Goal: Transaction & Acquisition: Register for event/course

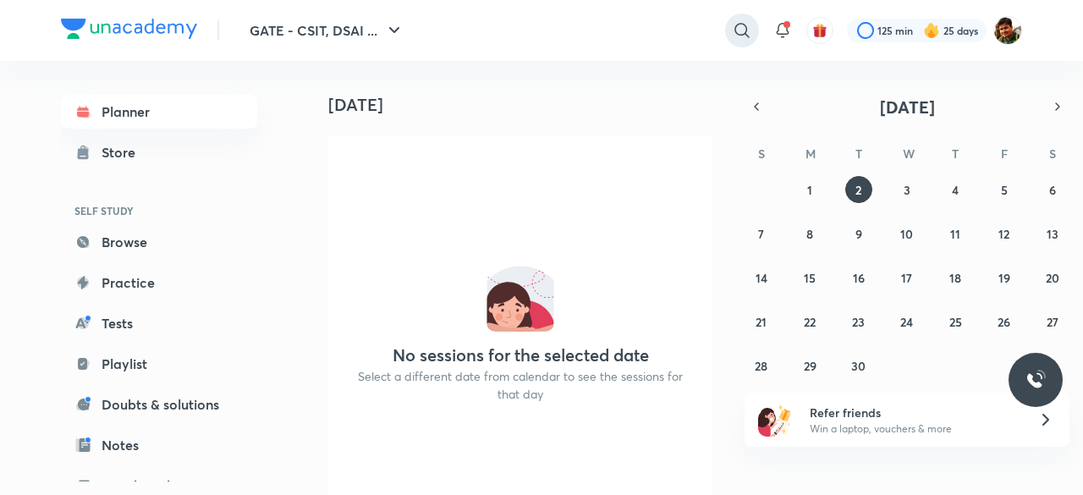
click at [741, 25] on icon at bounding box center [742, 30] width 20 height 20
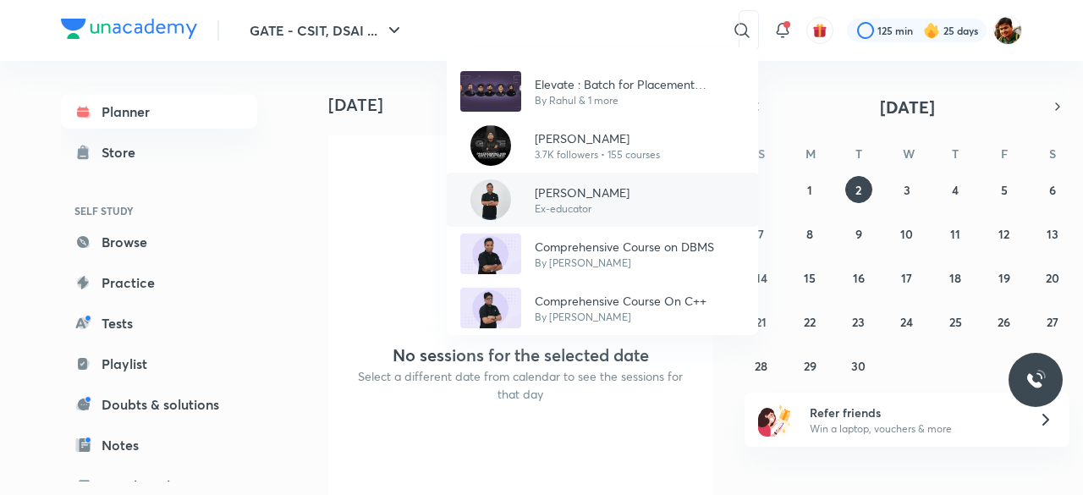
click at [606, 191] on p "[PERSON_NAME]" at bounding box center [582, 193] width 95 height 18
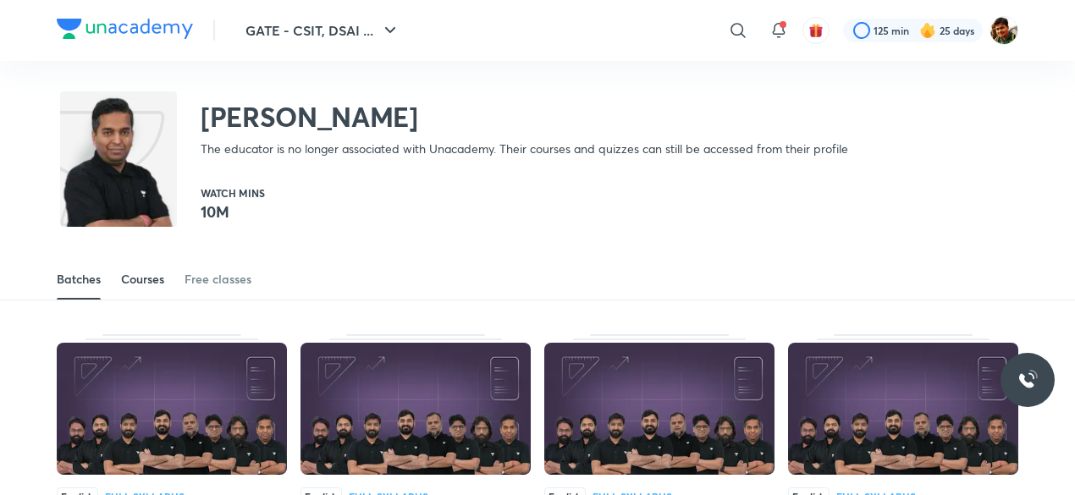
click at [151, 282] on div "Courses" at bounding box center [142, 279] width 43 height 17
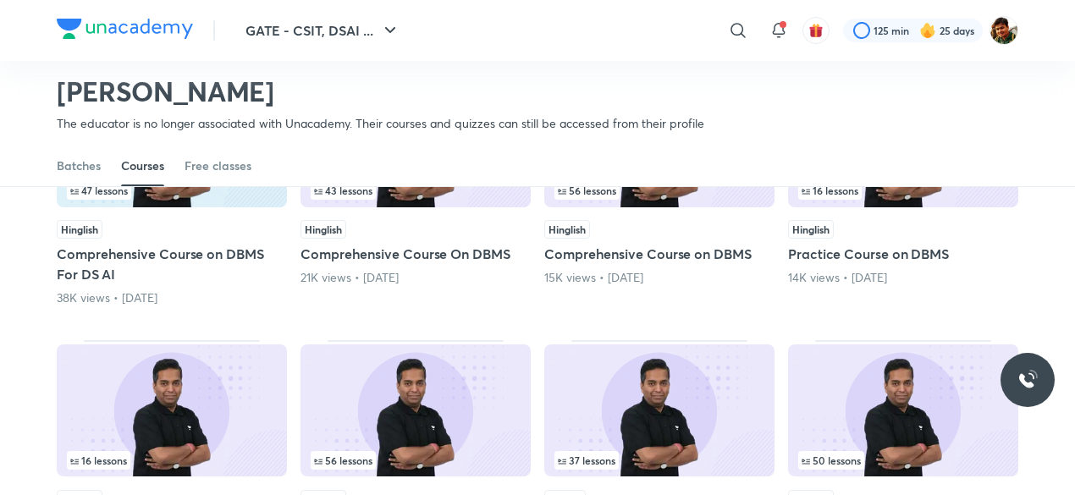
scroll to position [242, 0]
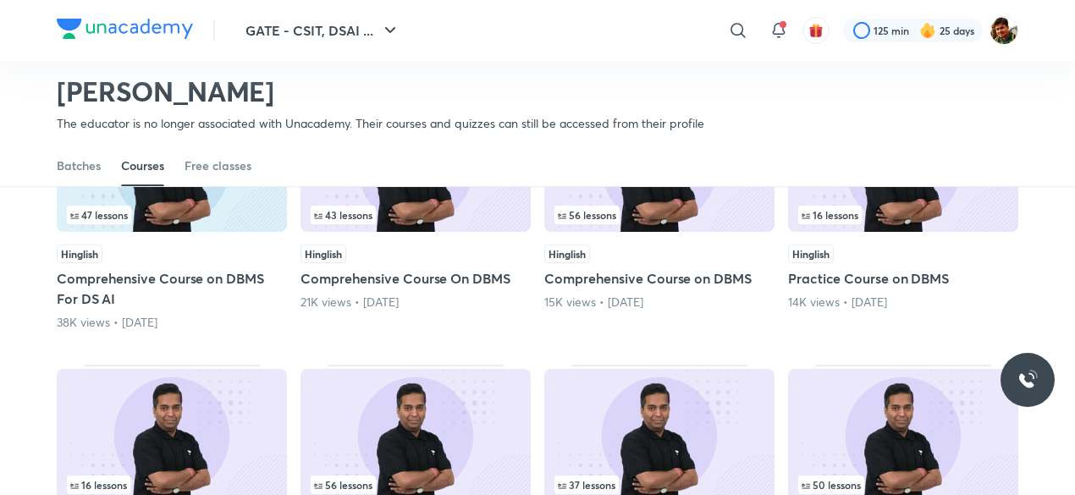
click at [399, 212] on div "43 lessons" at bounding box center [416, 215] width 210 height 19
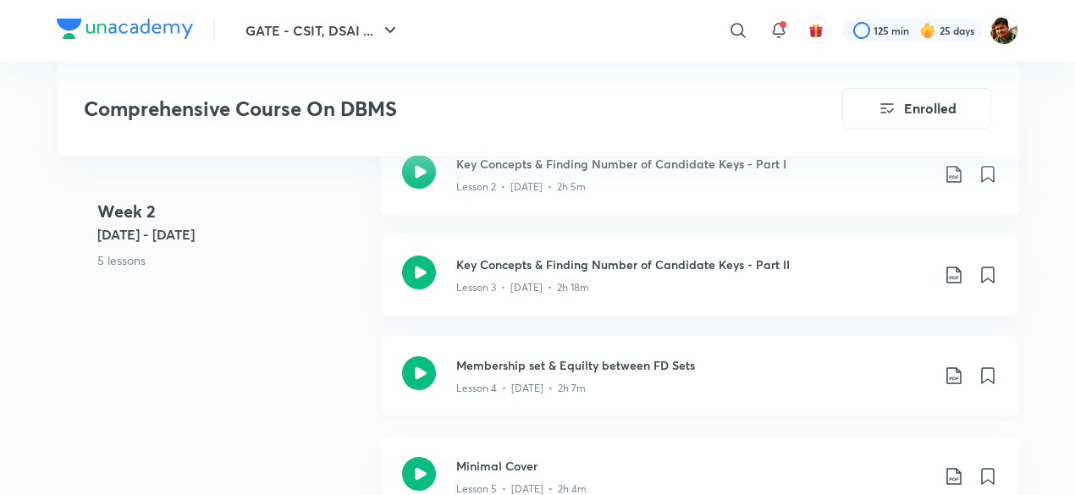
scroll to position [762, 0]
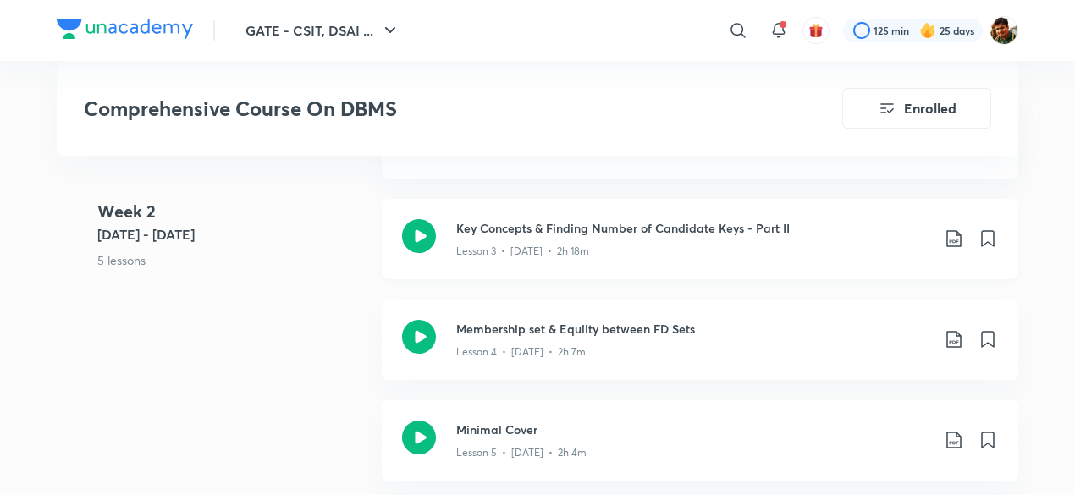
click at [950, 234] on icon at bounding box center [954, 239] width 20 height 20
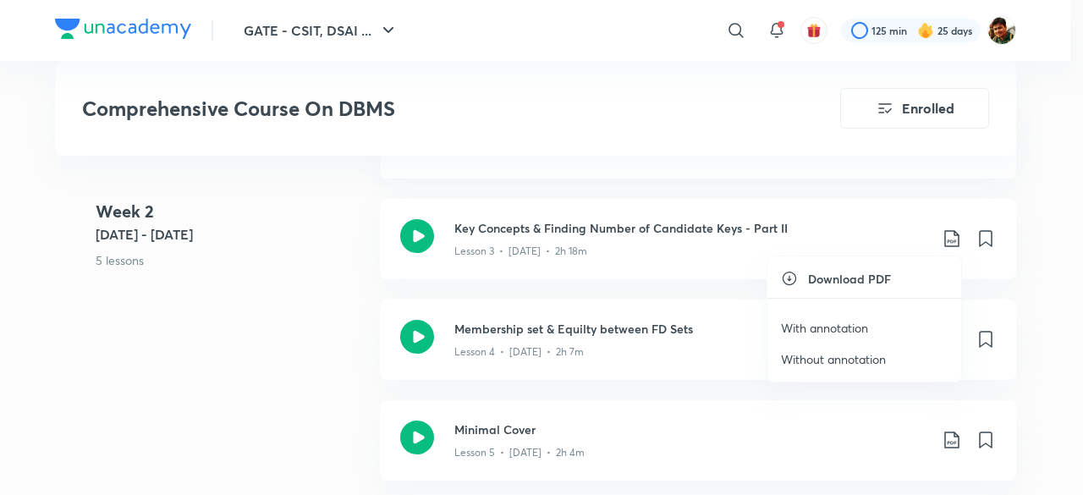
click at [816, 328] on p "With annotation" at bounding box center [824, 328] width 87 height 18
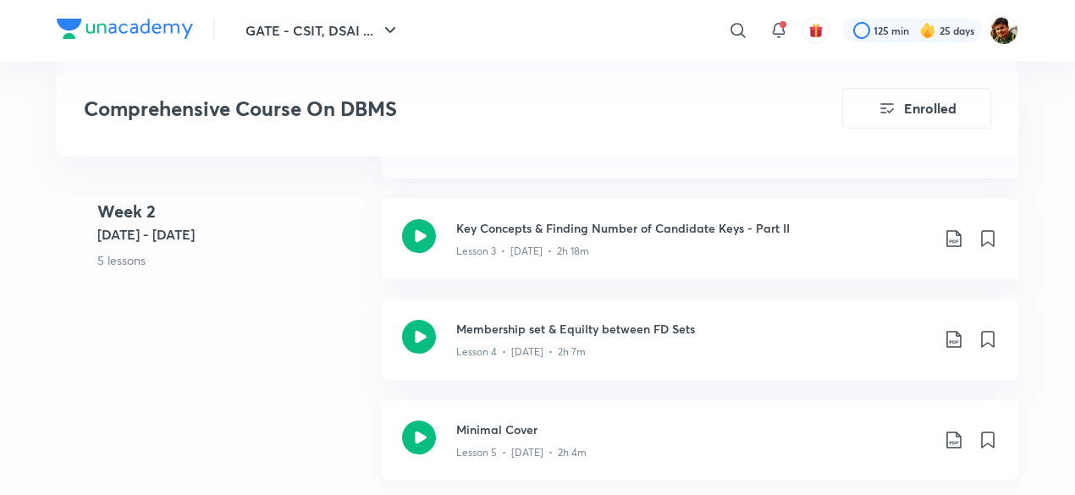
scroll to position [846, 0]
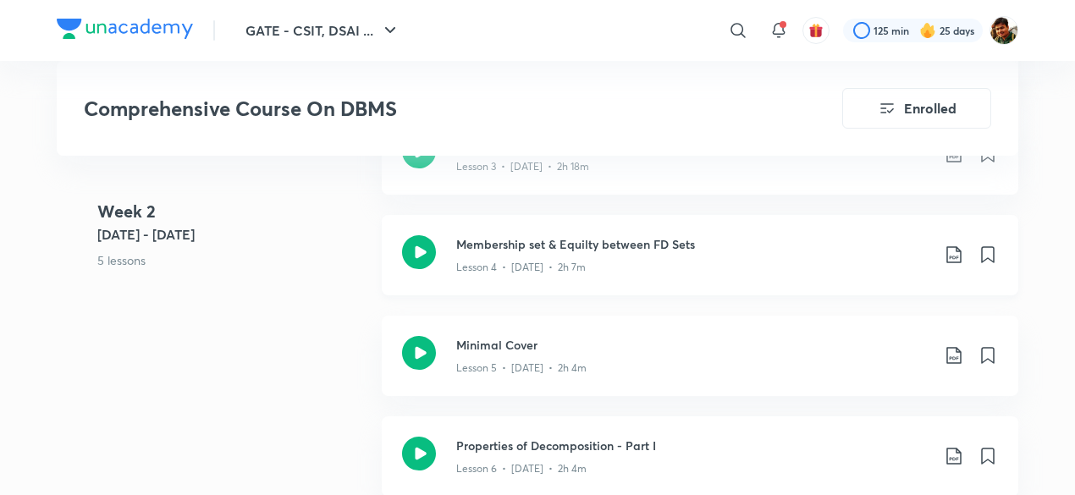
click at [951, 251] on icon at bounding box center [954, 255] width 20 height 20
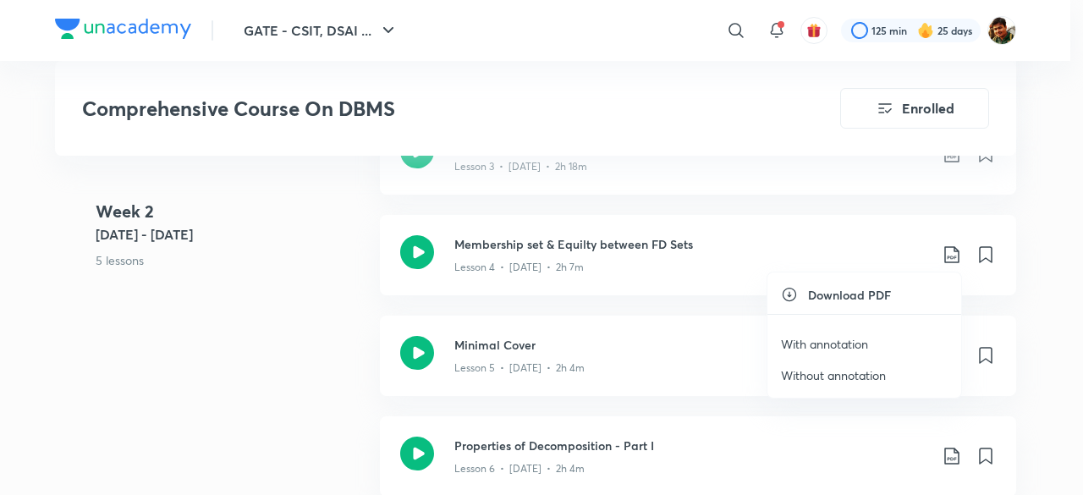
click at [821, 344] on p "With annotation" at bounding box center [824, 344] width 87 height 18
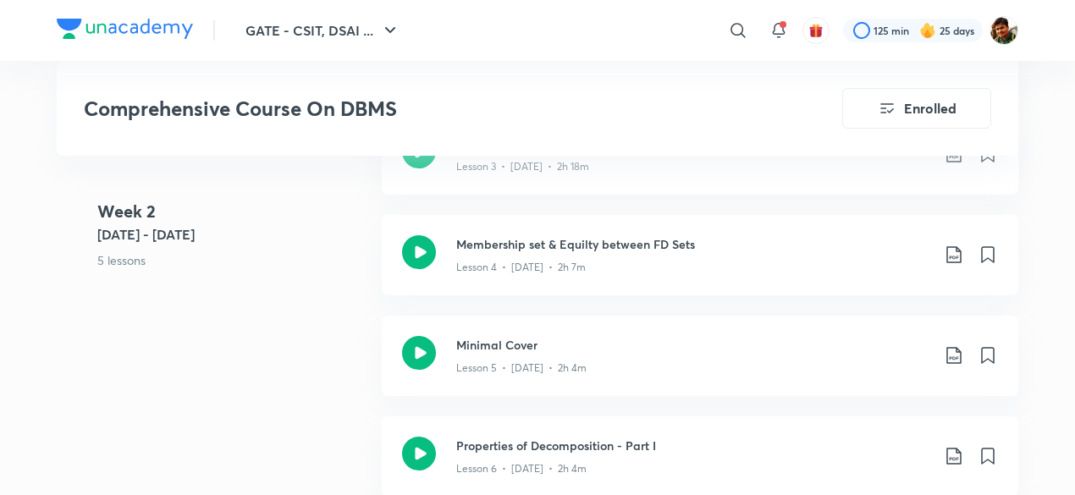
click at [604, 55] on div "GATE - CSIT, DSAI ... ​ 125 min 25 days" at bounding box center [537, 30] width 961 height 61
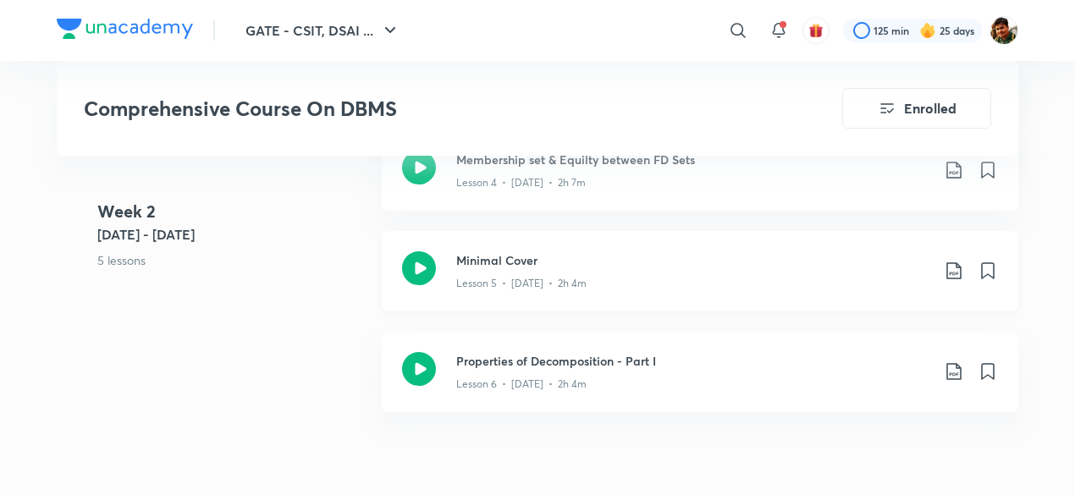
click at [950, 263] on icon at bounding box center [954, 271] width 20 height 20
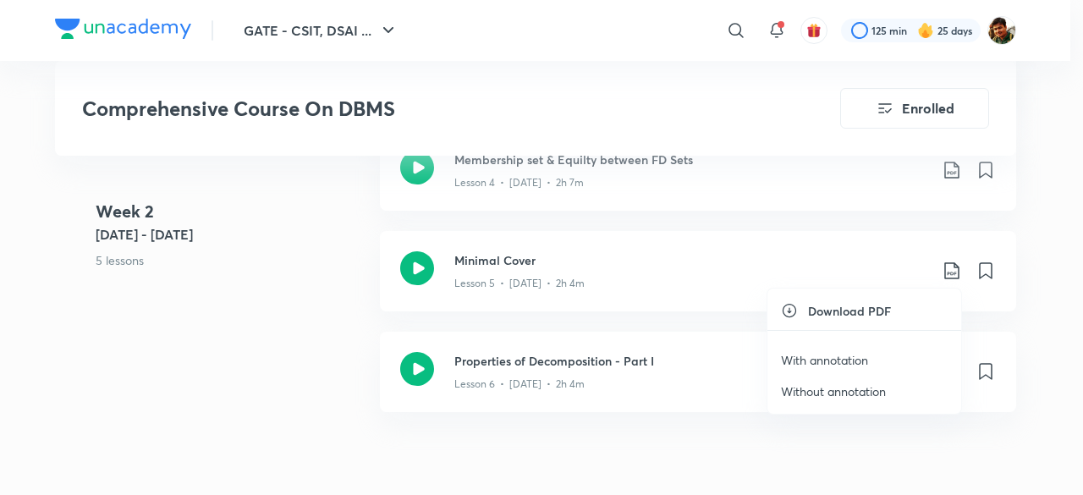
click at [821, 361] on p "With annotation" at bounding box center [824, 360] width 87 height 18
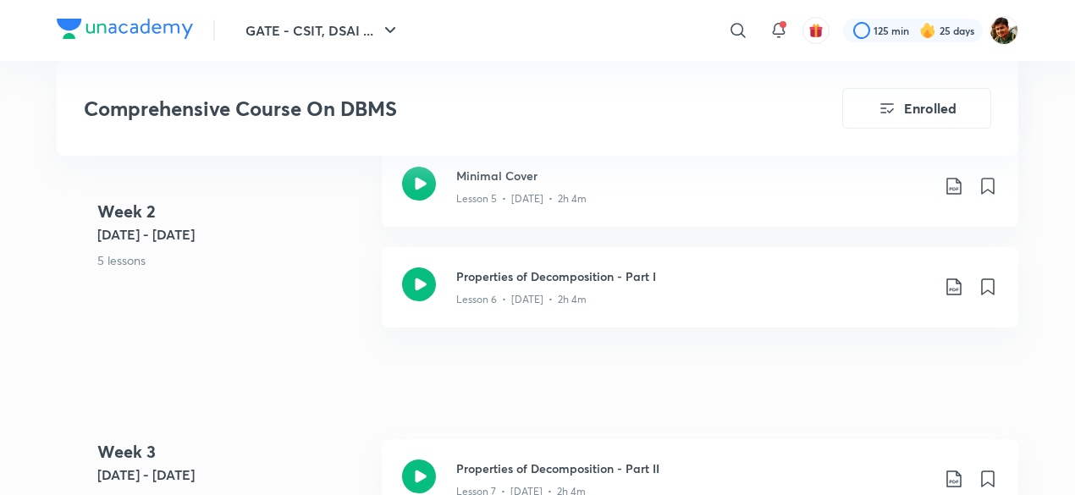
scroll to position [1100, 0]
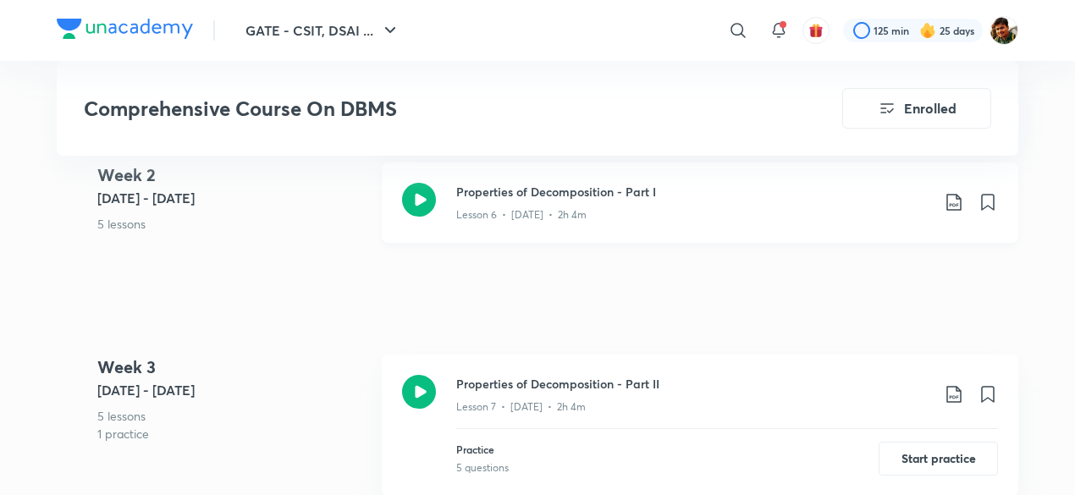
click at [954, 195] on icon at bounding box center [954, 202] width 20 height 20
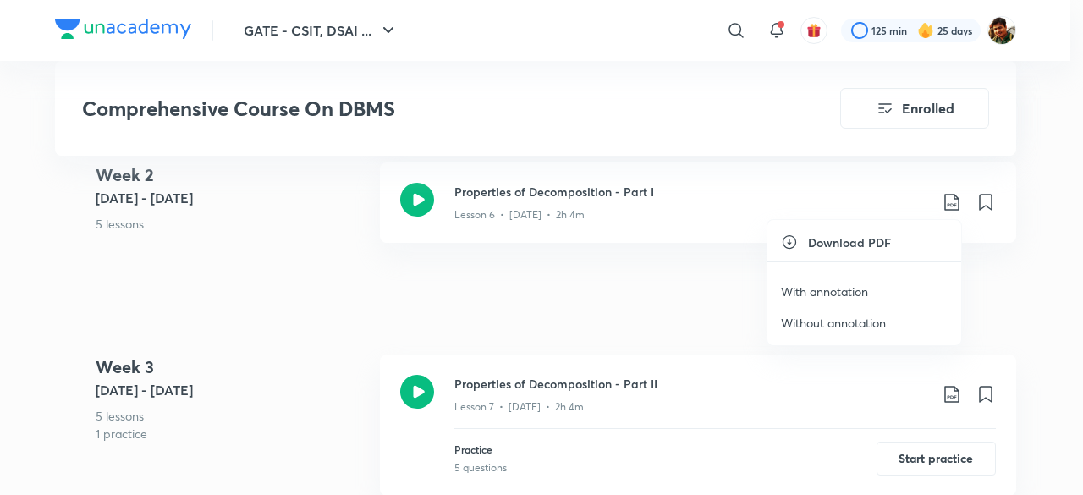
click at [817, 289] on p "With annotation" at bounding box center [824, 292] width 87 height 18
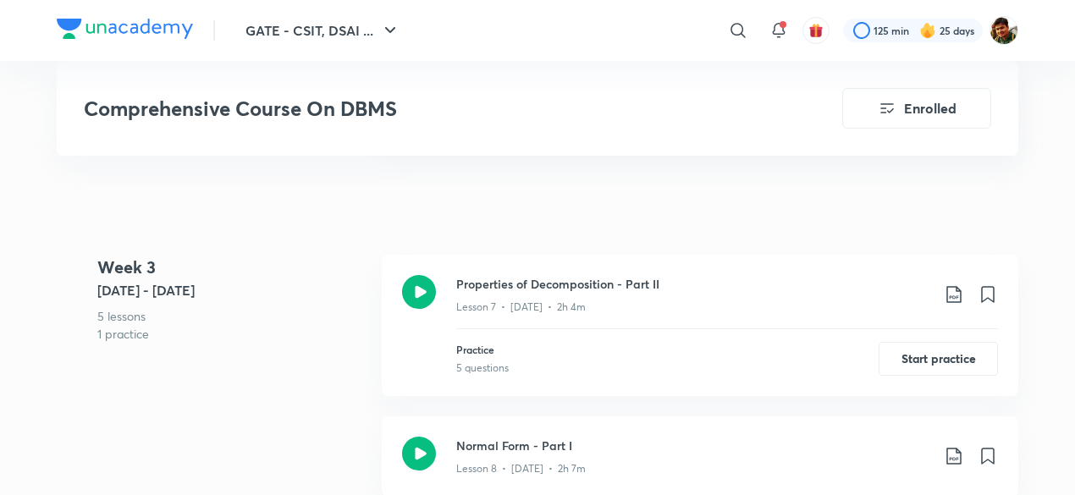
scroll to position [1269, 0]
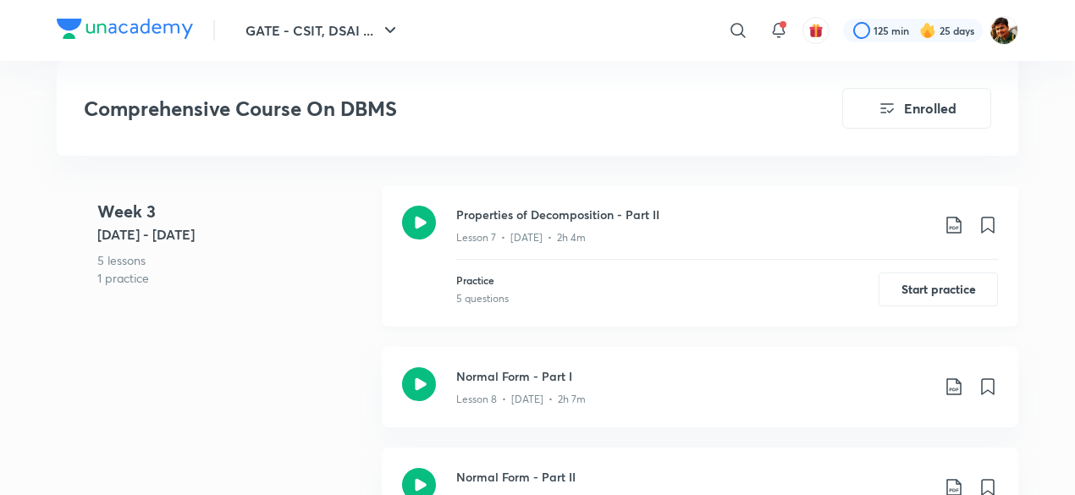
click at [951, 228] on icon at bounding box center [954, 225] width 20 height 20
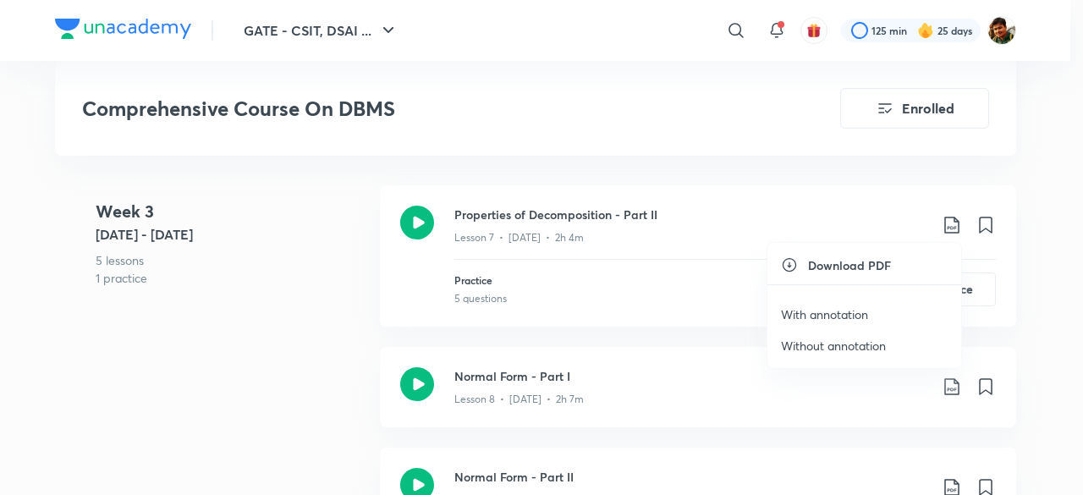
click at [850, 311] on p "With annotation" at bounding box center [824, 315] width 87 height 18
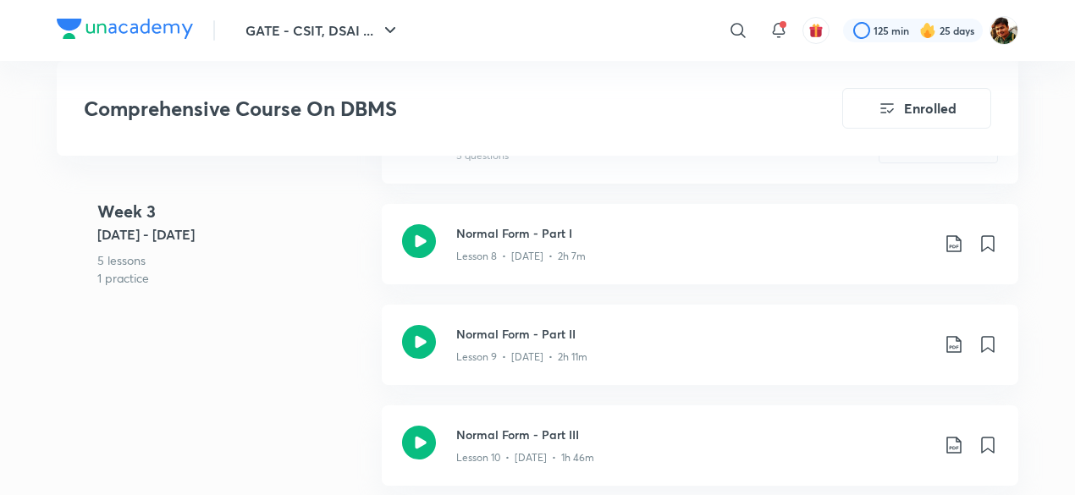
scroll to position [1439, 0]
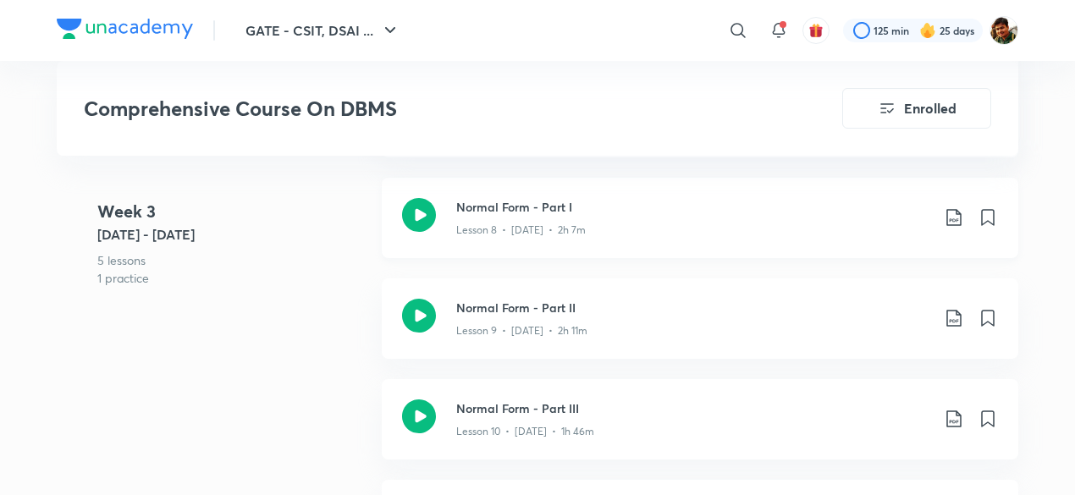
click at [951, 217] on icon at bounding box center [954, 217] width 20 height 20
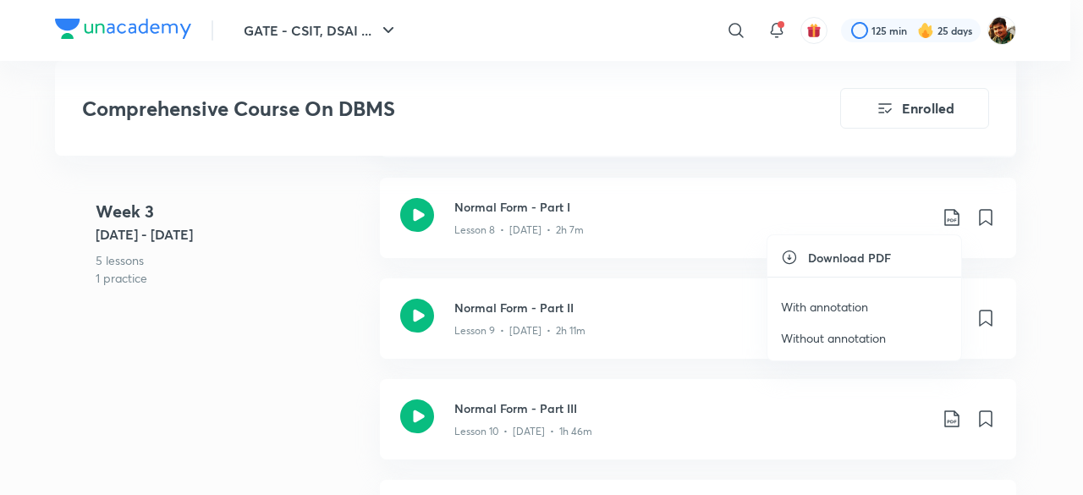
click at [816, 305] on p "With annotation" at bounding box center [824, 307] width 87 height 18
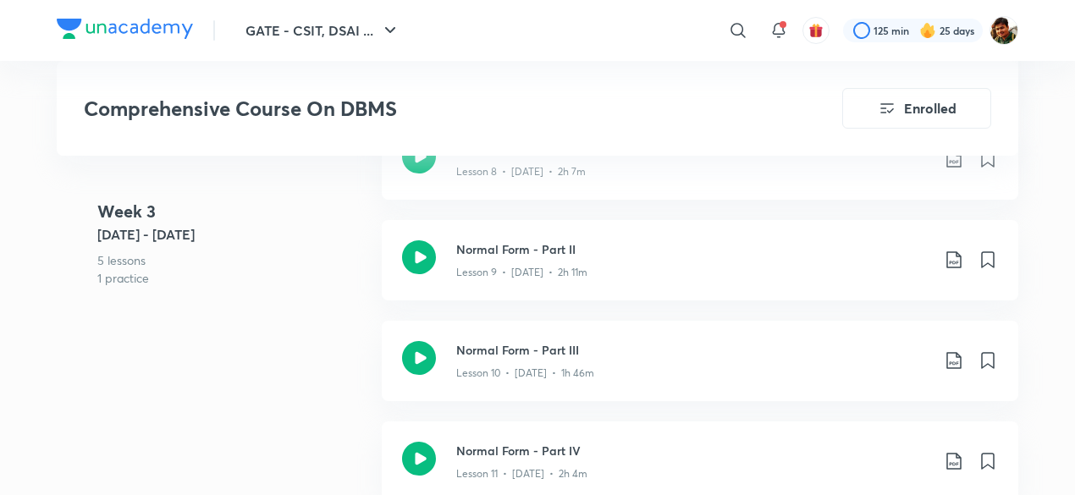
scroll to position [1523, 0]
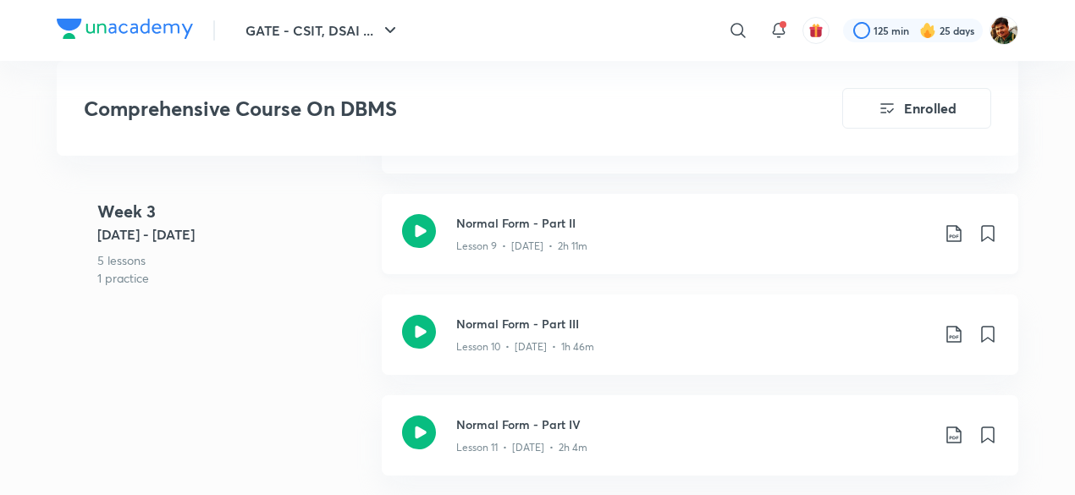
click at [950, 231] on icon at bounding box center [954, 233] width 20 height 20
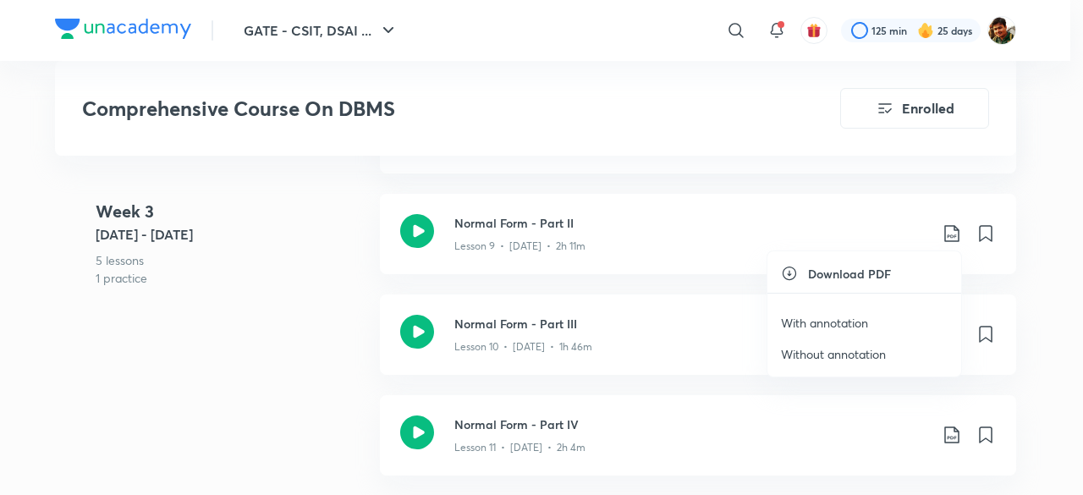
click at [816, 315] on p "With annotation" at bounding box center [824, 323] width 87 height 18
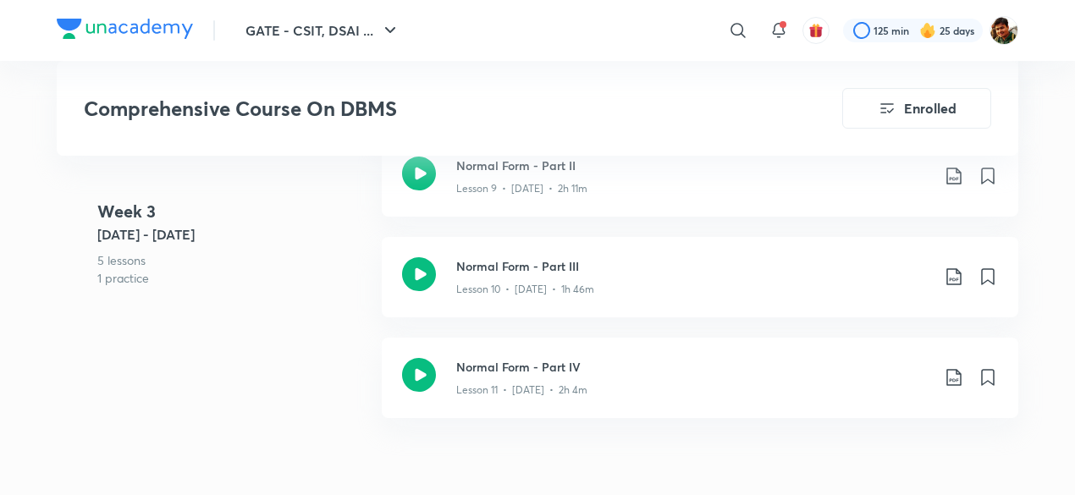
scroll to position [1608, 0]
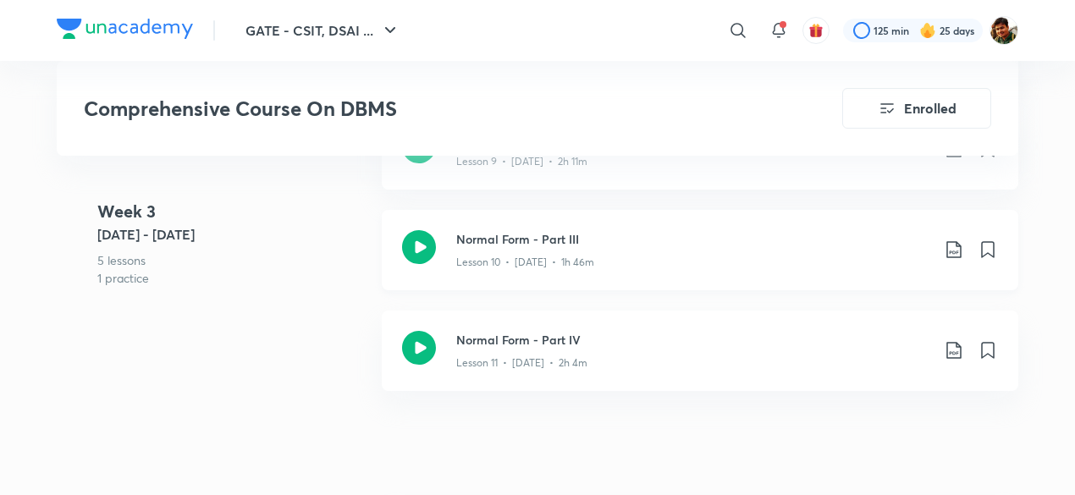
click at [954, 254] on icon at bounding box center [954, 250] width 20 height 20
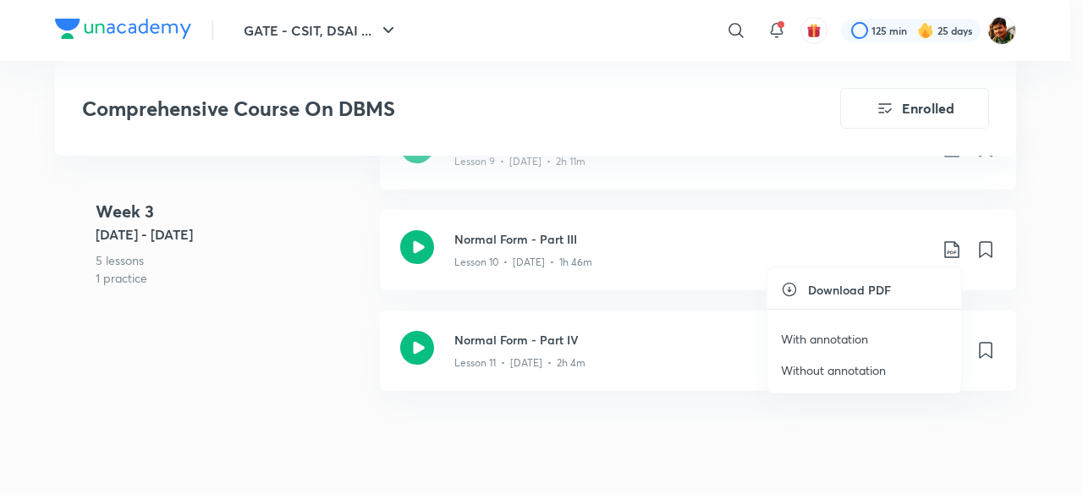
click at [823, 336] on p "With annotation" at bounding box center [824, 339] width 87 height 18
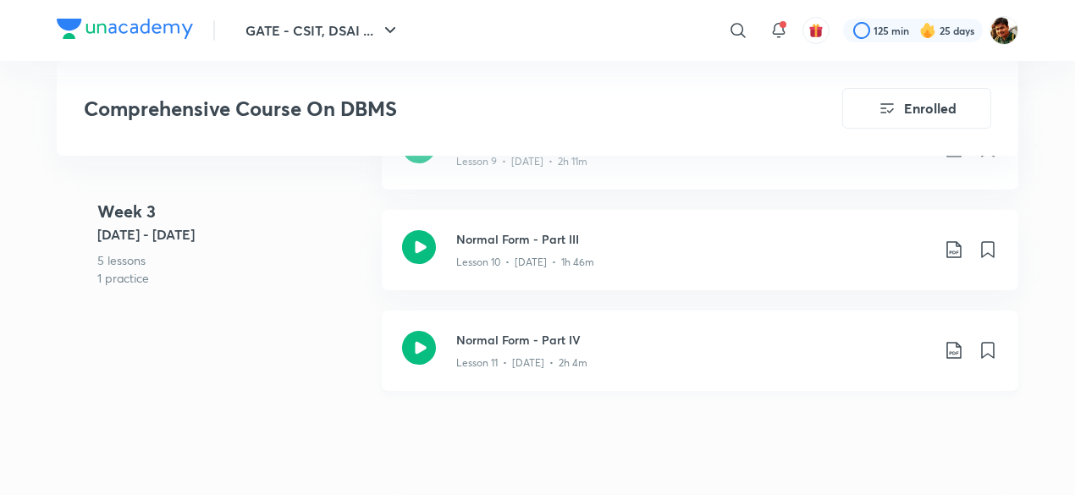
click at [947, 347] on icon at bounding box center [954, 350] width 20 height 20
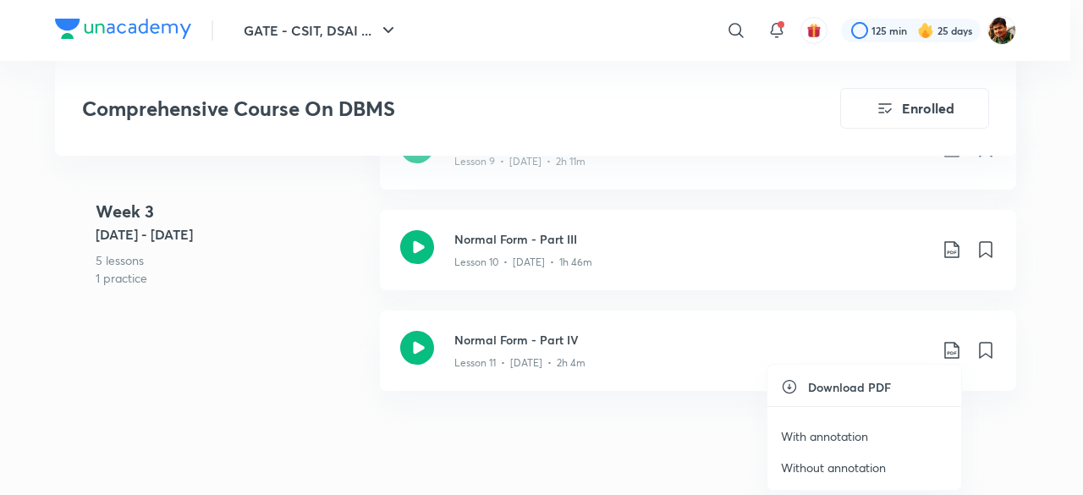
click at [819, 438] on p "With annotation" at bounding box center [824, 436] width 87 height 18
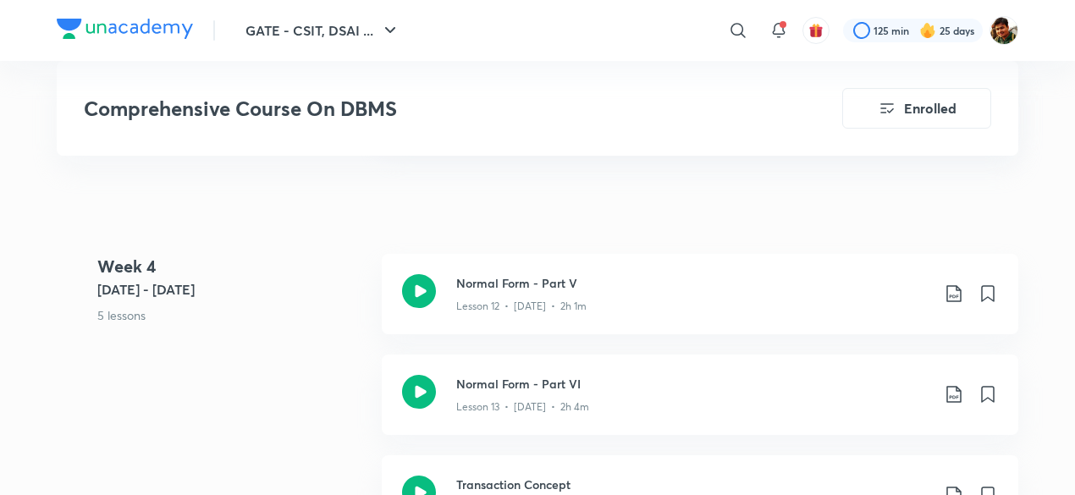
scroll to position [1862, 0]
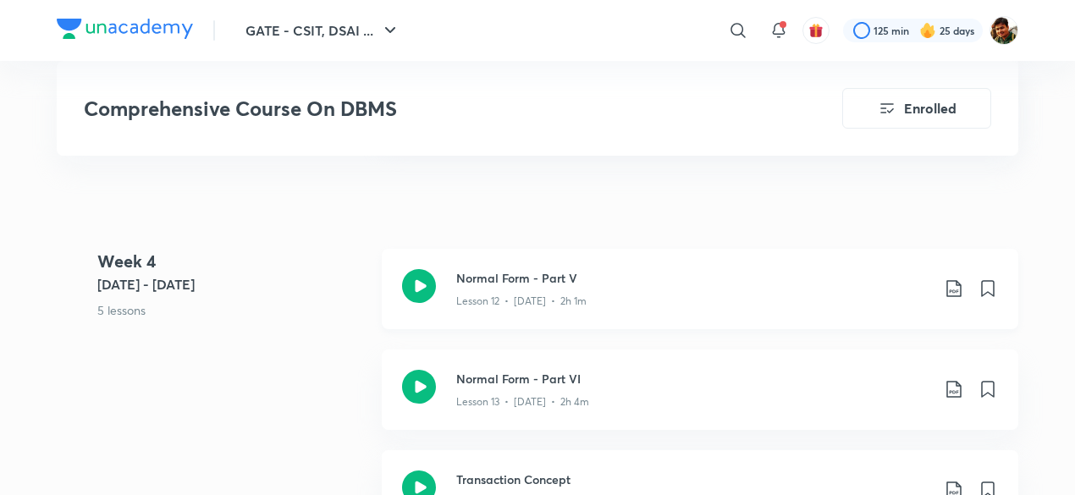
click at [951, 285] on icon at bounding box center [954, 288] width 20 height 20
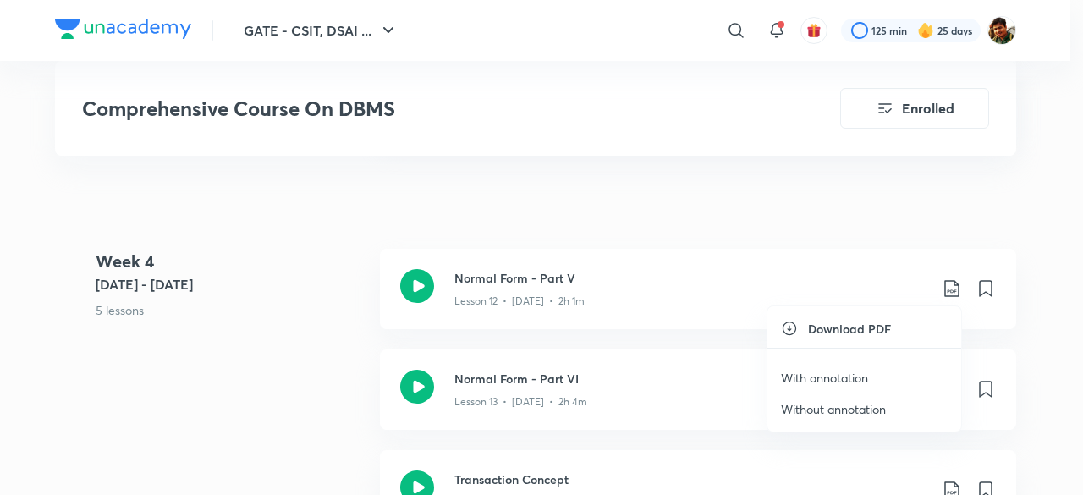
click at [837, 379] on p "With annotation" at bounding box center [824, 378] width 87 height 18
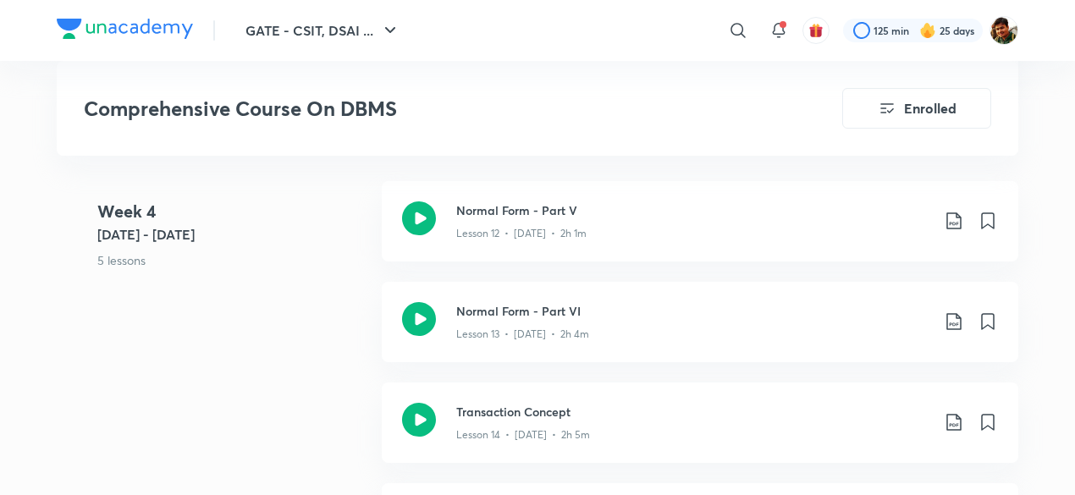
scroll to position [2031, 0]
click at [958, 219] on icon at bounding box center [954, 220] width 20 height 20
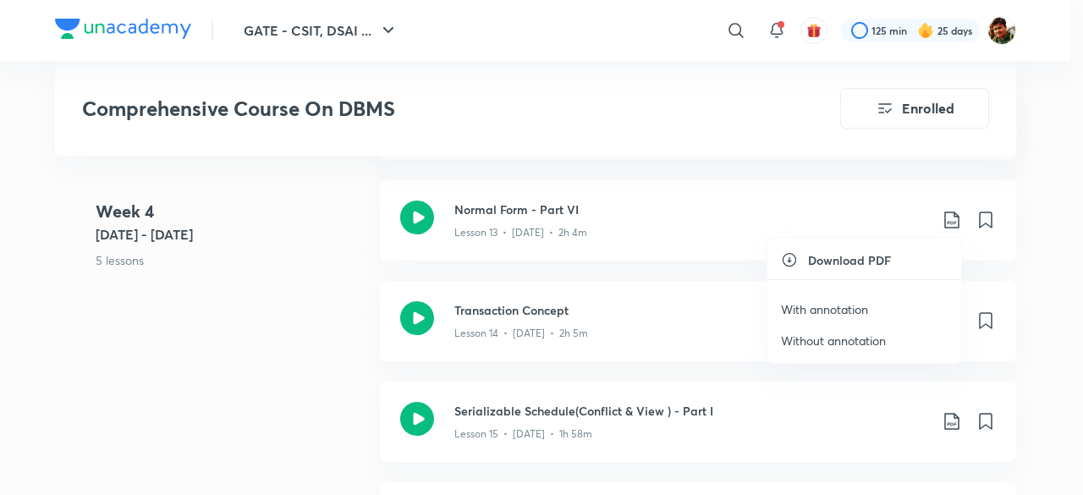
click at [846, 311] on p "With annotation" at bounding box center [824, 309] width 87 height 18
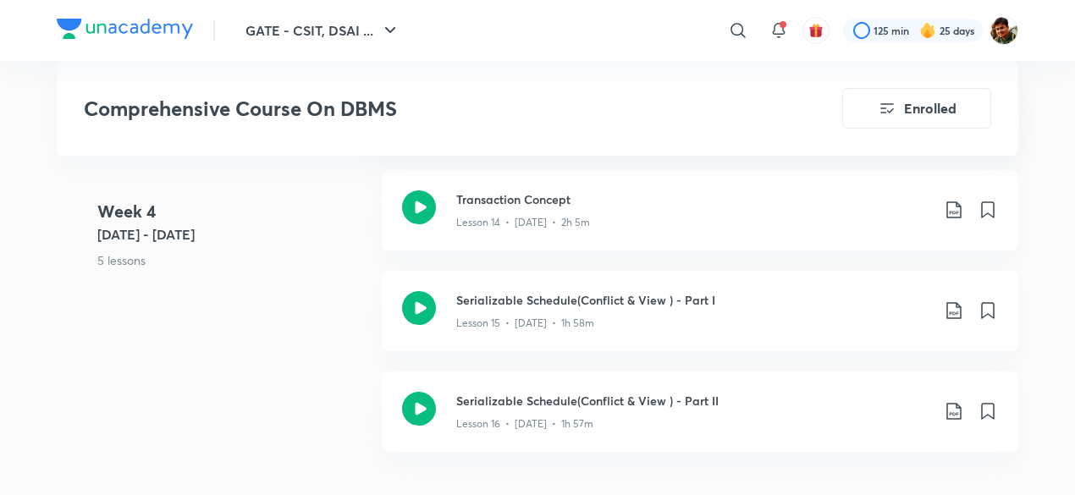
scroll to position [2116, 0]
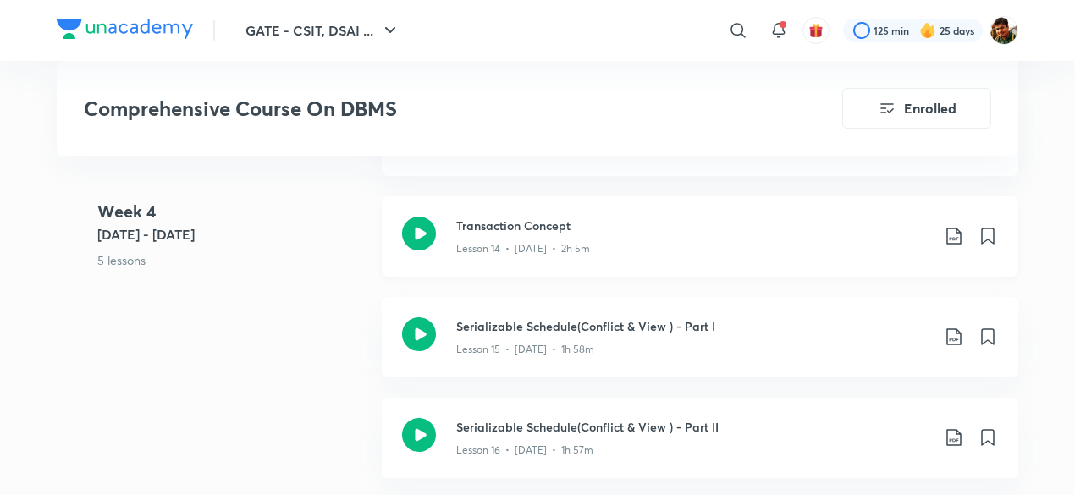
click at [951, 237] on icon at bounding box center [954, 236] width 20 height 20
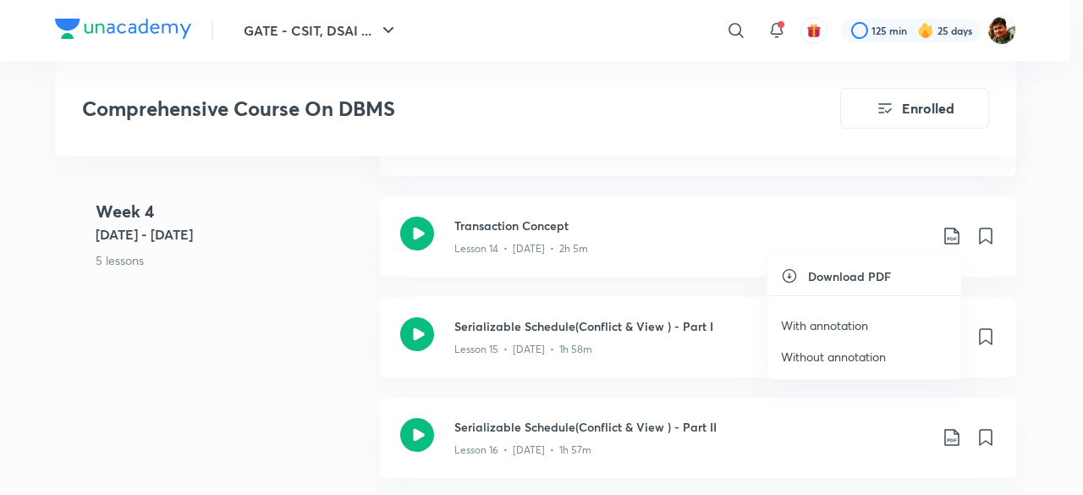
click at [848, 319] on p "With annotation" at bounding box center [824, 326] width 87 height 18
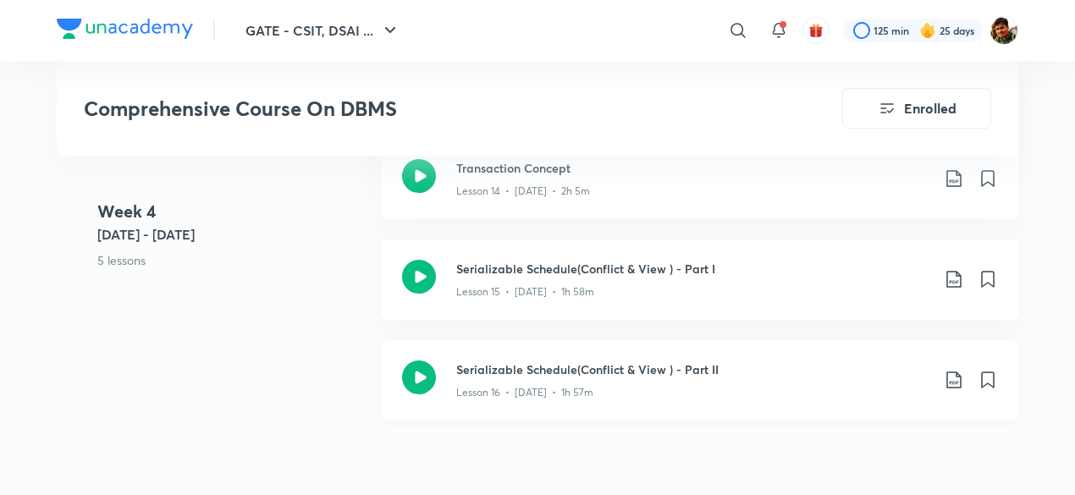
scroll to position [2200, 0]
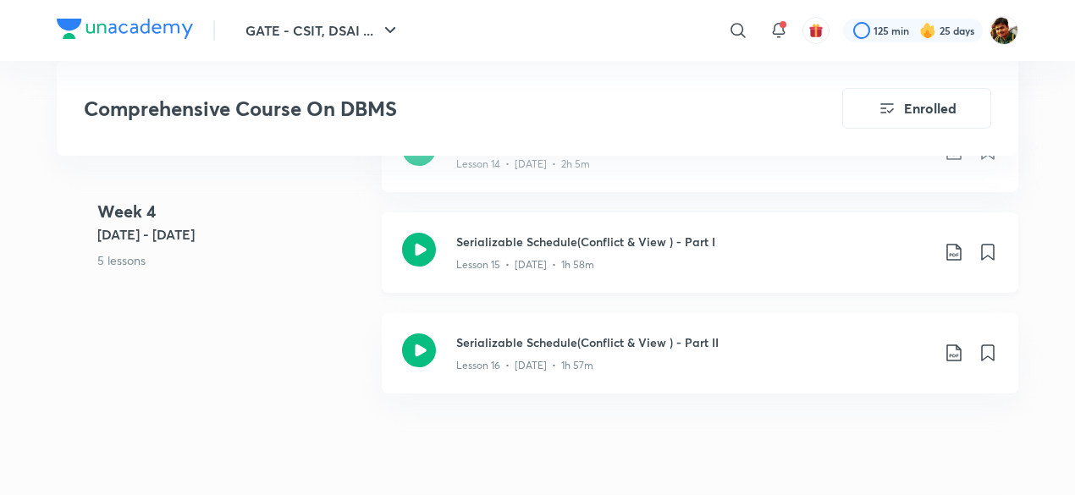
click at [955, 246] on icon at bounding box center [954, 252] width 20 height 20
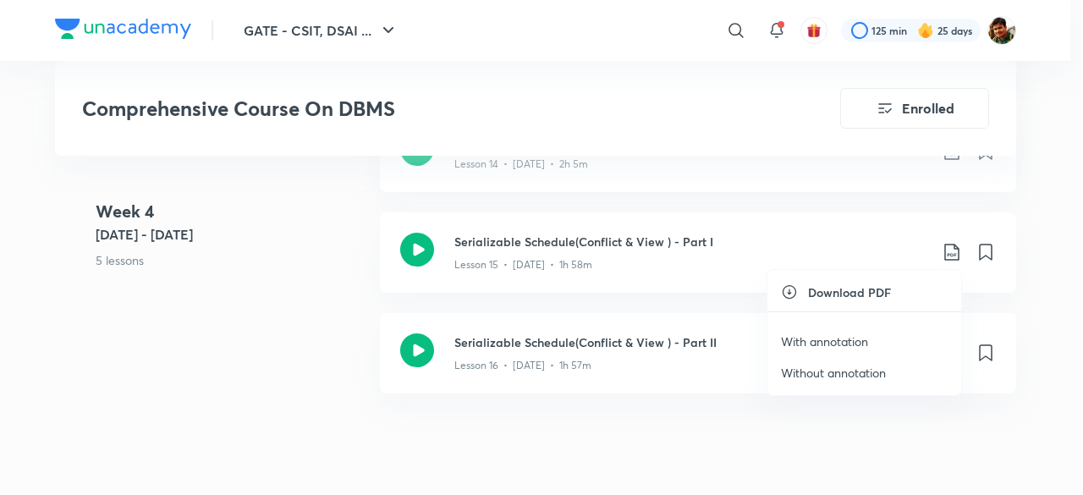
click at [824, 341] on p "With annotation" at bounding box center [824, 342] width 87 height 18
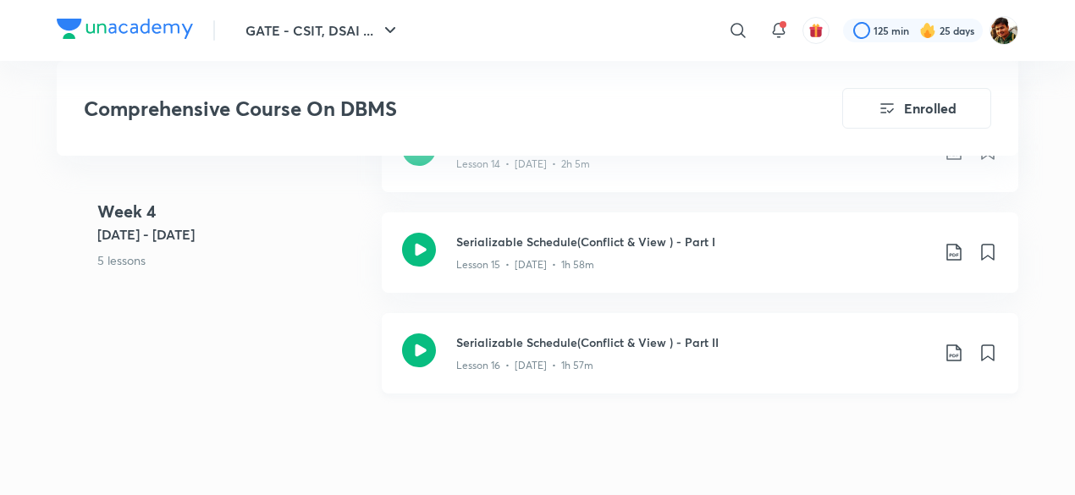
click at [954, 351] on icon at bounding box center [954, 353] width 20 height 20
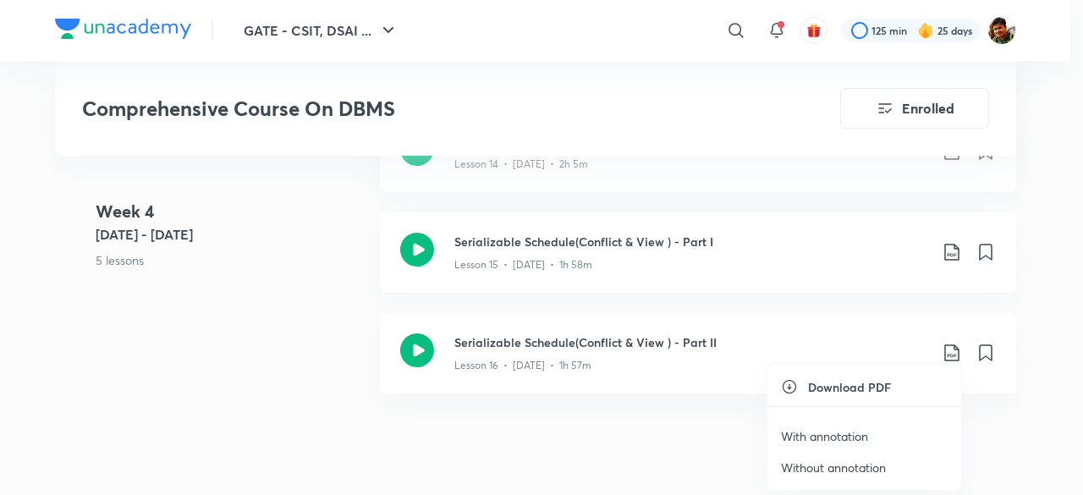
click at [820, 433] on p "With annotation" at bounding box center [824, 436] width 87 height 18
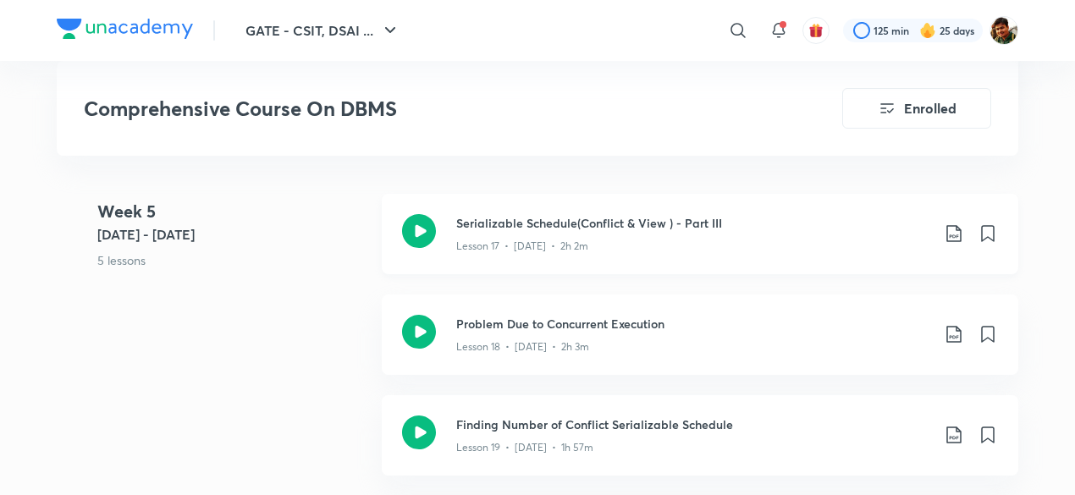
scroll to position [2539, 0]
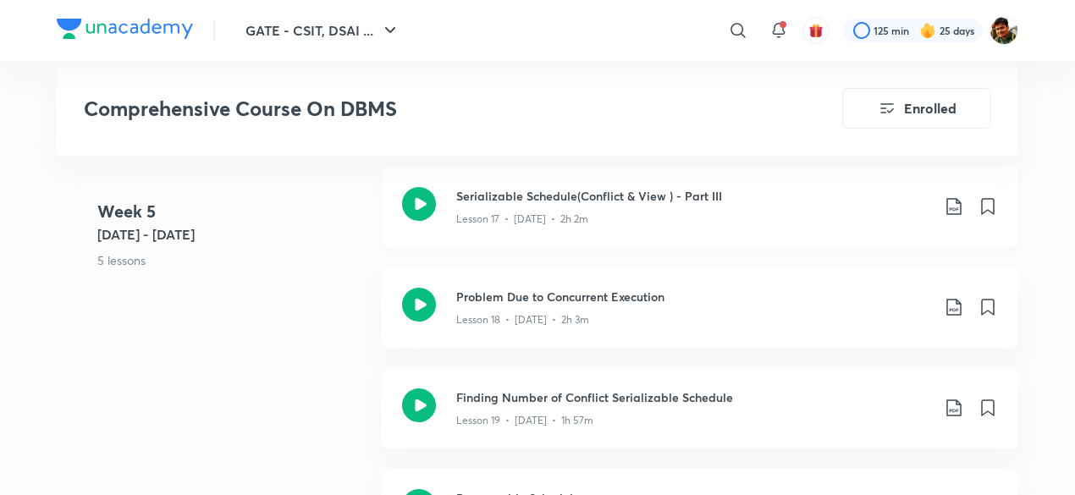
click at [950, 201] on icon at bounding box center [954, 206] width 20 height 20
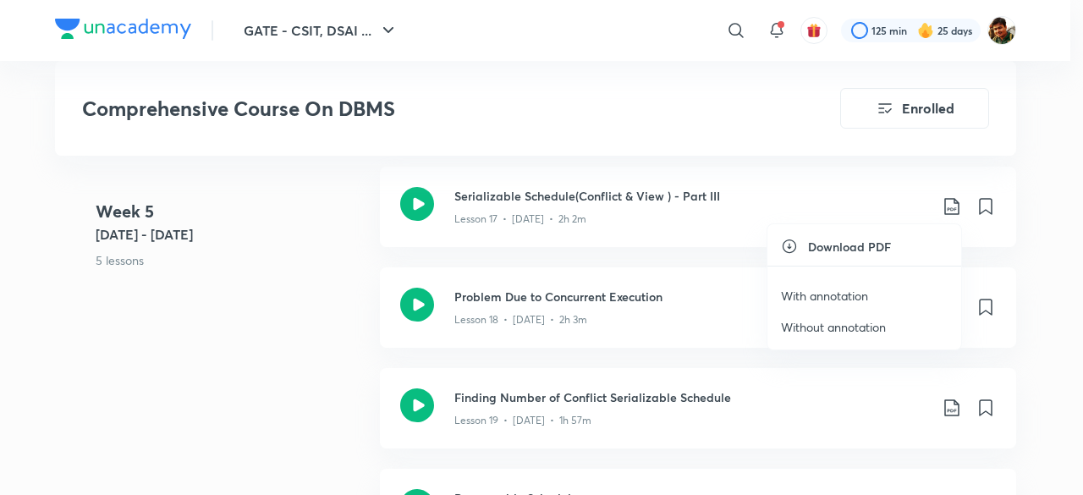
click at [839, 299] on p "With annotation" at bounding box center [824, 296] width 87 height 18
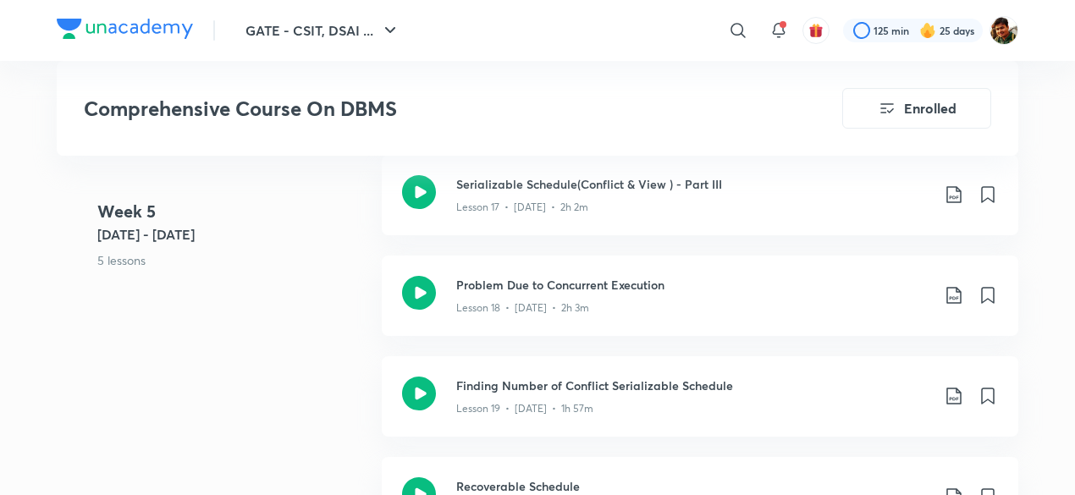
scroll to position [2624, 0]
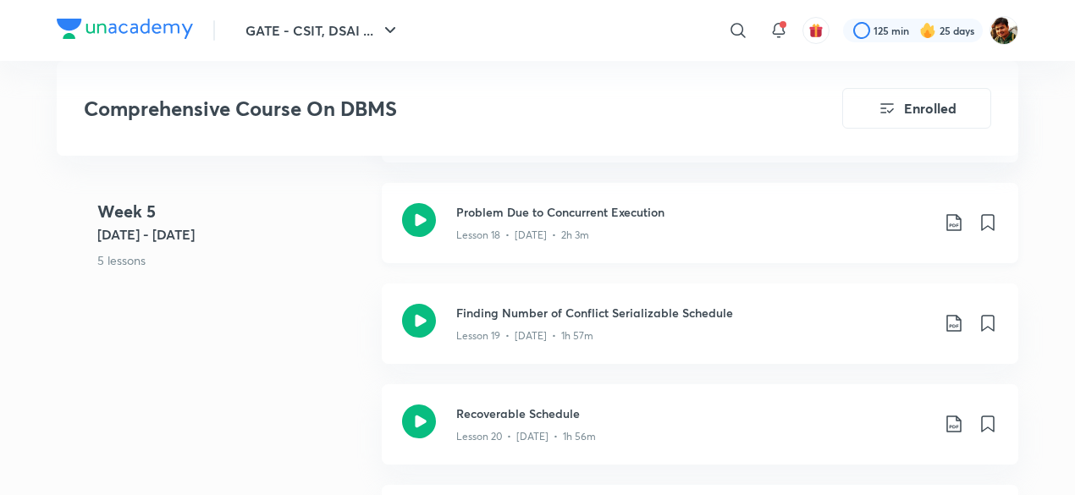
click at [951, 218] on icon at bounding box center [954, 222] width 20 height 20
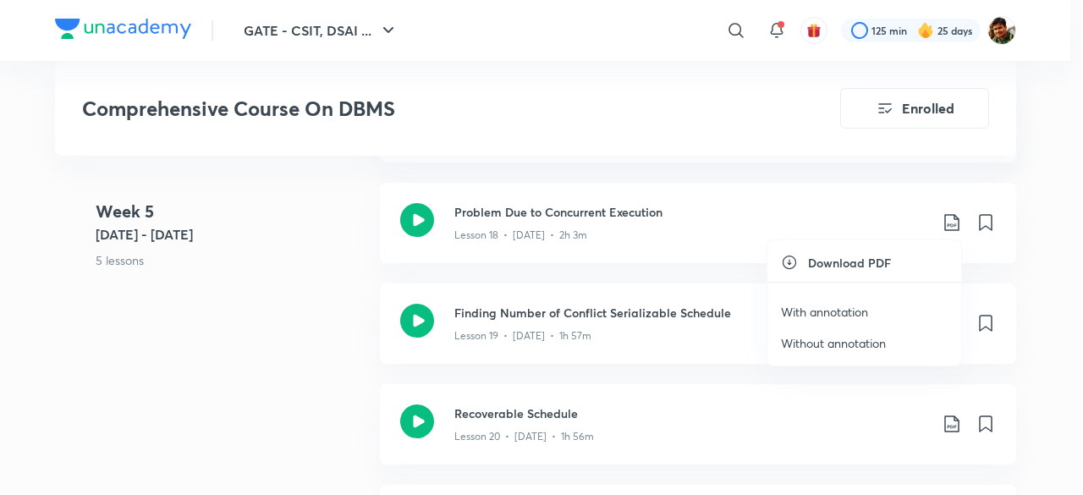
click at [843, 306] on p "With annotation" at bounding box center [824, 312] width 87 height 18
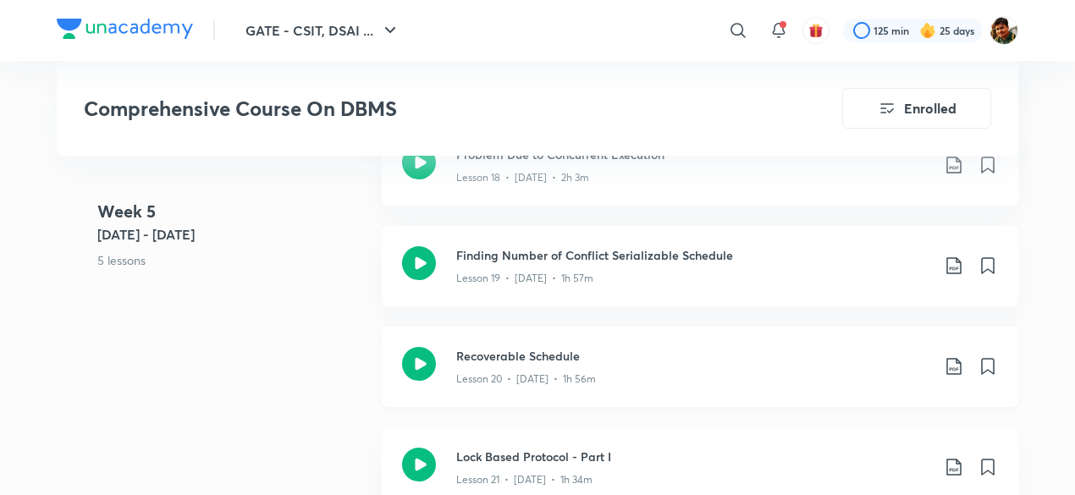
scroll to position [2708, 0]
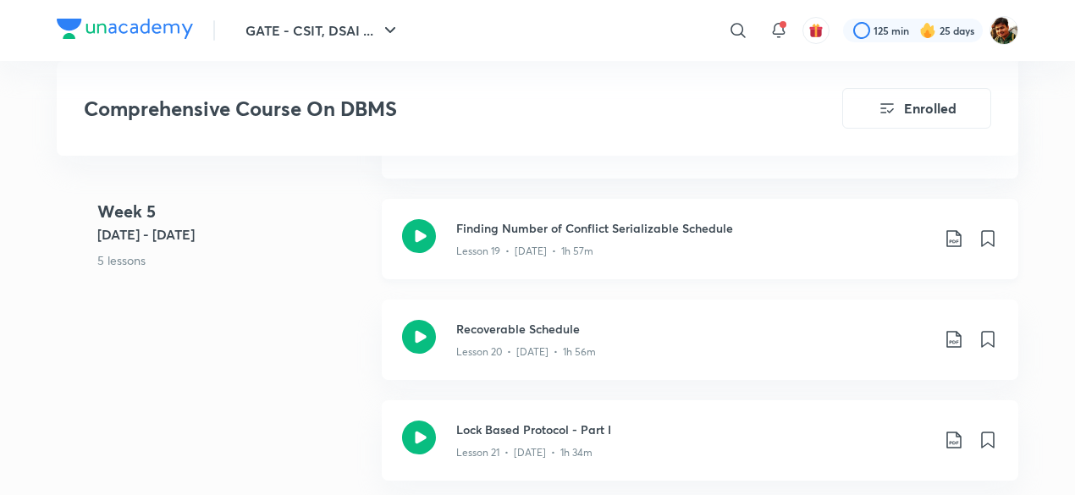
click at [955, 230] on icon at bounding box center [954, 239] width 20 height 20
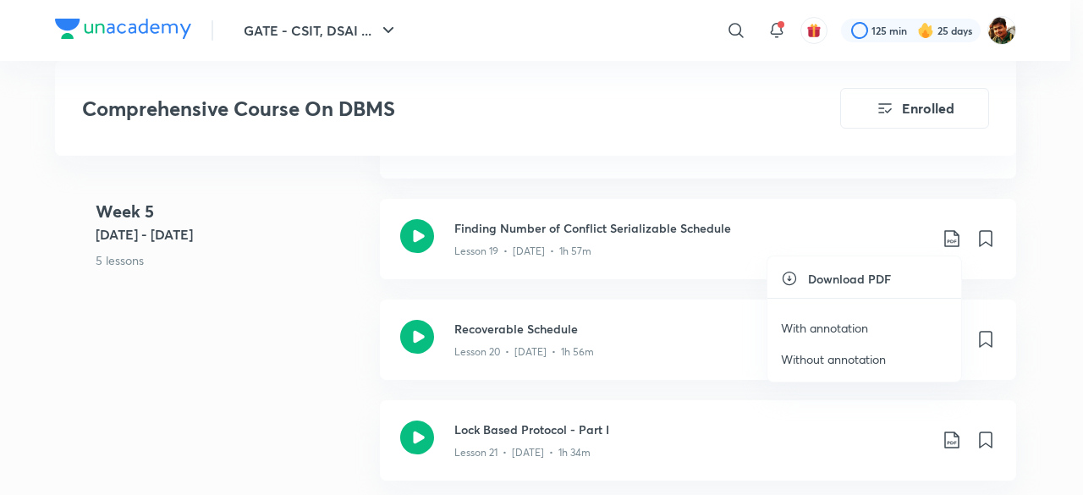
click at [797, 328] on p "With annotation" at bounding box center [824, 328] width 87 height 18
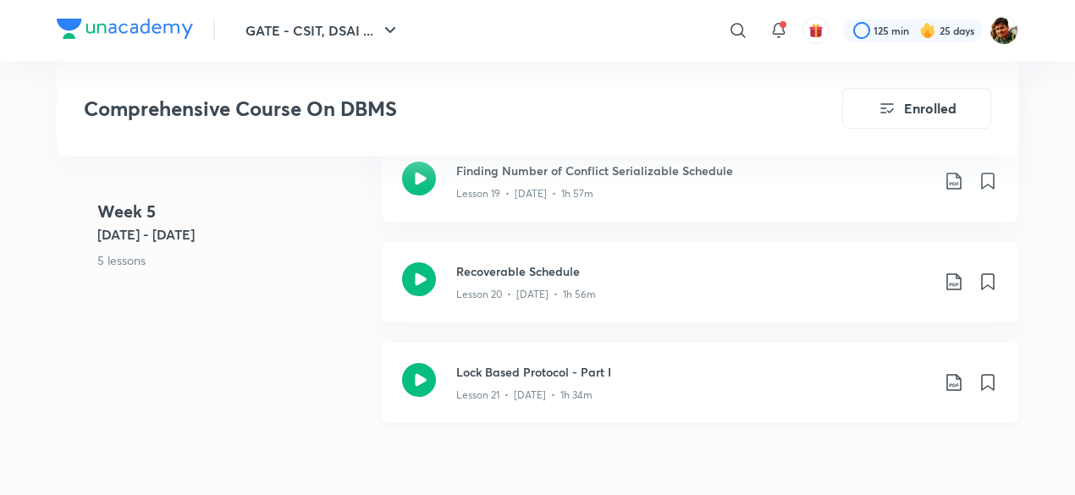
scroll to position [2793, 0]
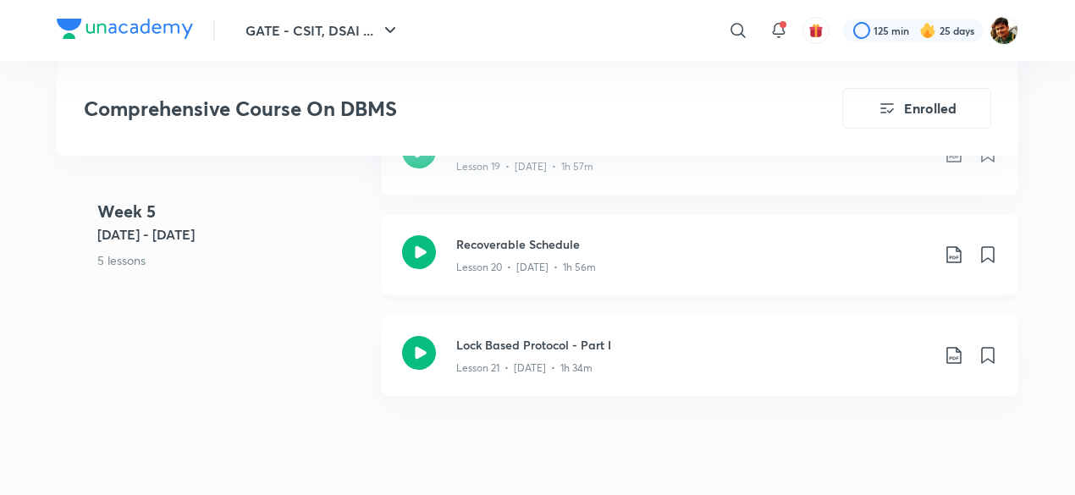
click at [948, 249] on icon at bounding box center [954, 255] width 20 height 20
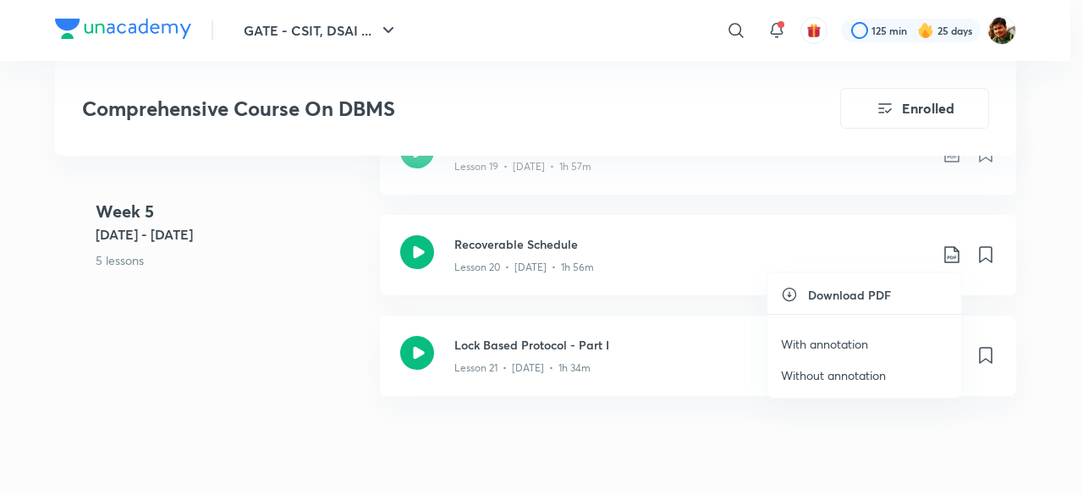
click at [801, 344] on p "With annotation" at bounding box center [824, 344] width 87 height 18
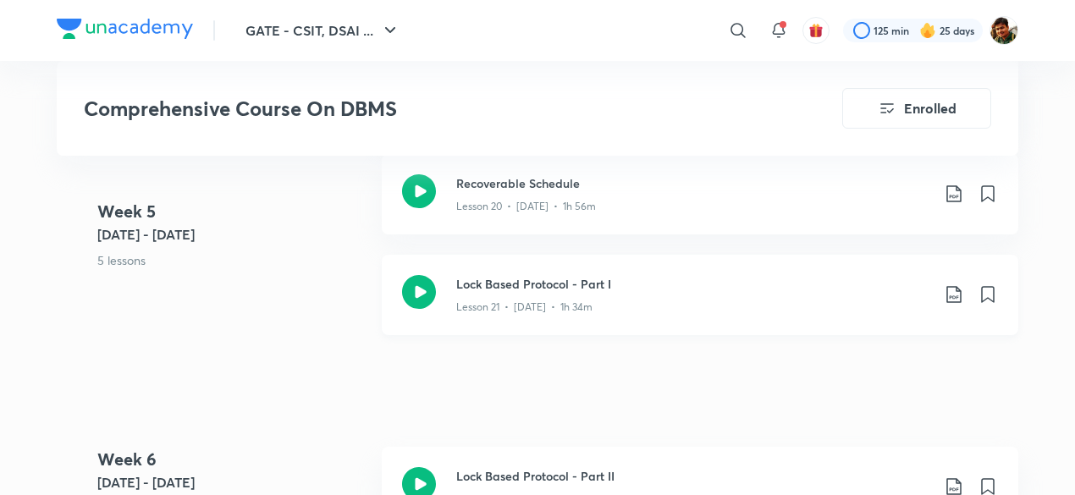
scroll to position [2877, 0]
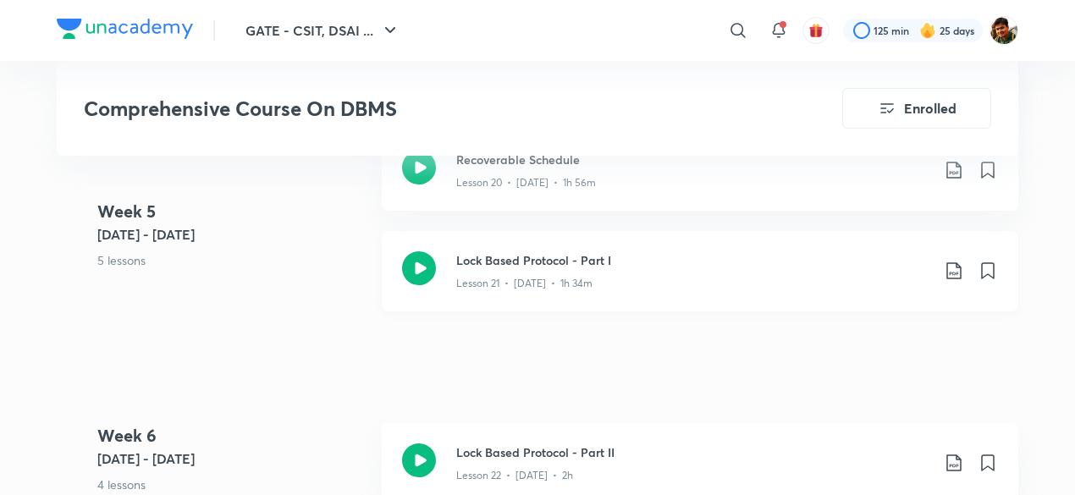
click at [958, 272] on icon at bounding box center [954, 271] width 20 height 20
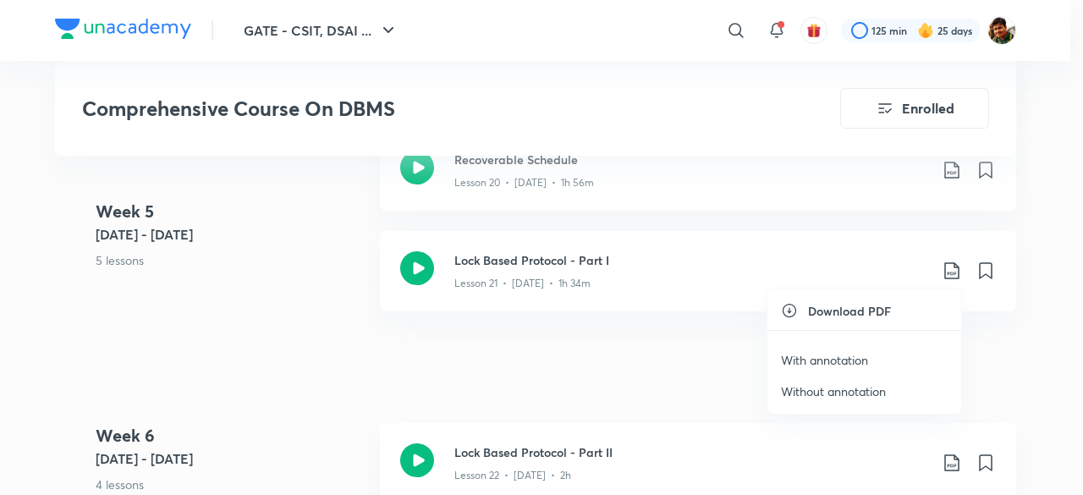
click at [835, 355] on p "With annotation" at bounding box center [824, 360] width 87 height 18
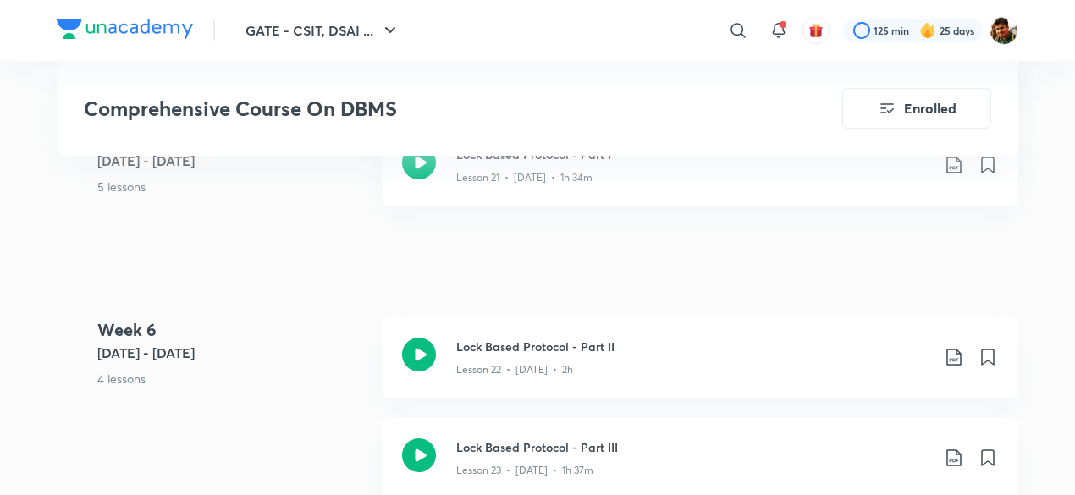
scroll to position [3047, 0]
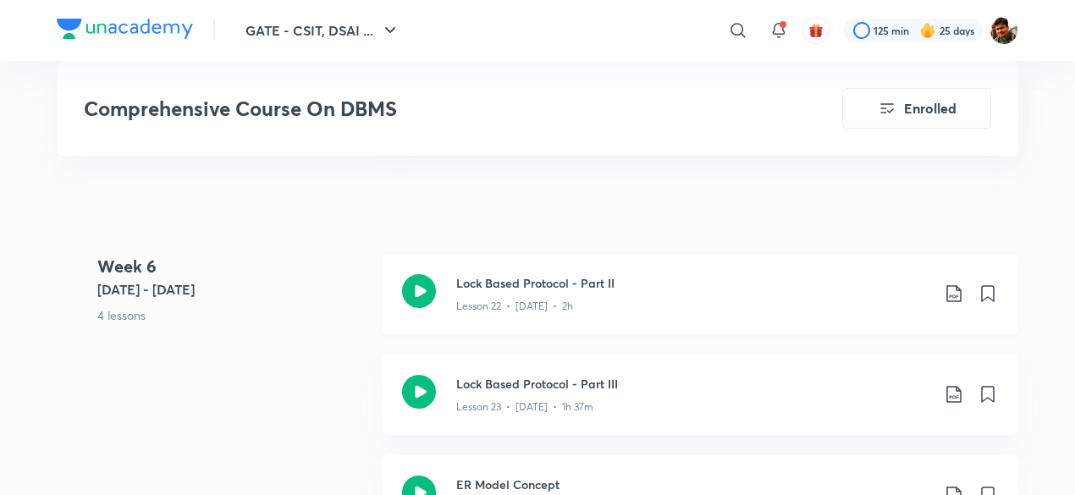
click at [952, 289] on icon at bounding box center [954, 294] width 20 height 20
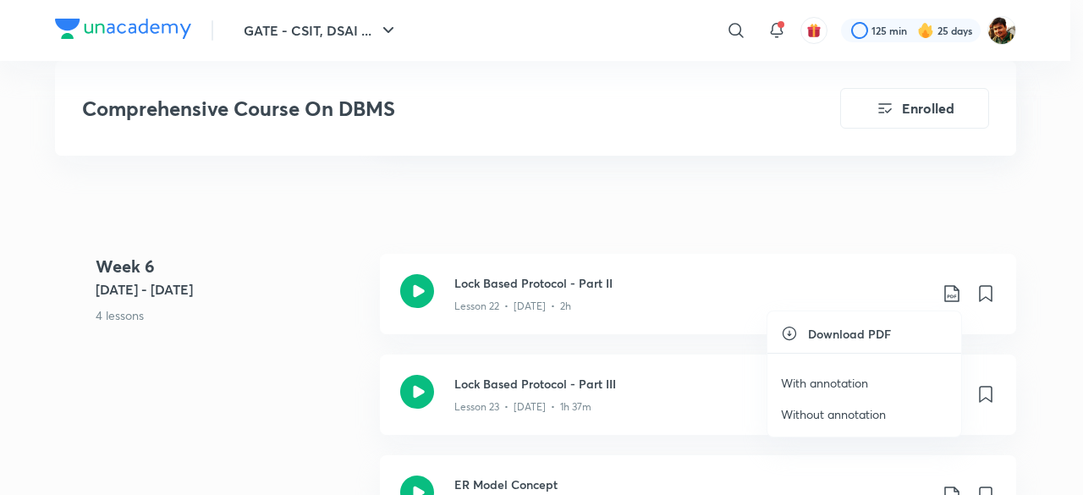
click at [829, 383] on p "With annotation" at bounding box center [824, 383] width 87 height 18
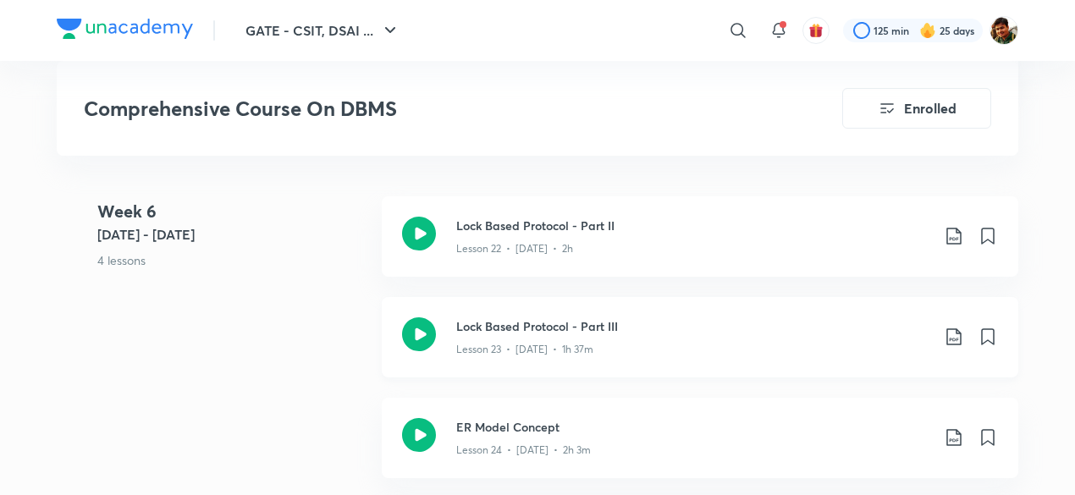
scroll to position [3131, 0]
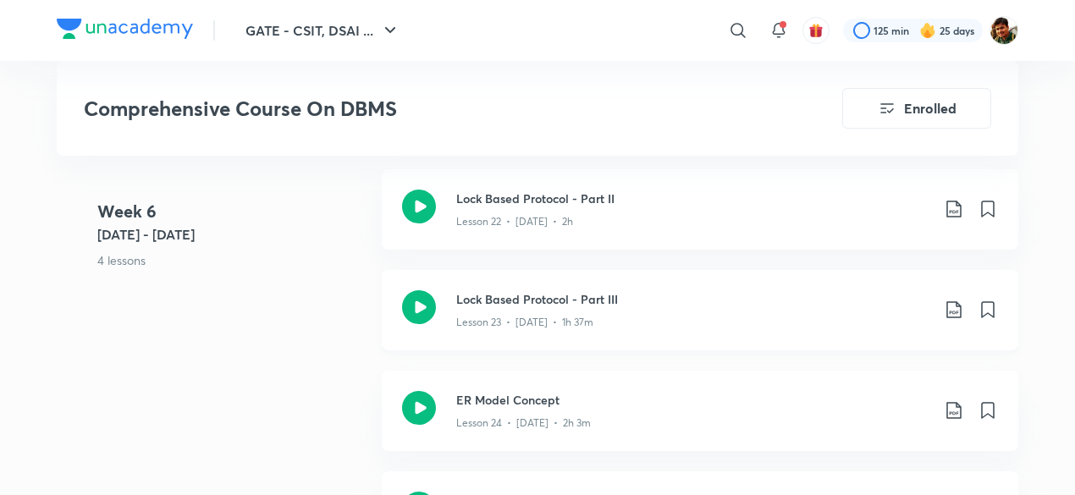
click at [950, 300] on icon at bounding box center [954, 310] width 20 height 20
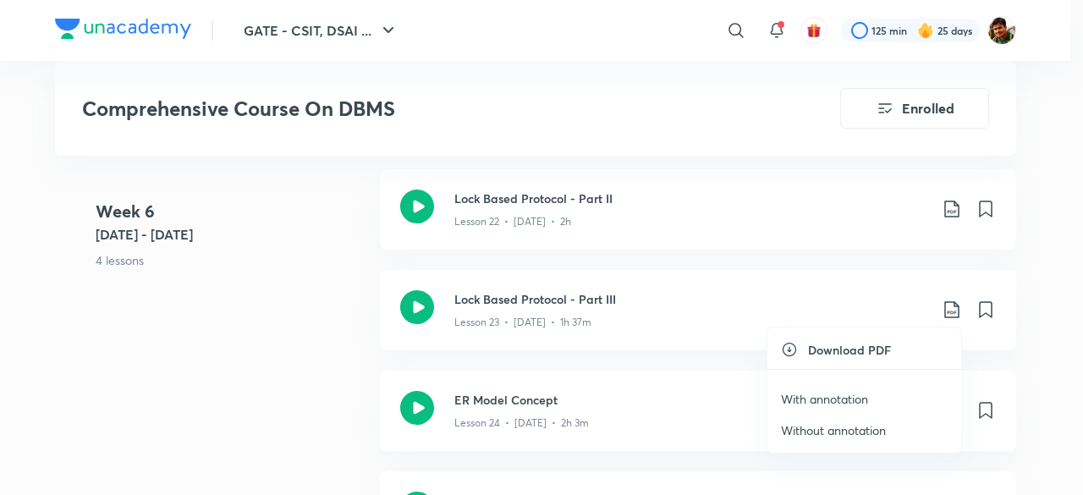
click at [833, 394] on p "With annotation" at bounding box center [824, 399] width 87 height 18
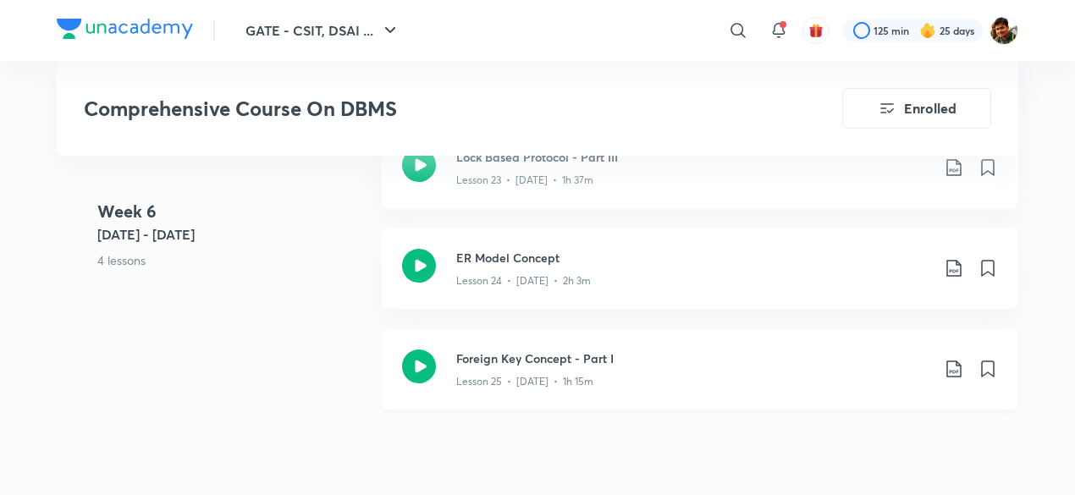
scroll to position [3301, 0]
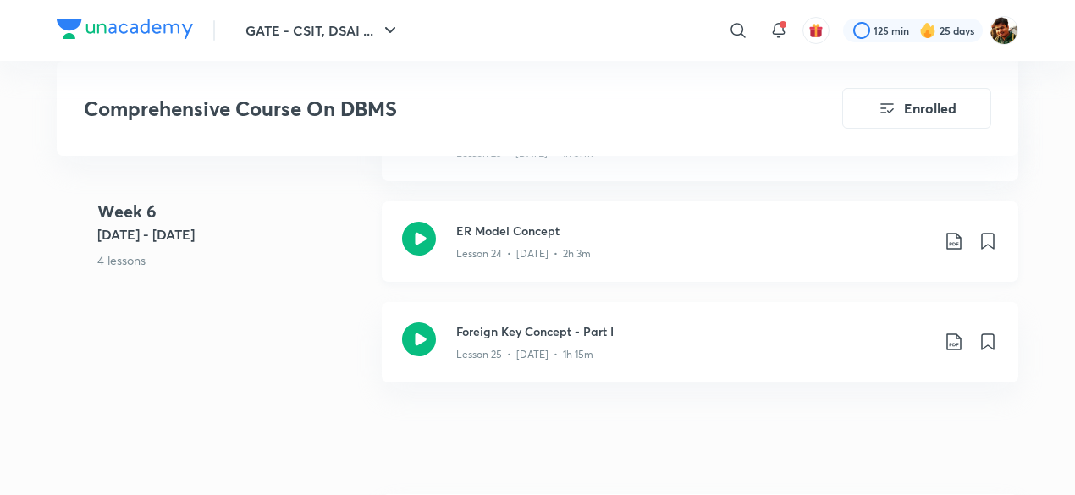
click at [956, 231] on icon at bounding box center [954, 241] width 20 height 20
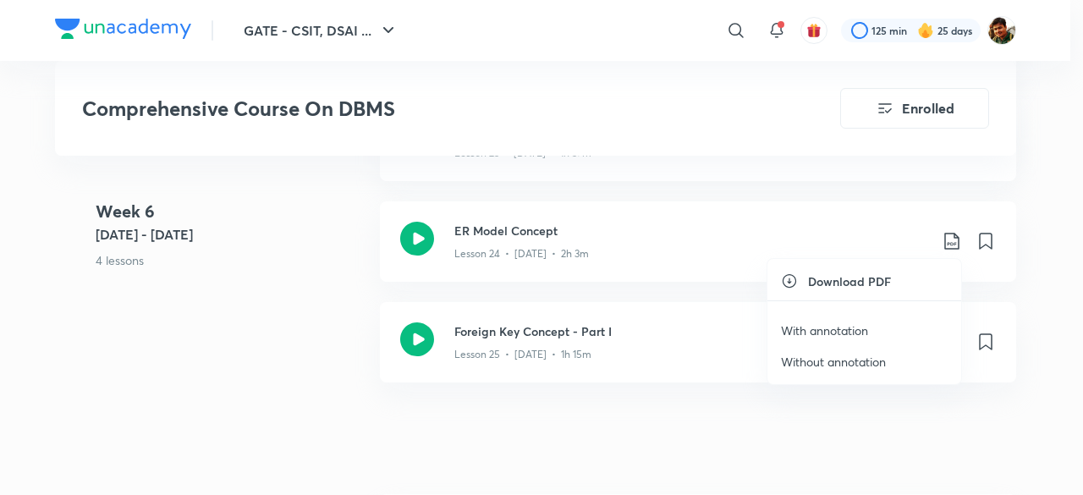
click at [839, 326] on p "With annotation" at bounding box center [824, 331] width 87 height 18
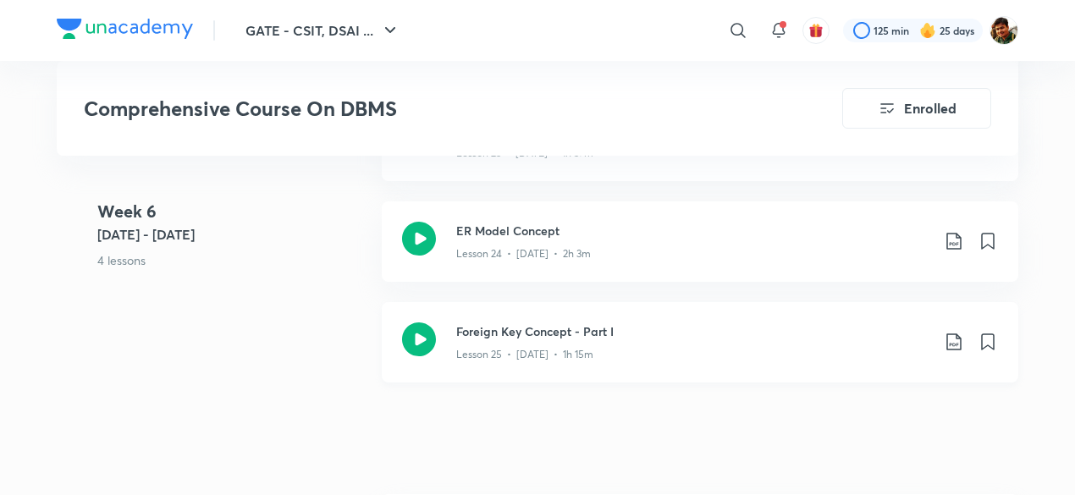
click at [956, 338] on icon at bounding box center [954, 342] width 20 height 20
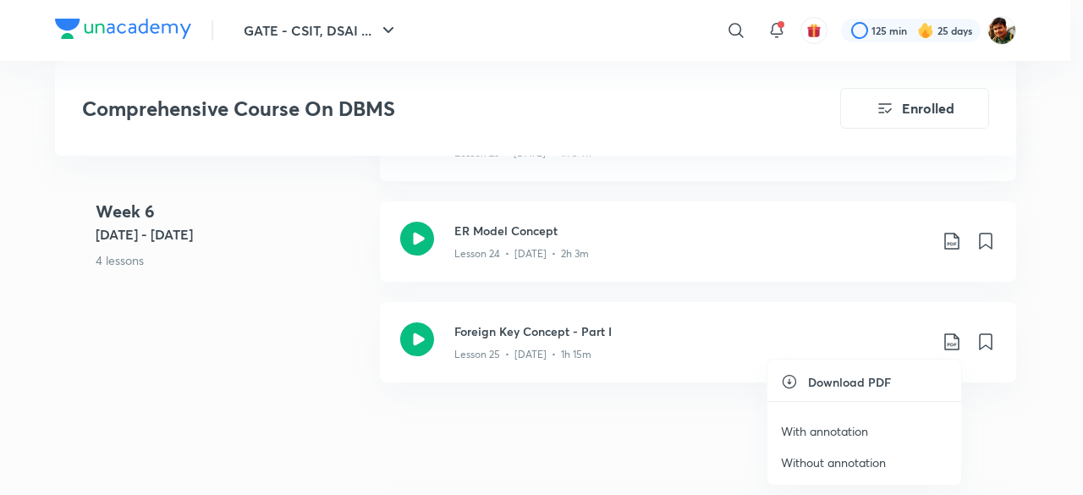
click at [832, 427] on p "With annotation" at bounding box center [824, 431] width 87 height 18
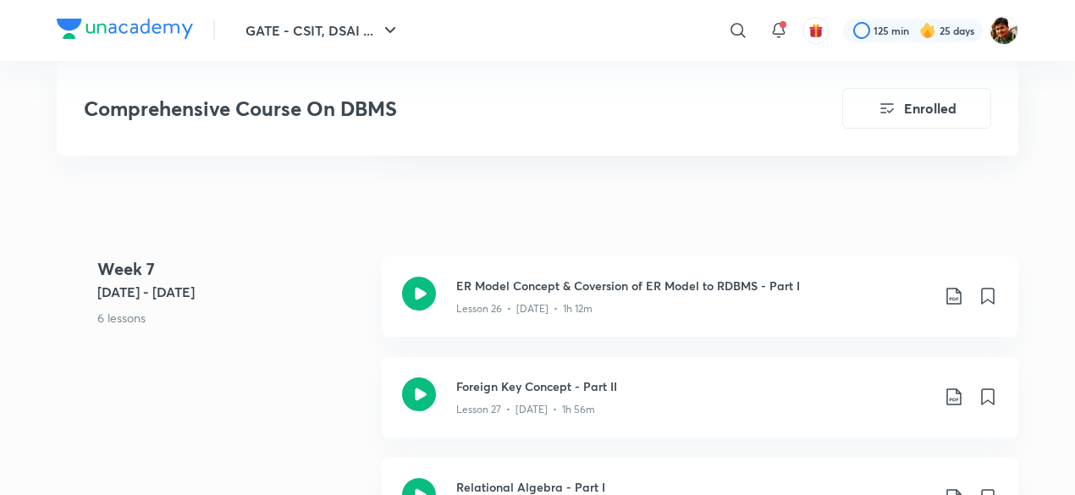
scroll to position [3555, 0]
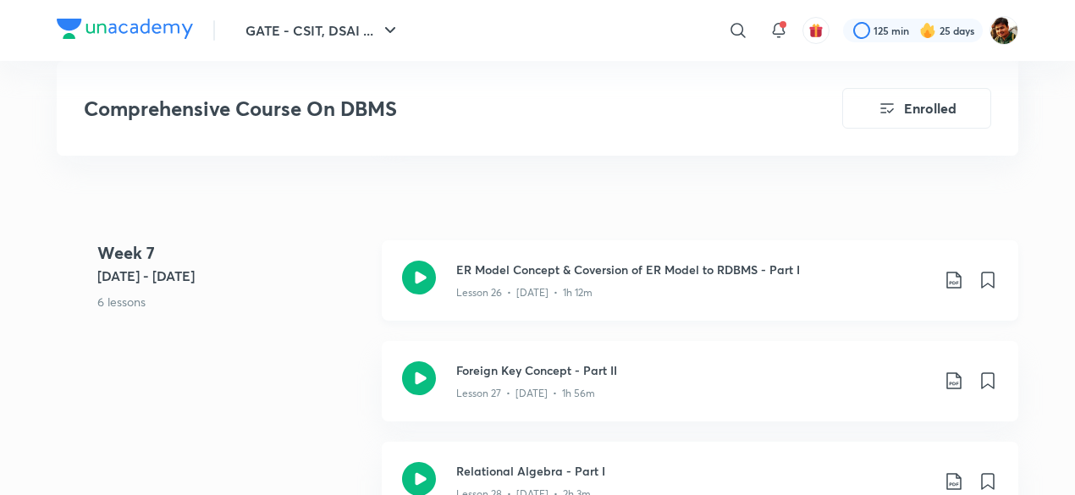
click at [954, 281] on icon at bounding box center [954, 280] width 20 height 20
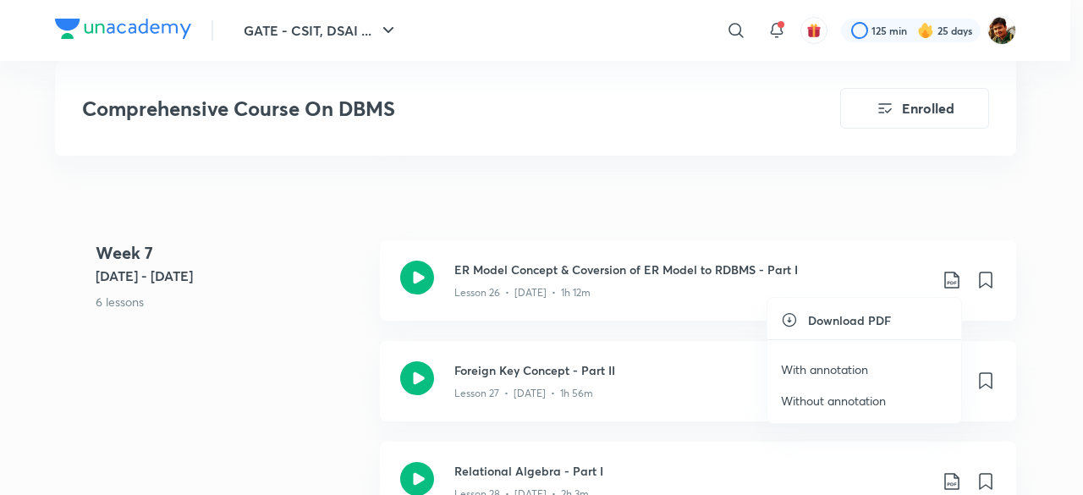
click at [820, 366] on p "With annotation" at bounding box center [824, 370] width 87 height 18
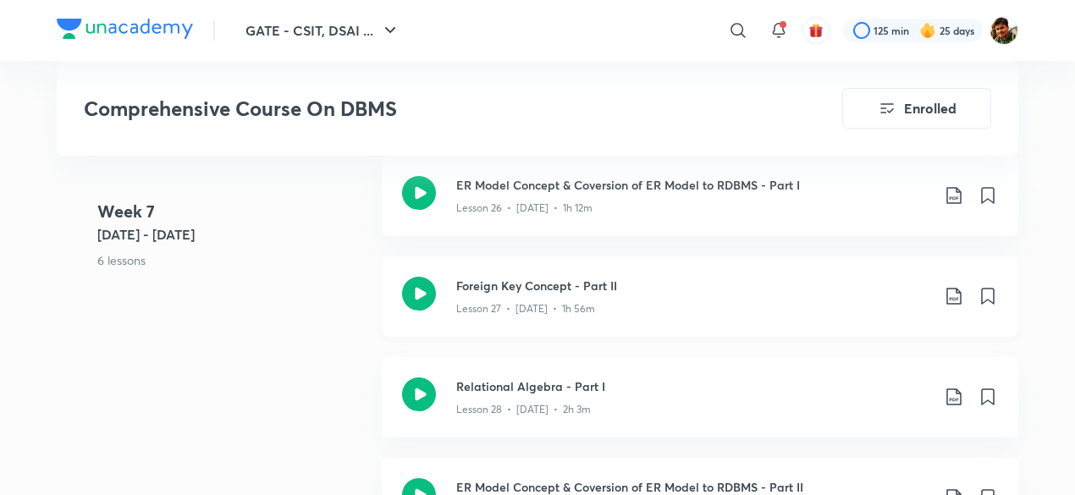
scroll to position [3724, 0]
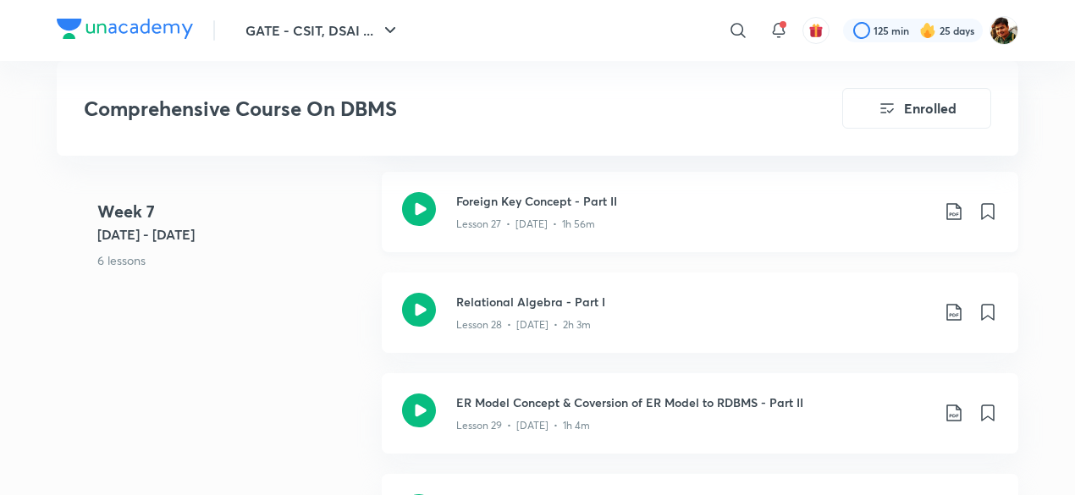
click at [952, 216] on icon at bounding box center [954, 211] width 20 height 20
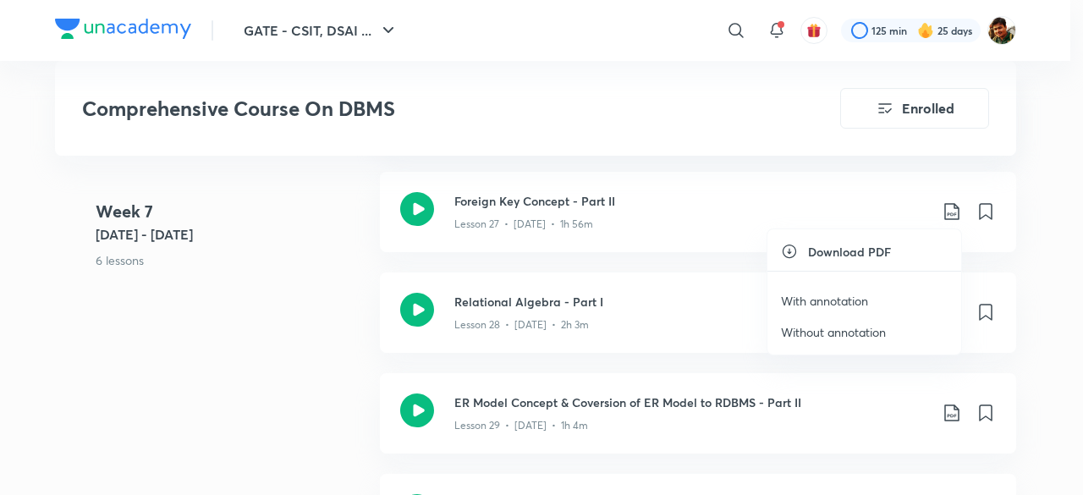
click at [806, 295] on p "With annotation" at bounding box center [824, 301] width 87 height 18
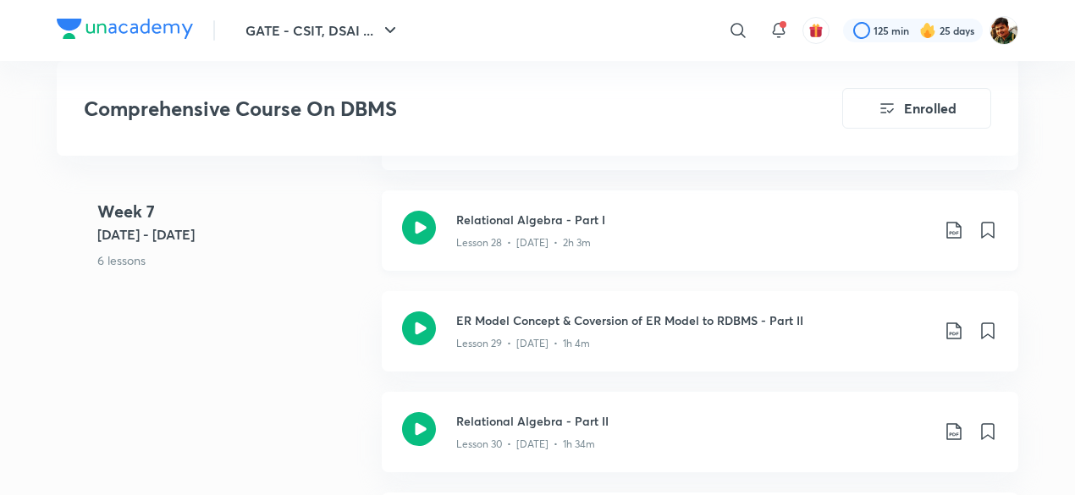
scroll to position [3808, 0]
click at [953, 225] on icon at bounding box center [954, 228] width 20 height 20
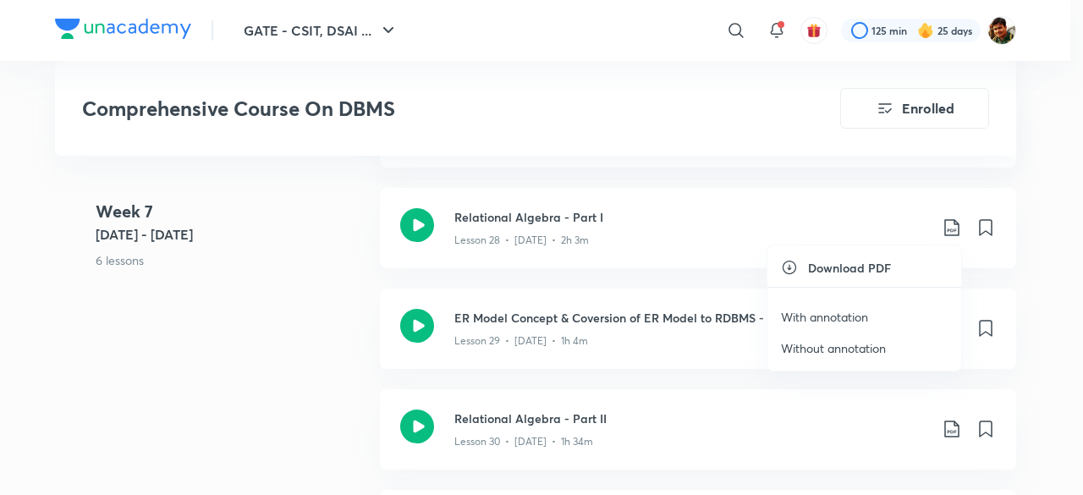
click at [845, 312] on p "With annotation" at bounding box center [824, 317] width 87 height 18
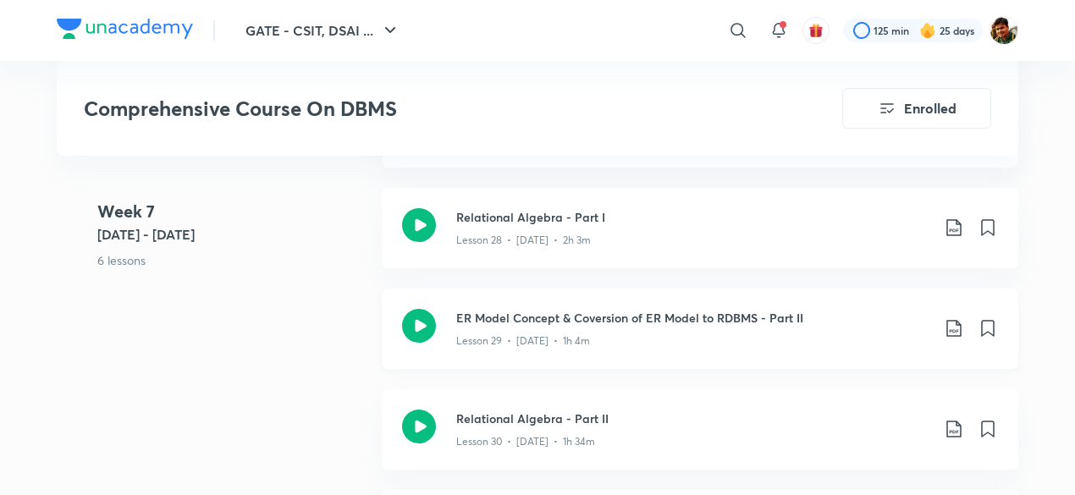
scroll to position [3893, 0]
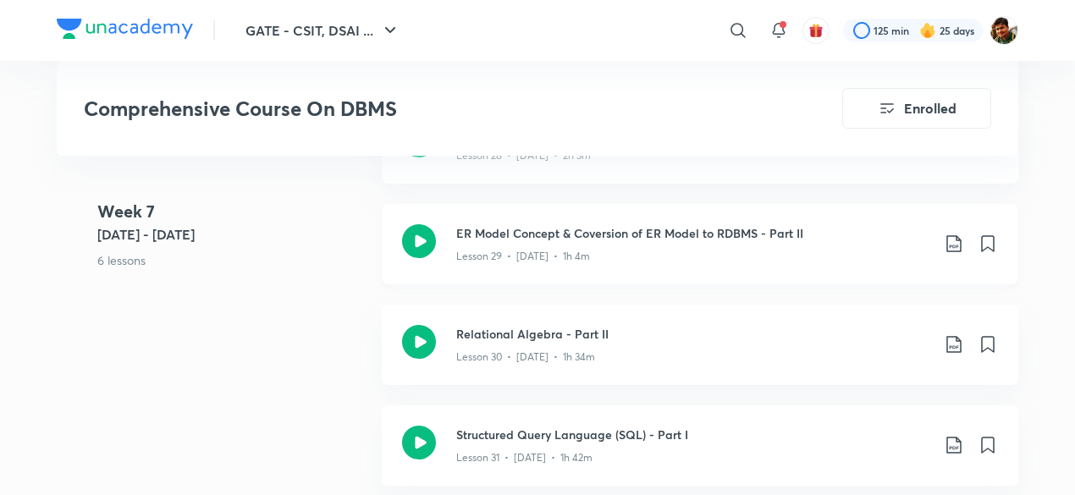
click at [956, 240] on icon at bounding box center [954, 244] width 20 height 20
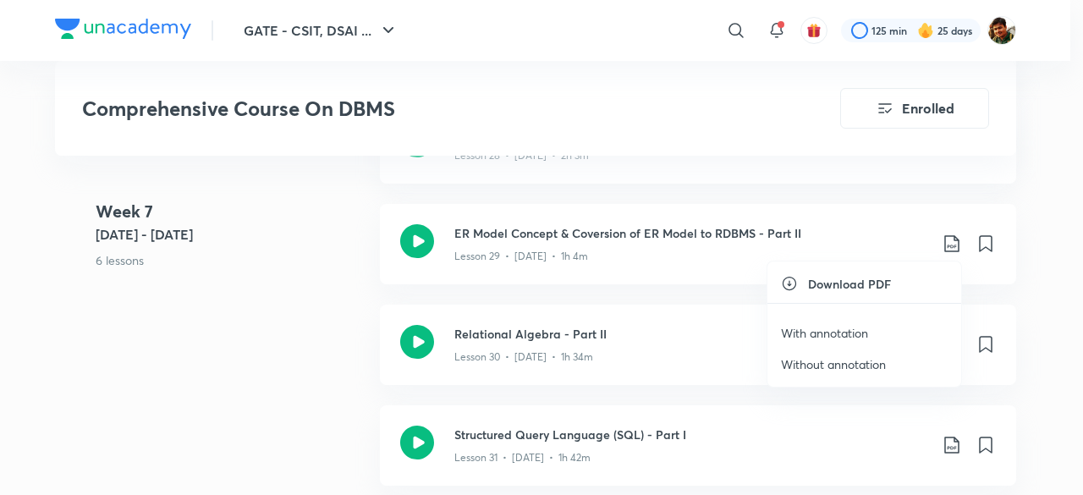
click at [828, 328] on p "With annotation" at bounding box center [824, 333] width 87 height 18
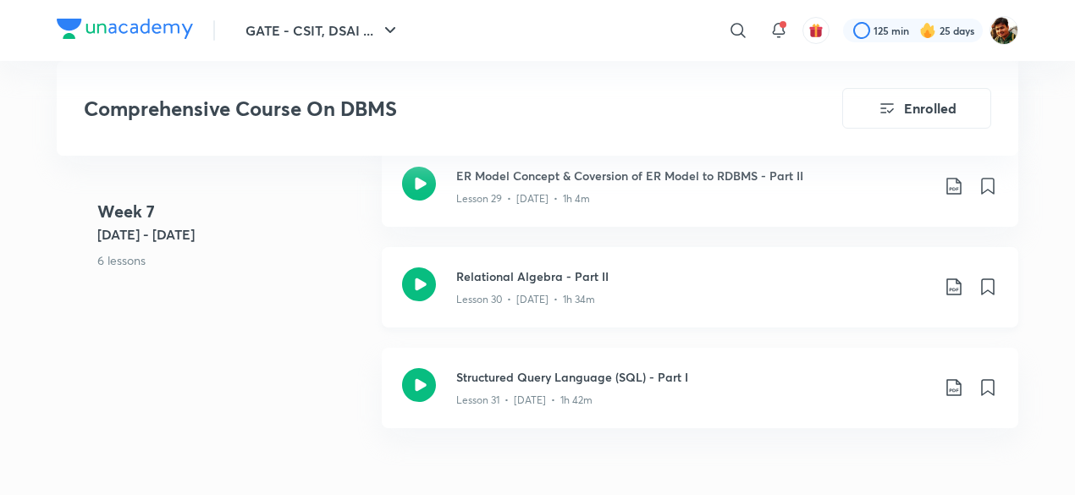
scroll to position [3978, 0]
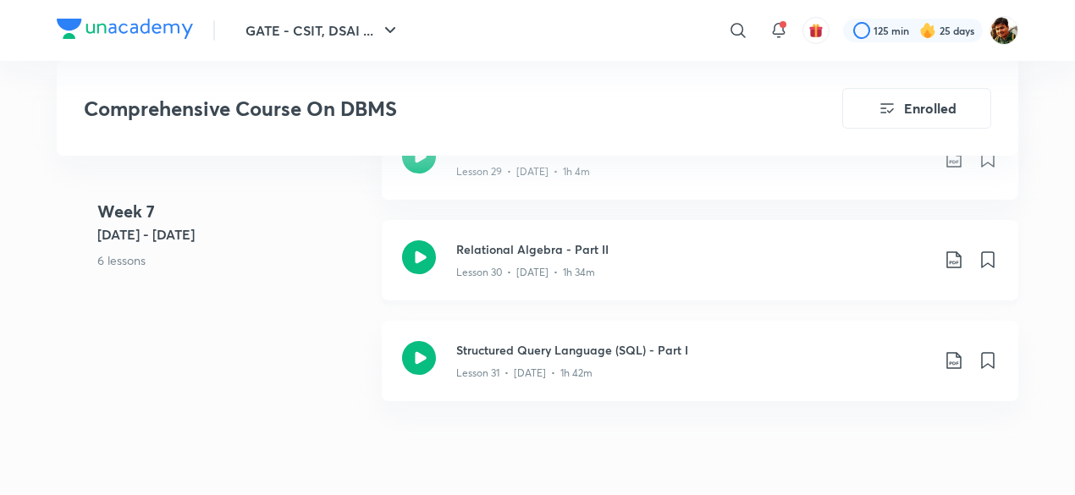
click at [950, 261] on icon at bounding box center [954, 260] width 20 height 20
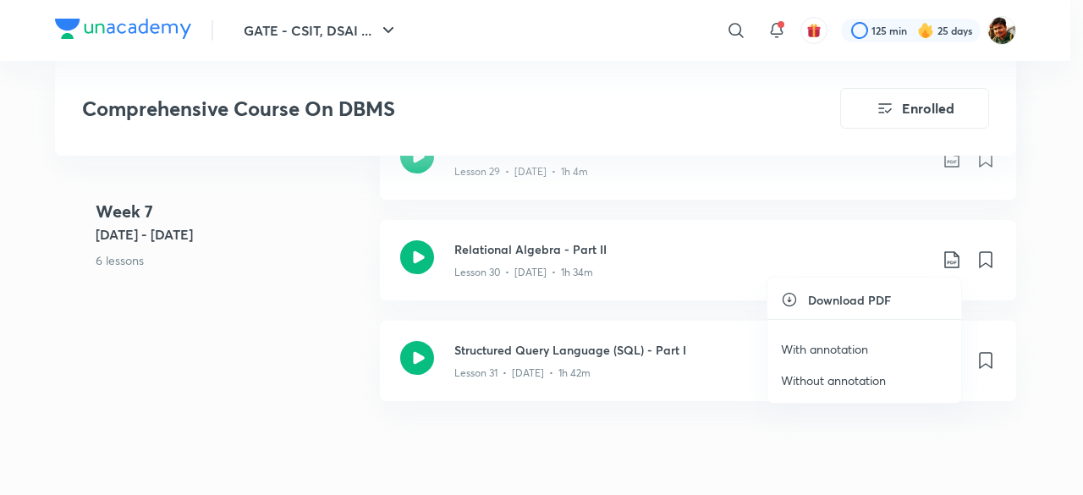
click at [818, 344] on p "With annotation" at bounding box center [824, 349] width 87 height 18
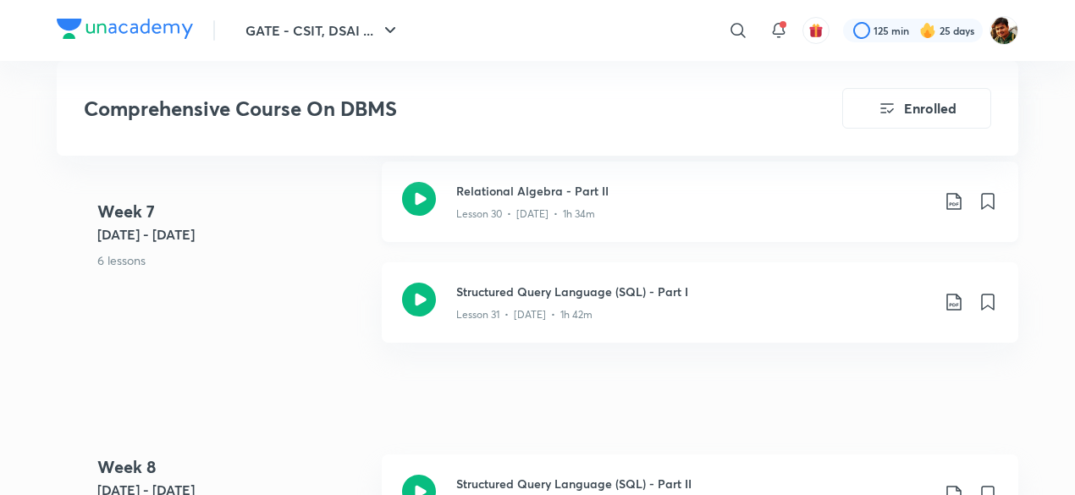
scroll to position [4062, 0]
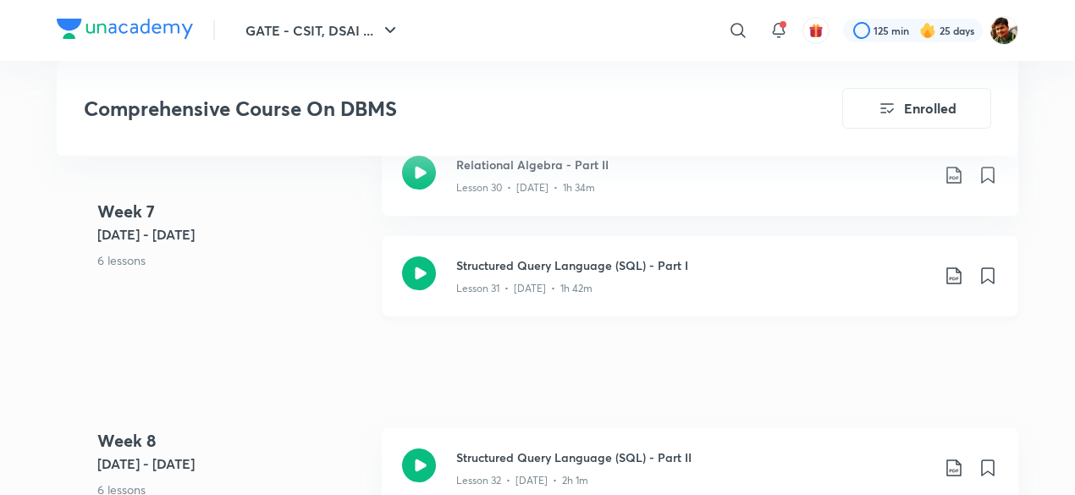
click at [955, 280] on icon at bounding box center [954, 276] width 20 height 20
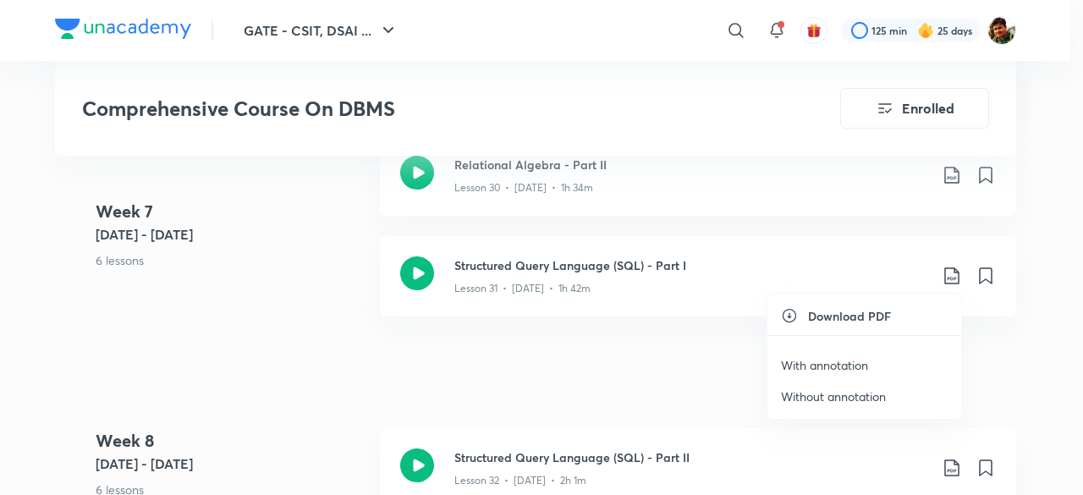
click at [841, 364] on p "With annotation" at bounding box center [824, 365] width 87 height 18
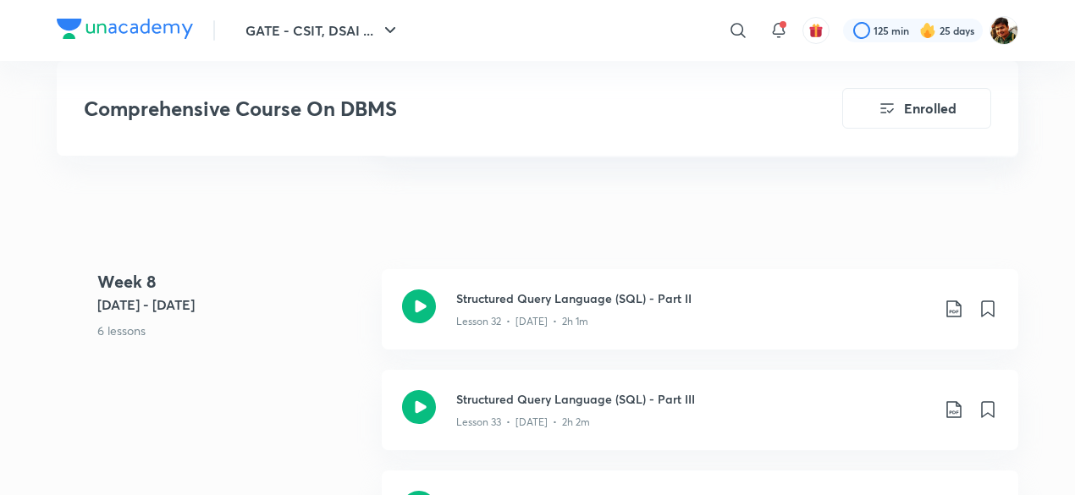
scroll to position [4316, 0]
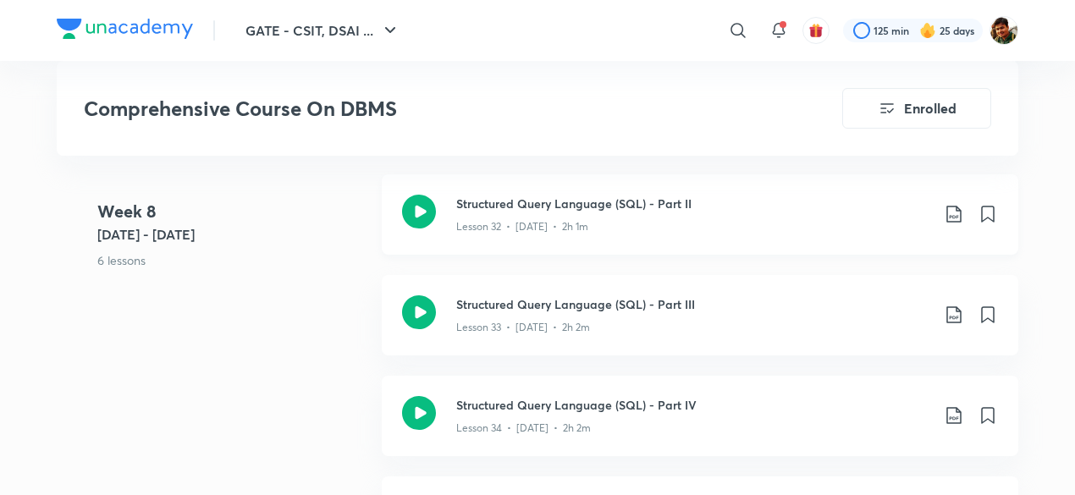
click at [954, 209] on icon at bounding box center [954, 214] width 20 height 20
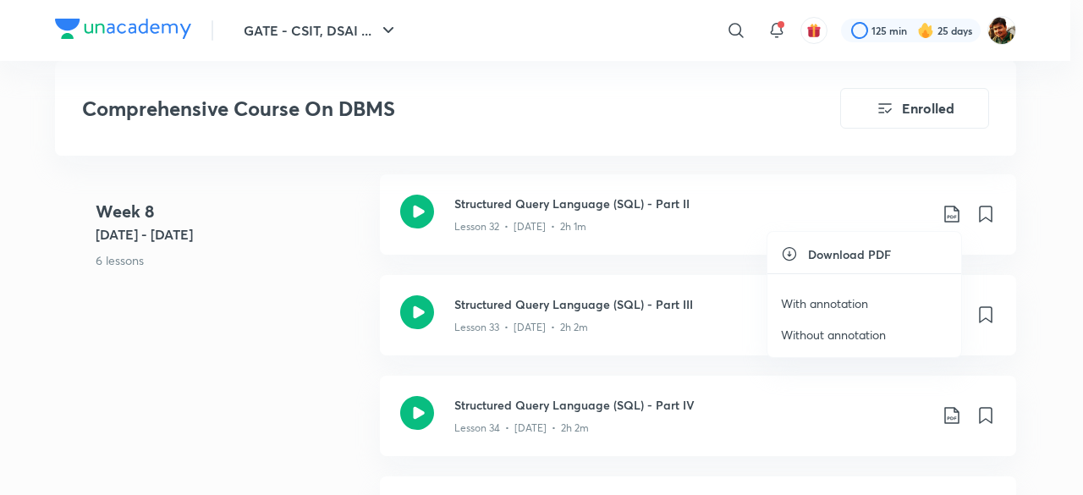
click at [837, 304] on p "With annotation" at bounding box center [824, 304] width 87 height 18
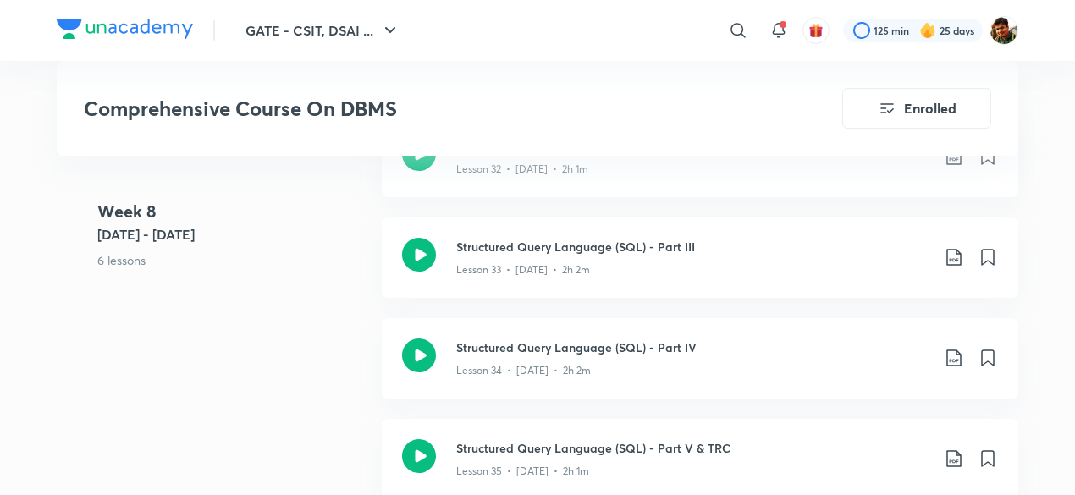
scroll to position [4401, 0]
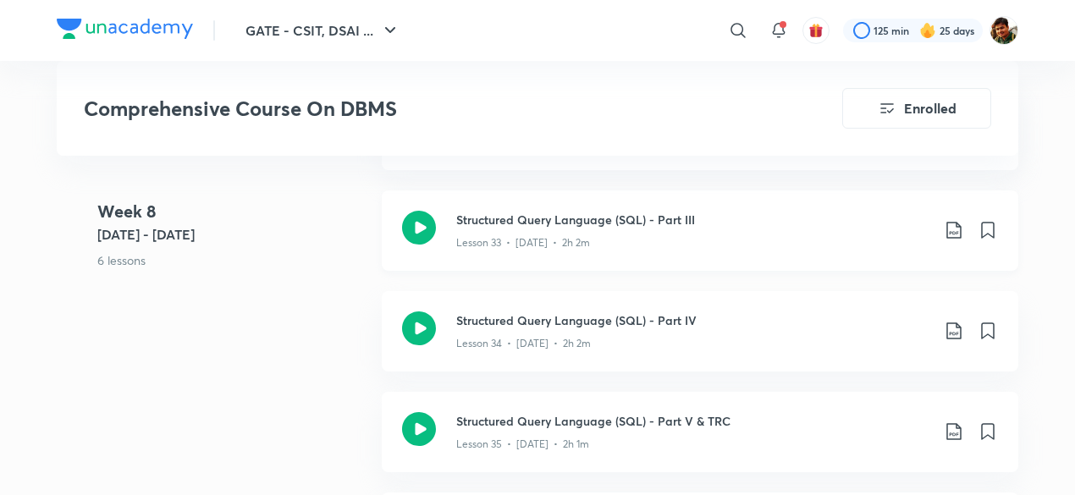
click at [955, 222] on icon at bounding box center [954, 230] width 20 height 20
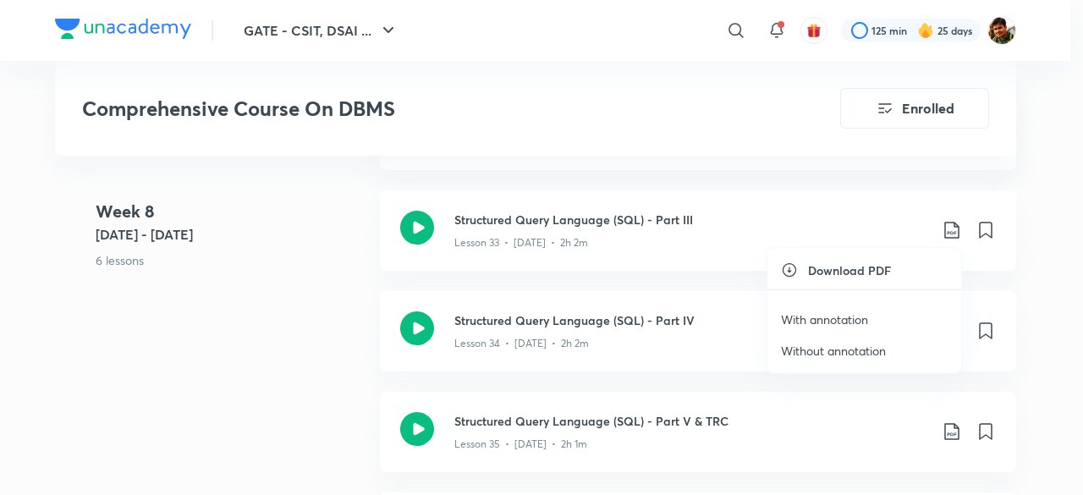
click at [862, 311] on p "With annotation" at bounding box center [824, 320] width 87 height 18
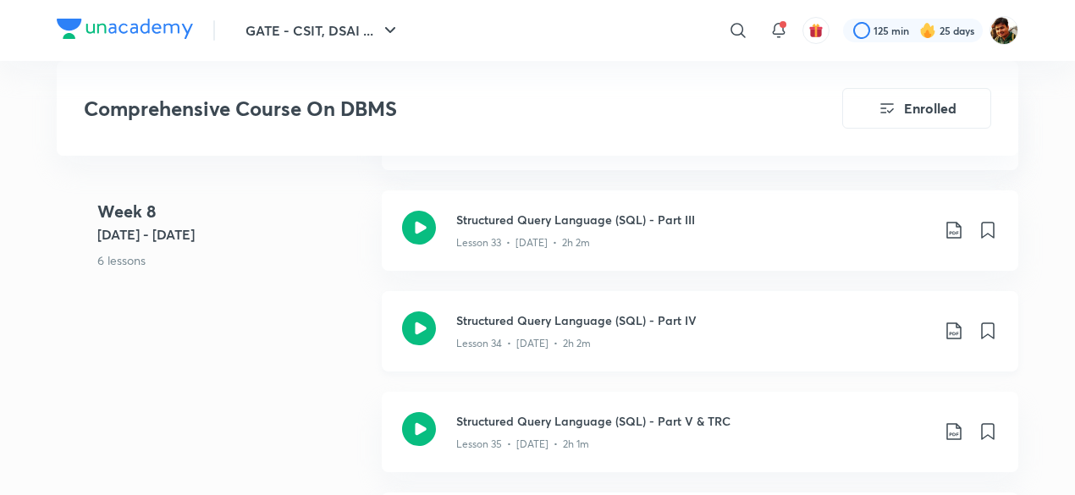
click at [955, 331] on icon at bounding box center [953, 330] width 14 height 17
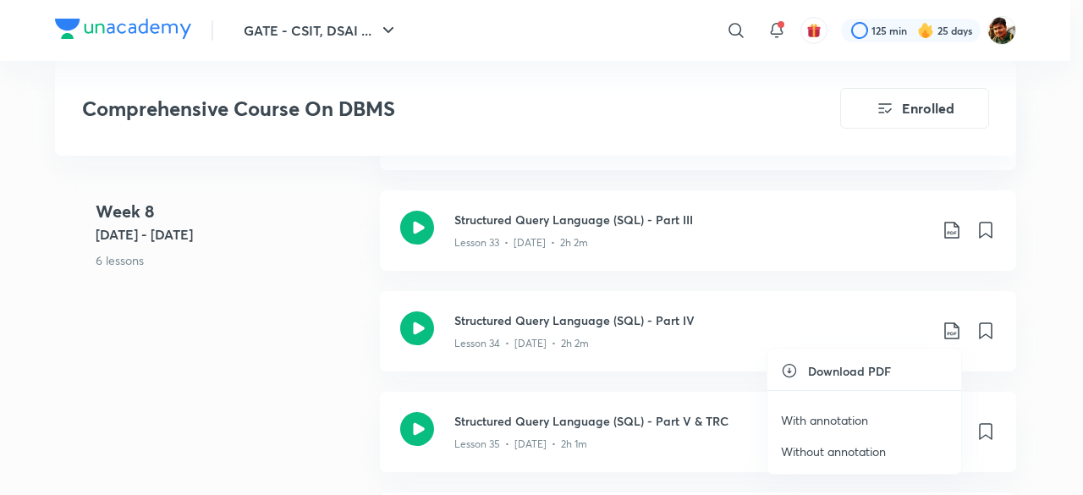
click at [821, 411] on p "With annotation" at bounding box center [824, 420] width 87 height 18
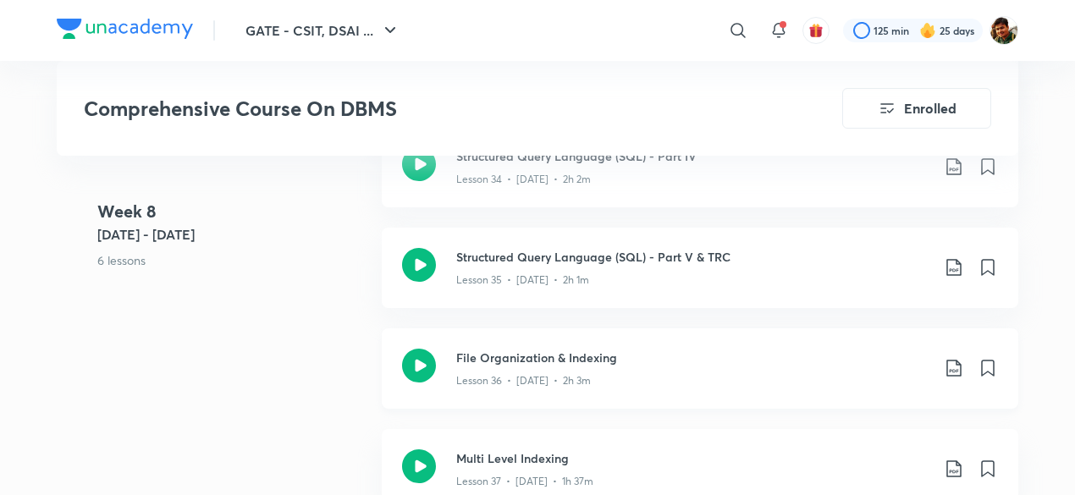
scroll to position [4570, 0]
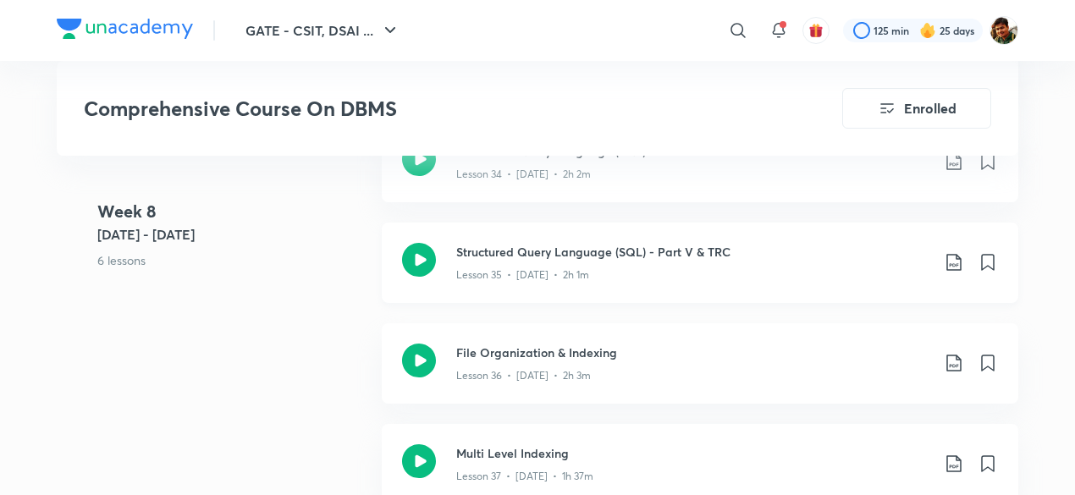
click at [953, 255] on icon at bounding box center [954, 262] width 20 height 20
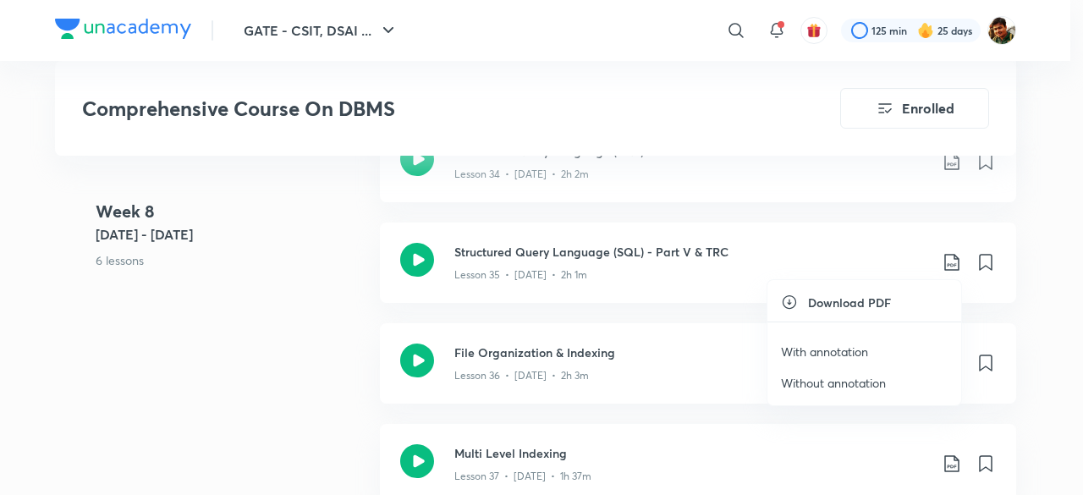
click at [853, 350] on p "With annotation" at bounding box center [824, 352] width 87 height 18
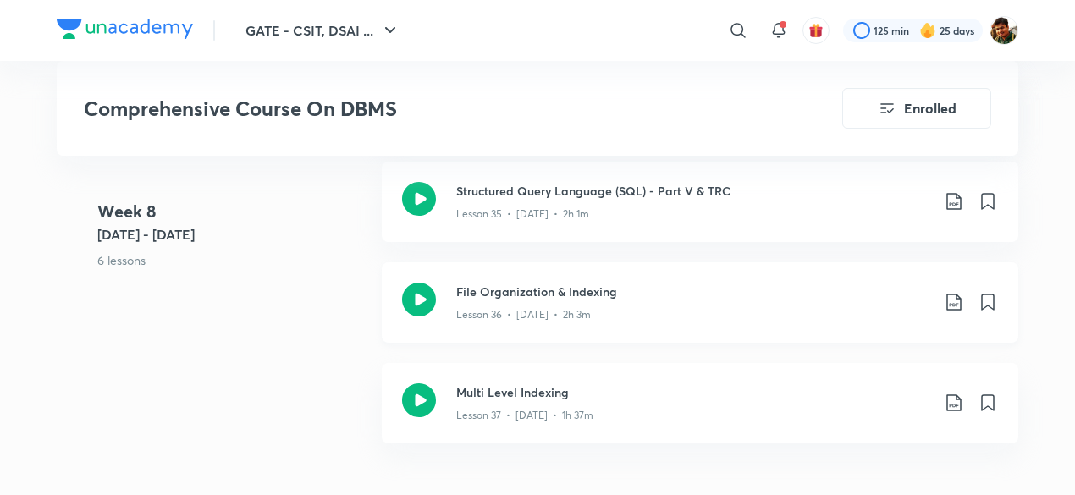
scroll to position [4655, 0]
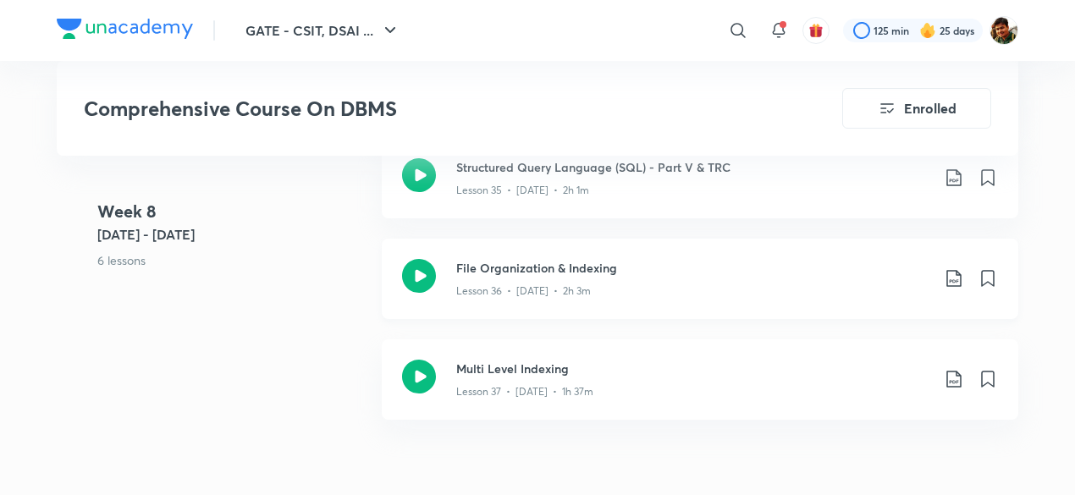
click at [955, 278] on icon at bounding box center [954, 278] width 20 height 20
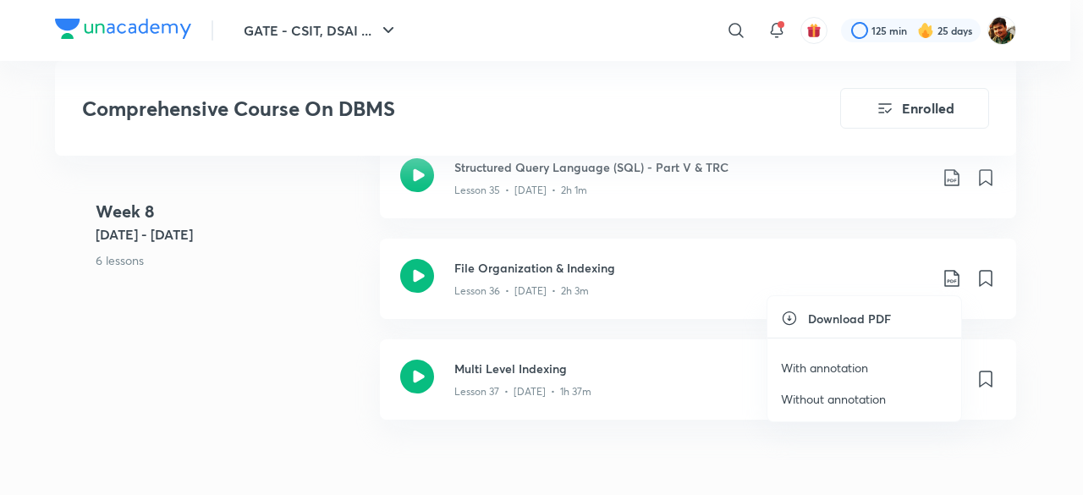
click at [819, 366] on p "With annotation" at bounding box center [824, 368] width 87 height 18
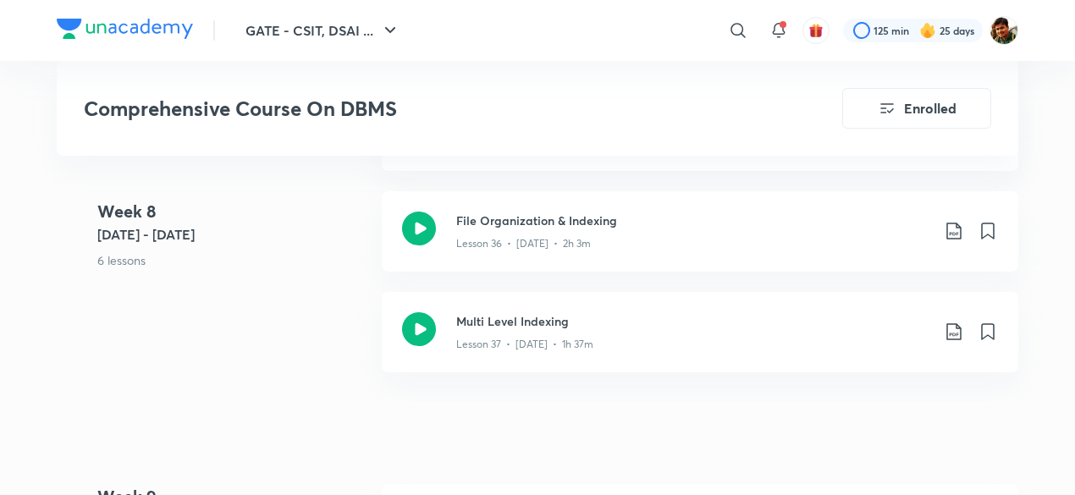
scroll to position [4739, 0]
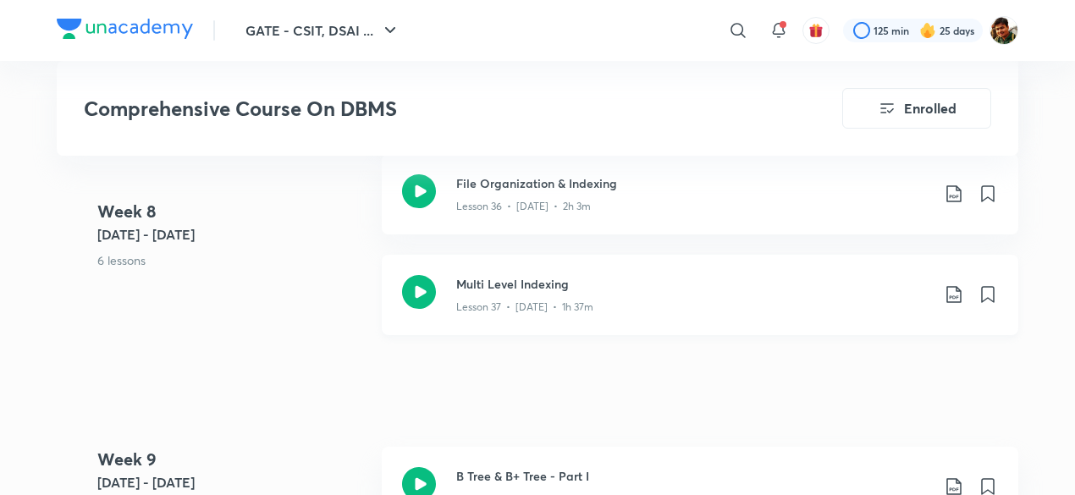
click at [953, 295] on icon at bounding box center [954, 294] width 20 height 20
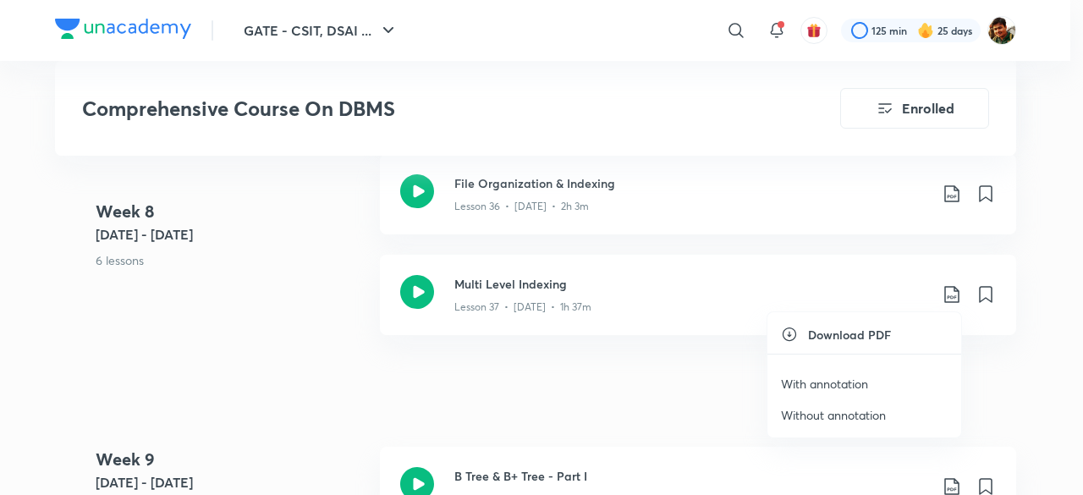
click at [834, 377] on p "With annotation" at bounding box center [824, 384] width 87 height 18
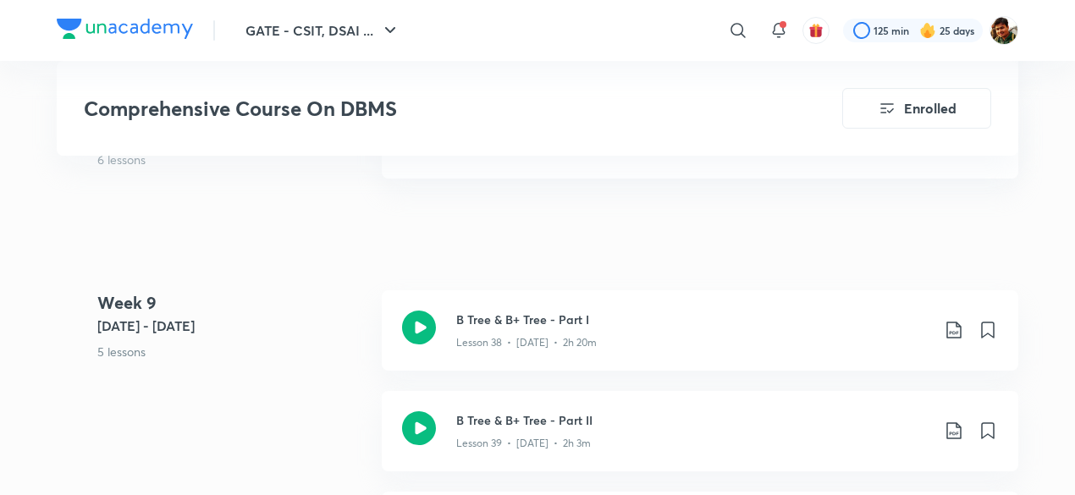
scroll to position [4993, 0]
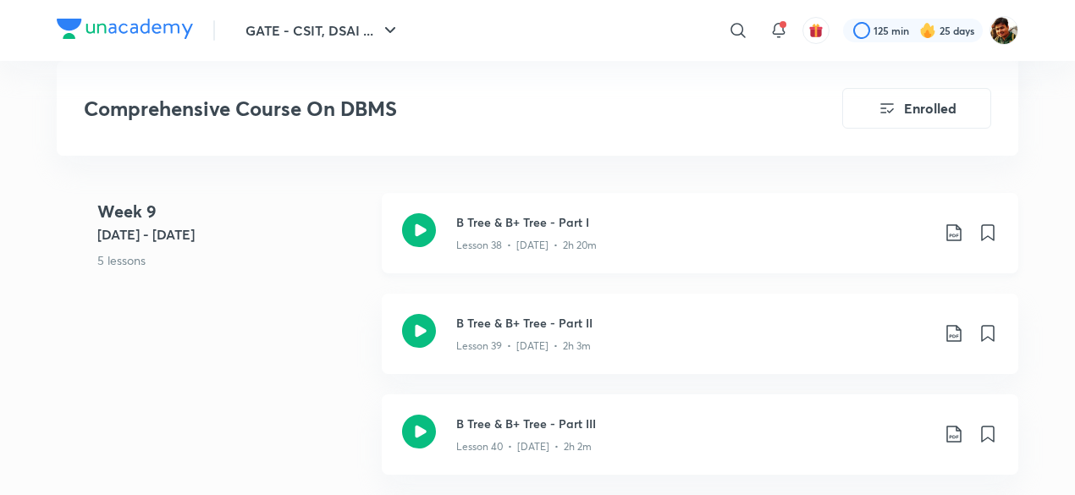
click at [954, 228] on icon at bounding box center [954, 233] width 20 height 20
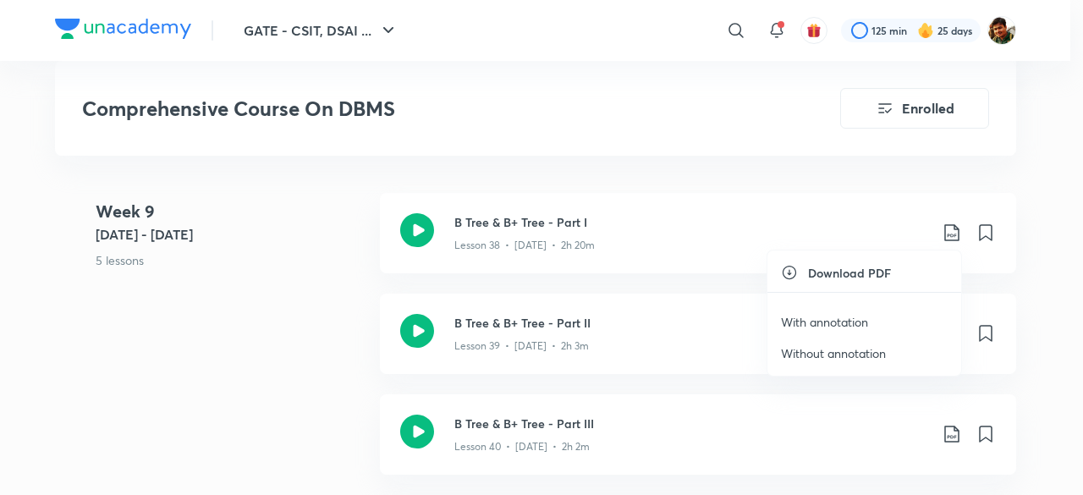
click at [828, 316] on p "With annotation" at bounding box center [824, 322] width 87 height 18
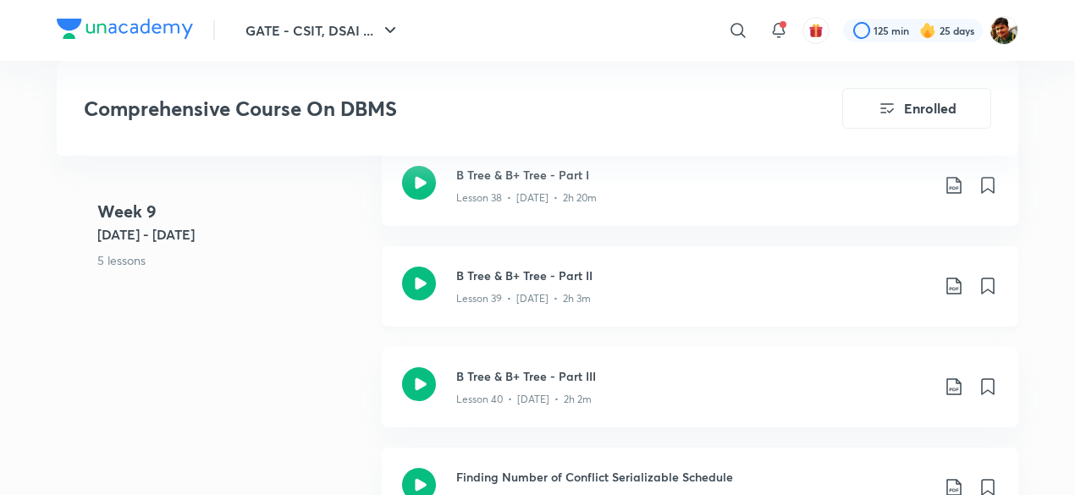
scroll to position [5078, 0]
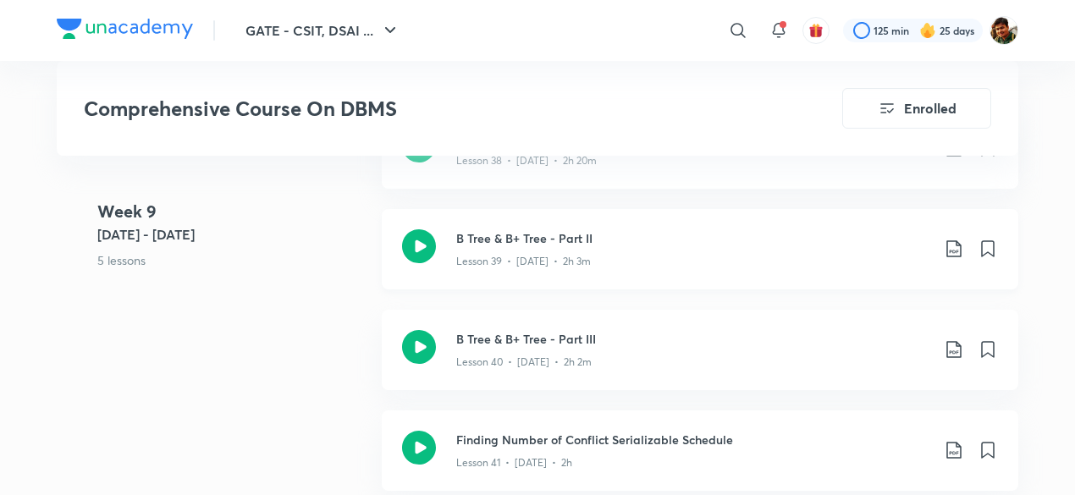
click at [956, 242] on icon at bounding box center [953, 248] width 14 height 17
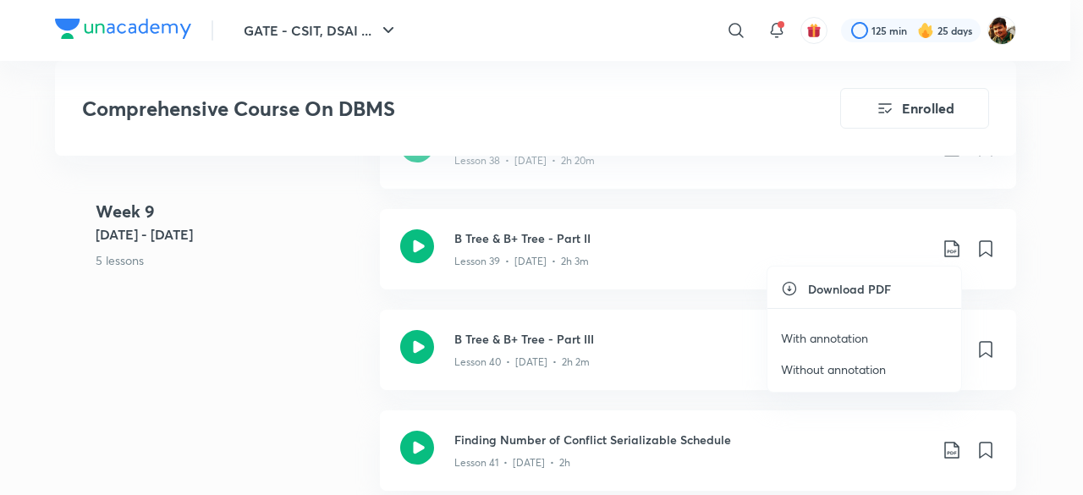
click at [824, 331] on p "With annotation" at bounding box center [824, 338] width 87 height 18
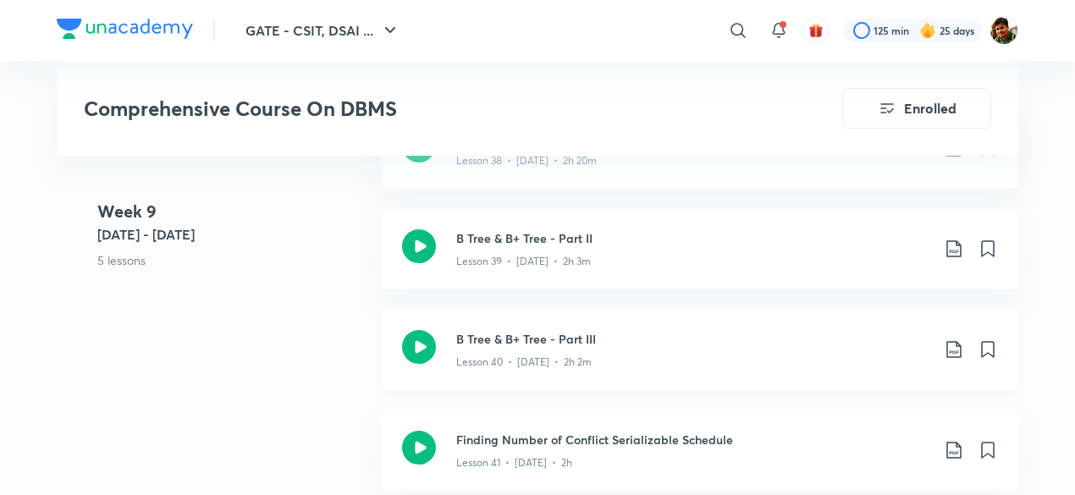
click at [947, 342] on icon at bounding box center [953, 349] width 14 height 17
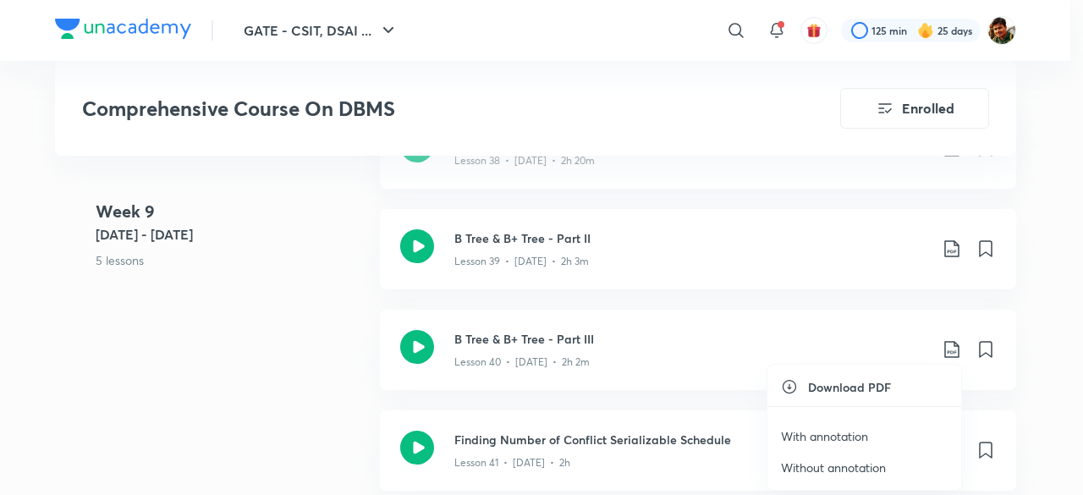
click at [814, 431] on p "With annotation" at bounding box center [824, 436] width 87 height 18
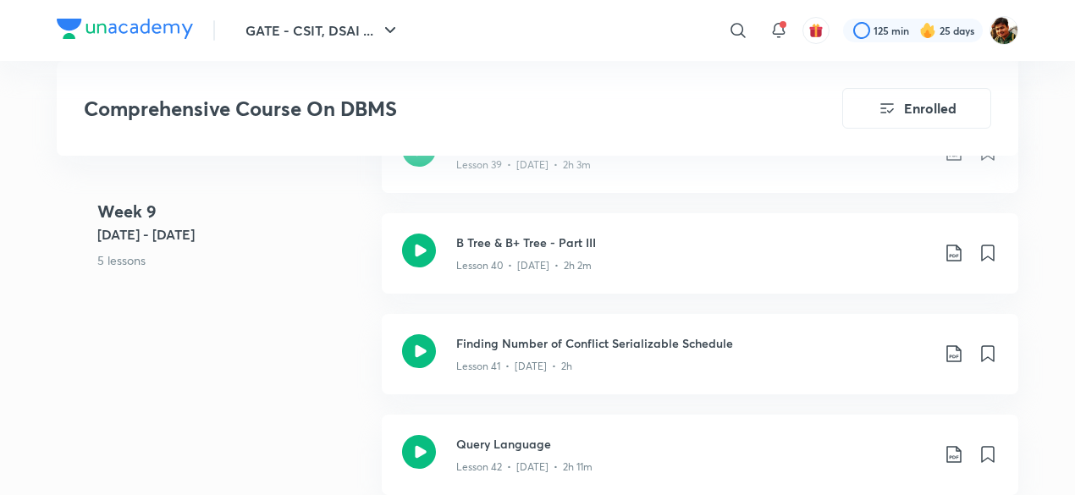
scroll to position [5247, 0]
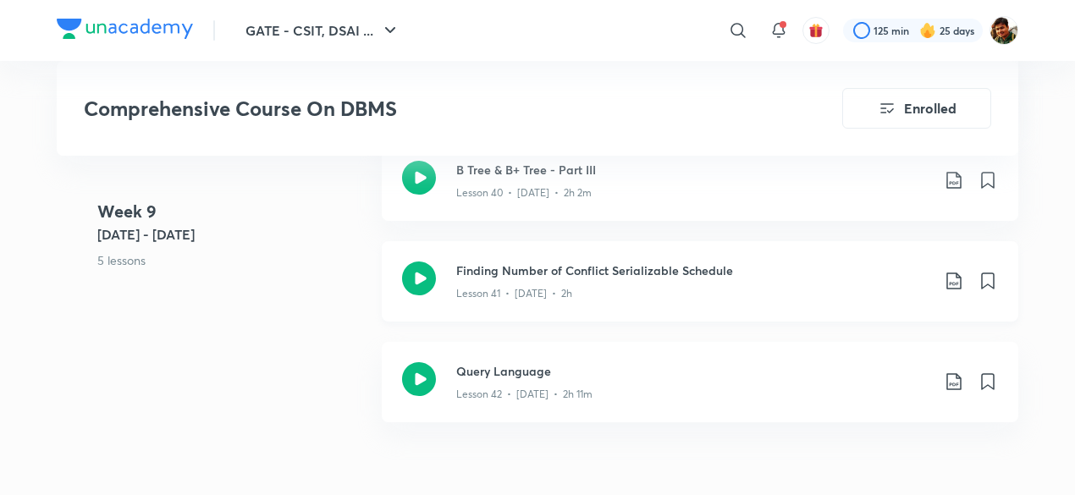
click at [951, 280] on icon at bounding box center [954, 281] width 20 height 20
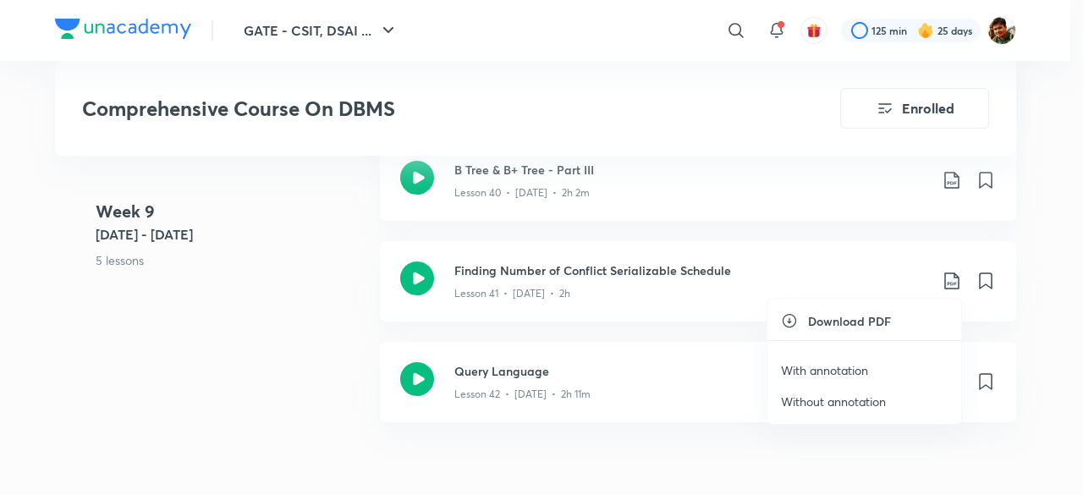
click at [843, 365] on p "With annotation" at bounding box center [824, 370] width 87 height 18
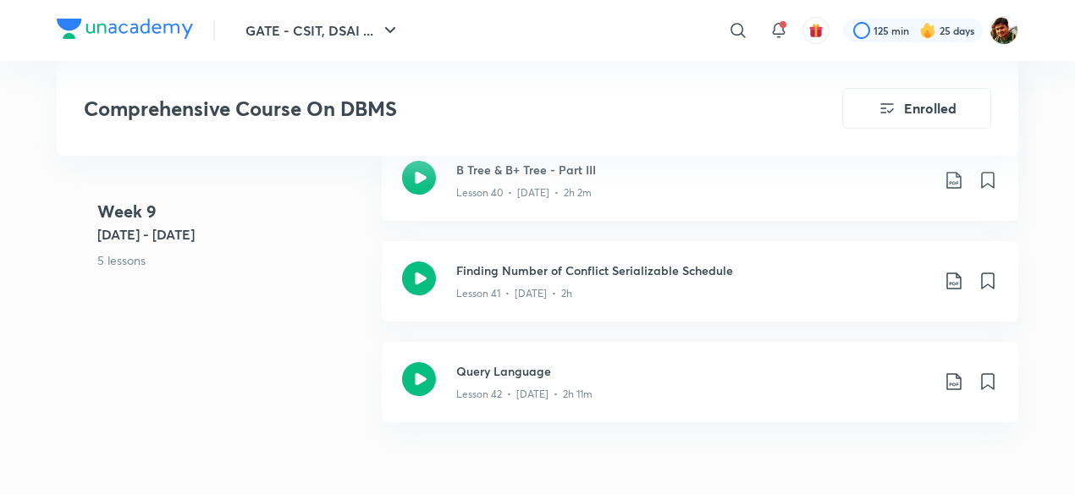
click at [254, 284] on 9 "Week [DATE] 8 - [DATE] 5 lessons" at bounding box center [232, 249] width 271 height 101
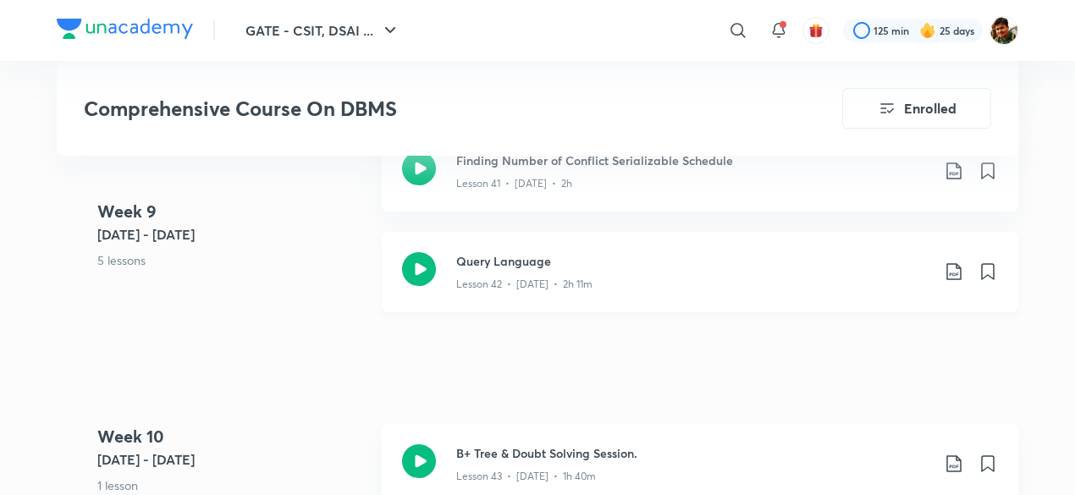
scroll to position [5332, 0]
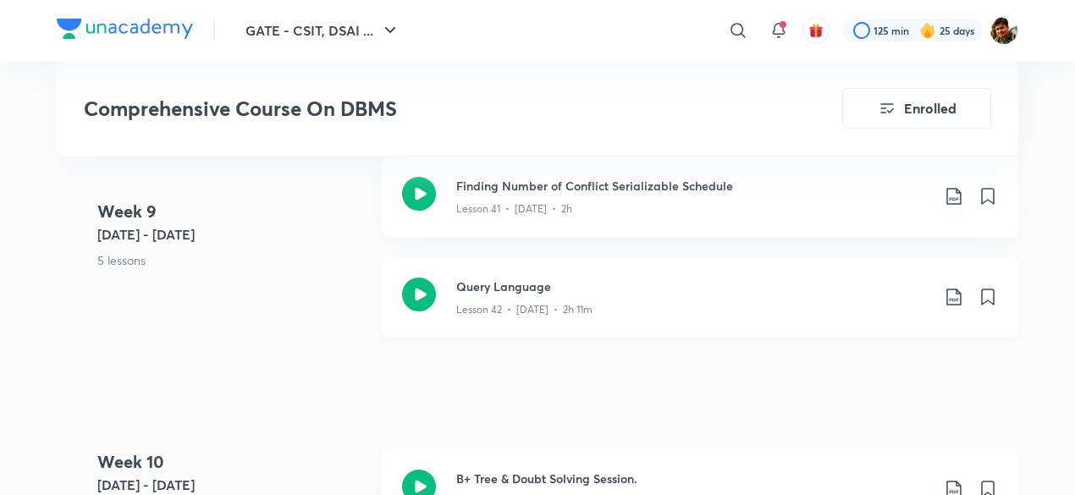
click at [960, 295] on icon at bounding box center [954, 297] width 20 height 20
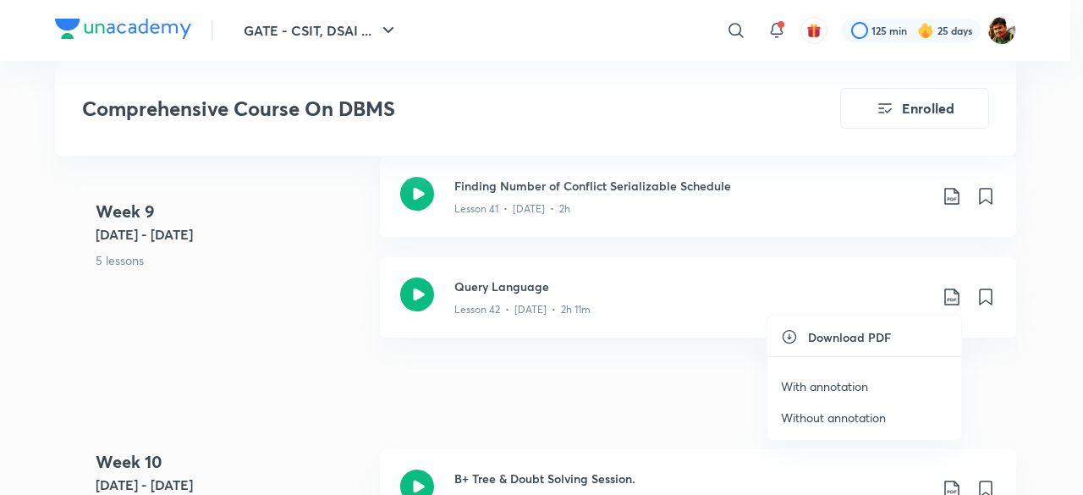
click at [814, 388] on p "With annotation" at bounding box center [824, 386] width 87 height 18
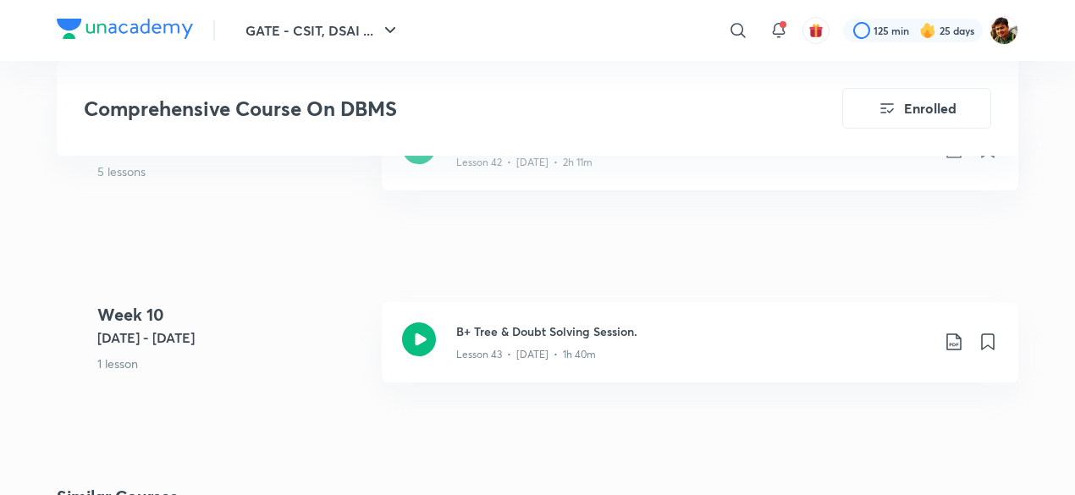
scroll to position [5501, 0]
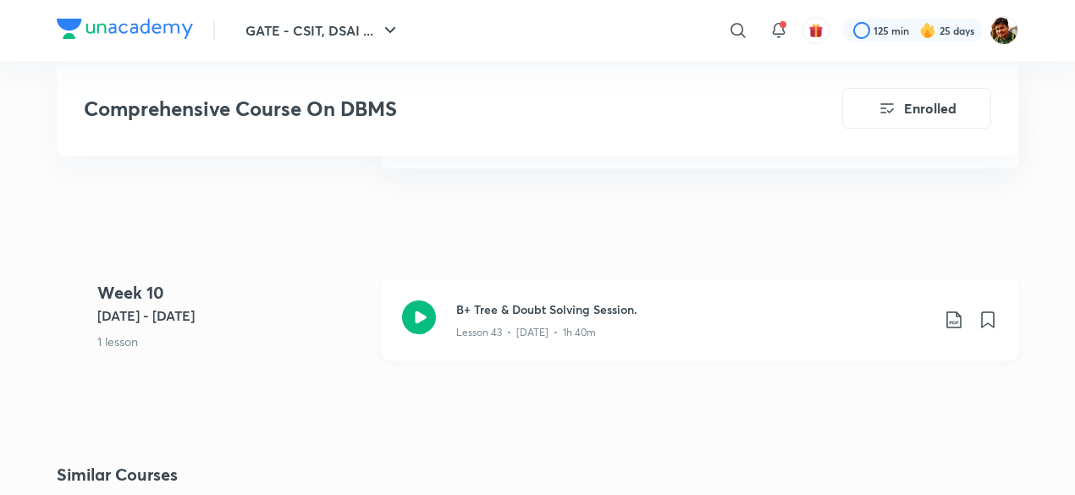
click at [958, 315] on icon at bounding box center [953, 319] width 14 height 17
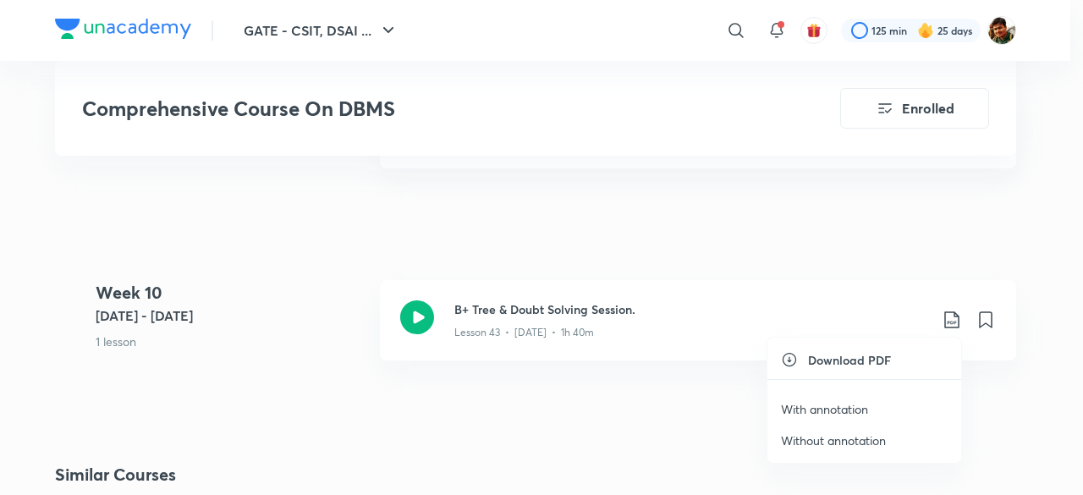
click at [830, 410] on p "With annotation" at bounding box center [824, 409] width 87 height 18
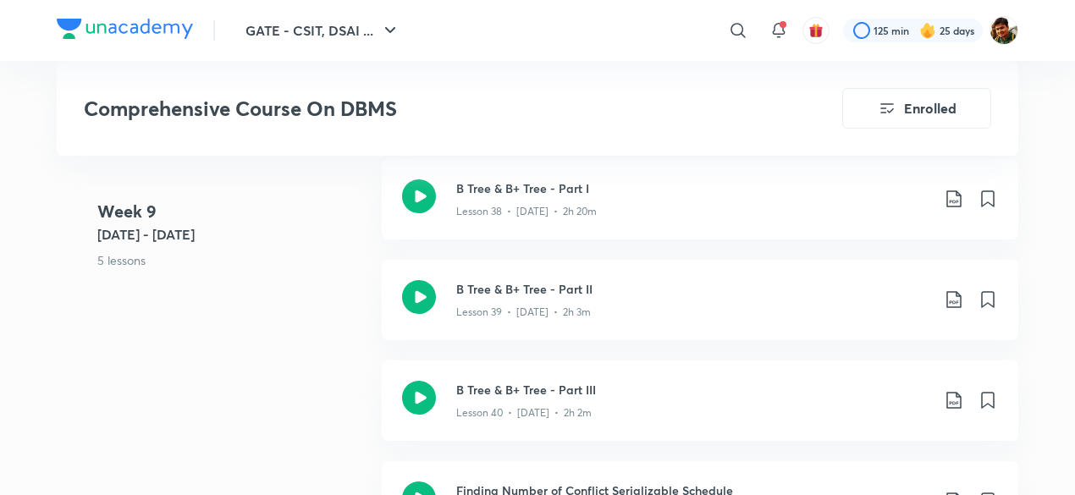
scroll to position [4993, 0]
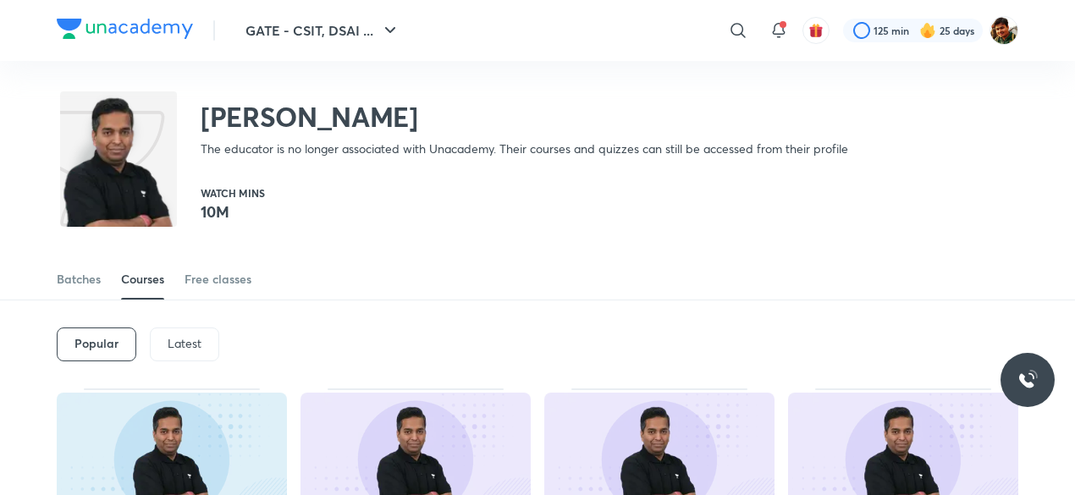
click at [143, 283] on div "Courses" at bounding box center [142, 279] width 43 height 17
click at [78, 283] on div "Batches" at bounding box center [79, 279] width 44 height 17
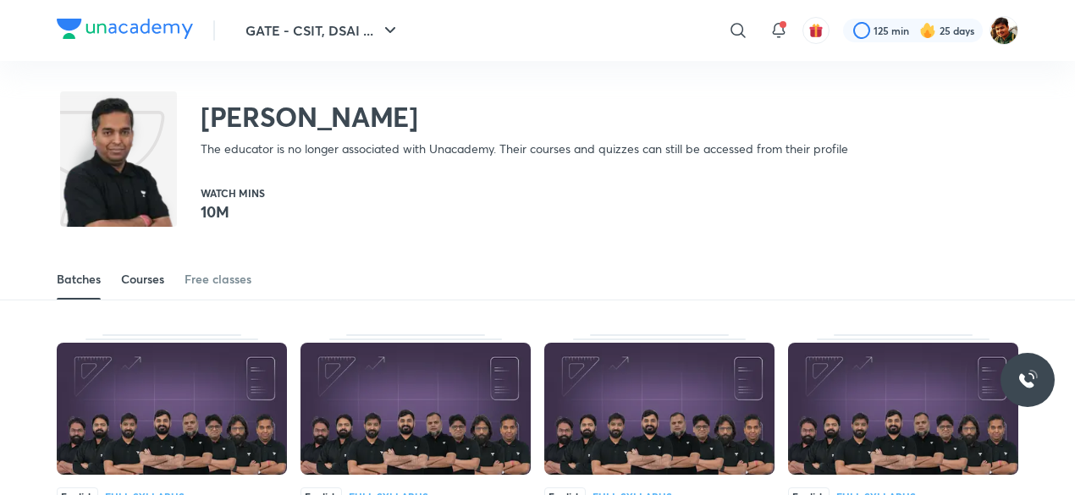
click at [135, 278] on div "Courses" at bounding box center [142, 279] width 43 height 17
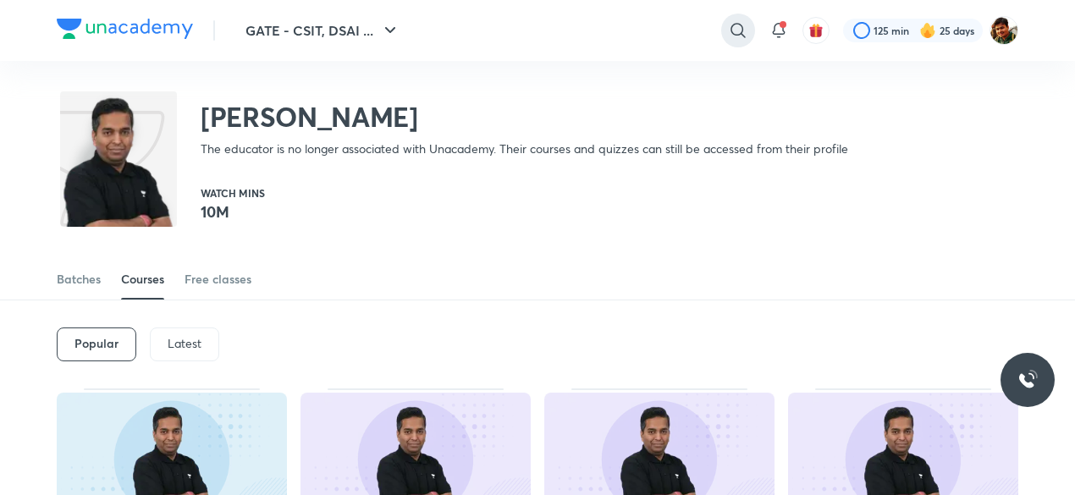
click at [733, 26] on icon at bounding box center [738, 30] width 20 height 20
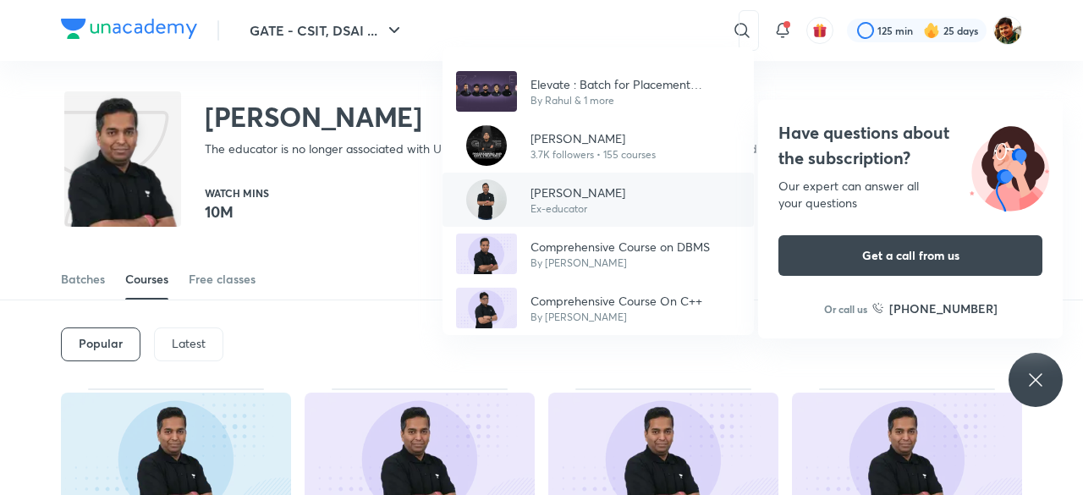
click at [606, 197] on p "[PERSON_NAME]" at bounding box center [578, 193] width 95 height 18
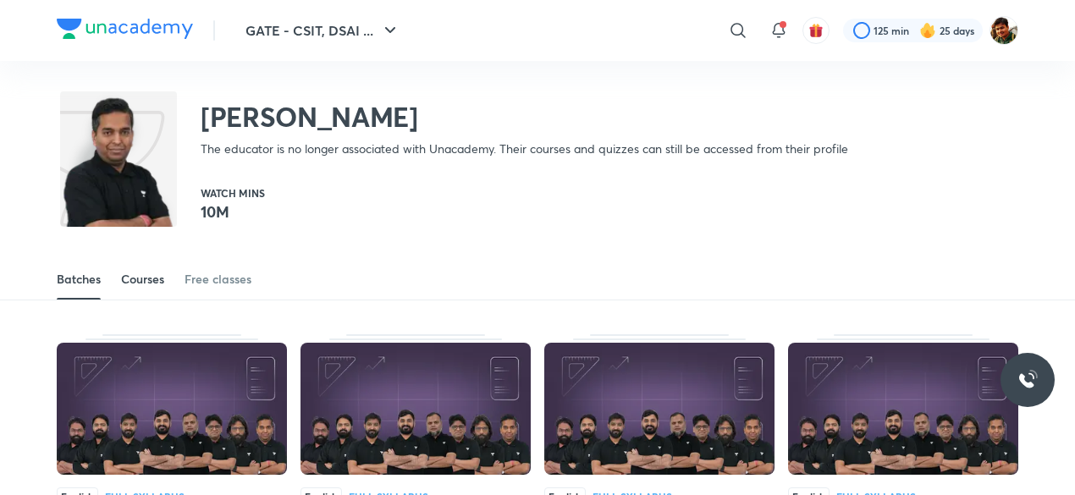
click at [142, 277] on div "Courses" at bounding box center [142, 279] width 43 height 17
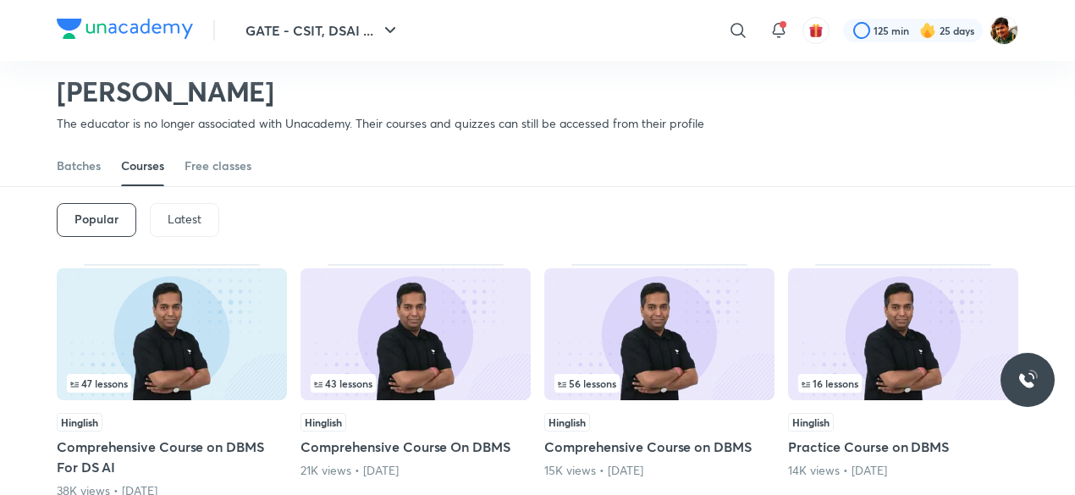
scroll to position [73, 0]
click at [192, 354] on img at bounding box center [172, 335] width 230 height 132
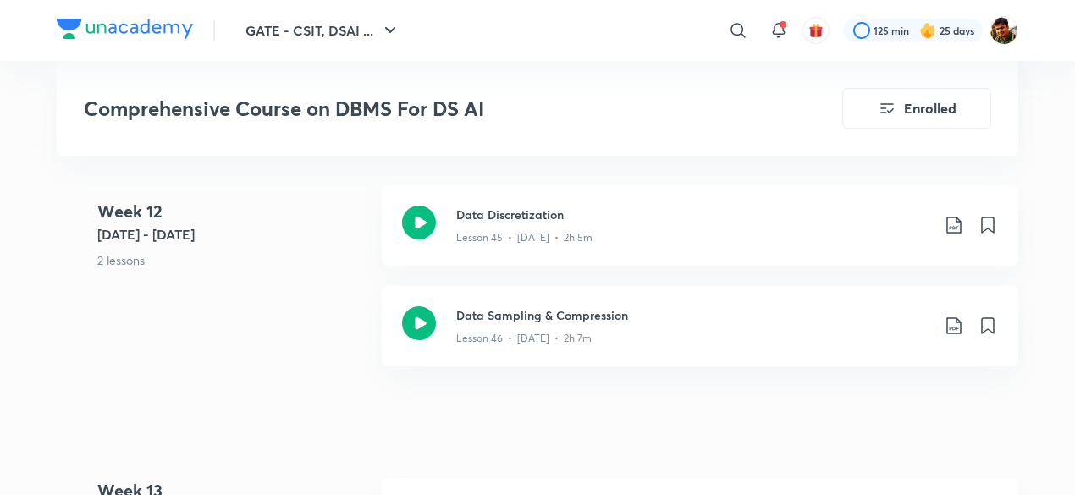
scroll to position [6347, 0]
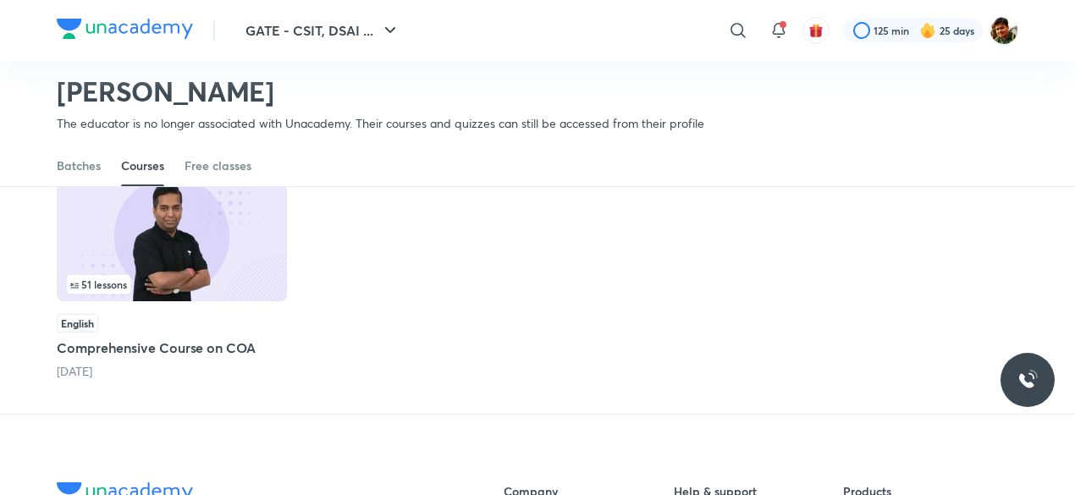
scroll to position [750, 0]
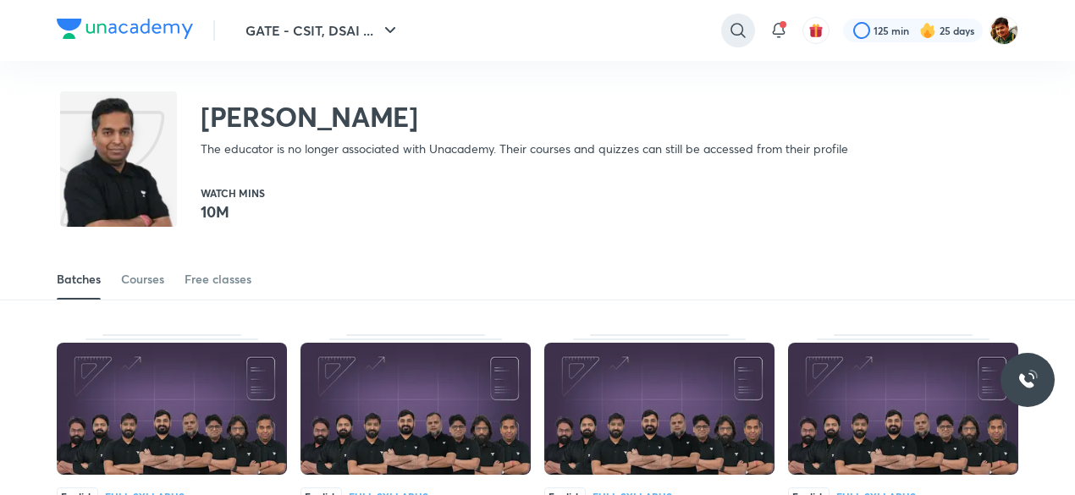
click at [743, 31] on icon at bounding box center [738, 30] width 20 height 20
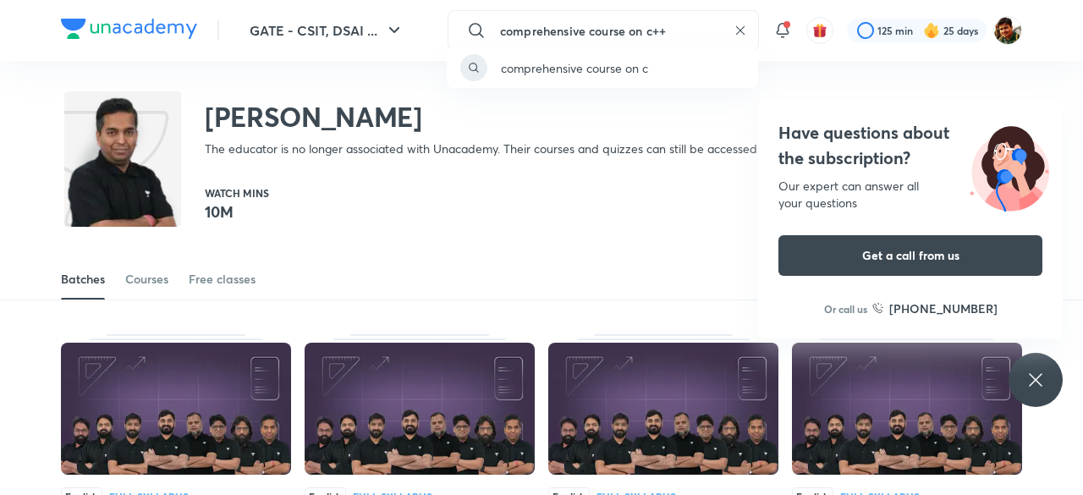
type input "comprehensive course on c++"
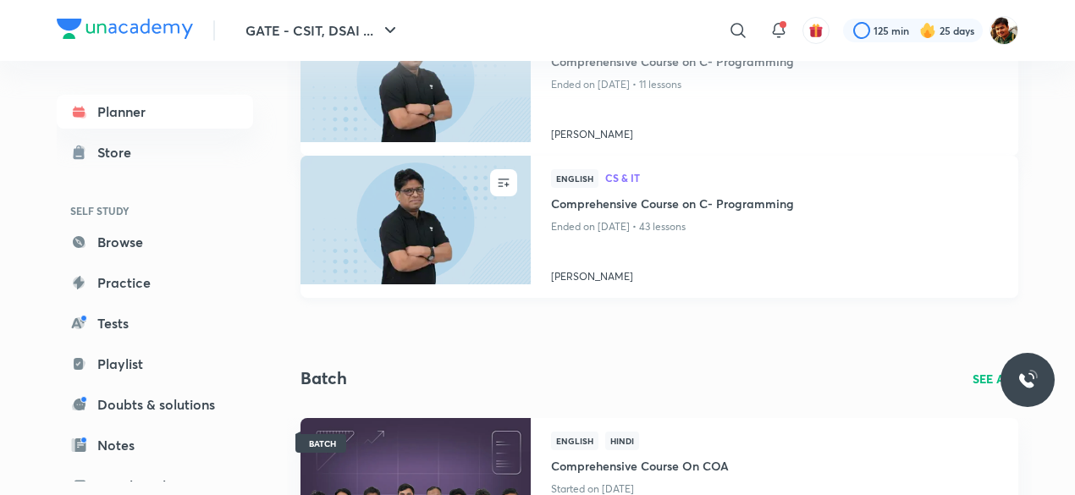
scroll to position [85, 0]
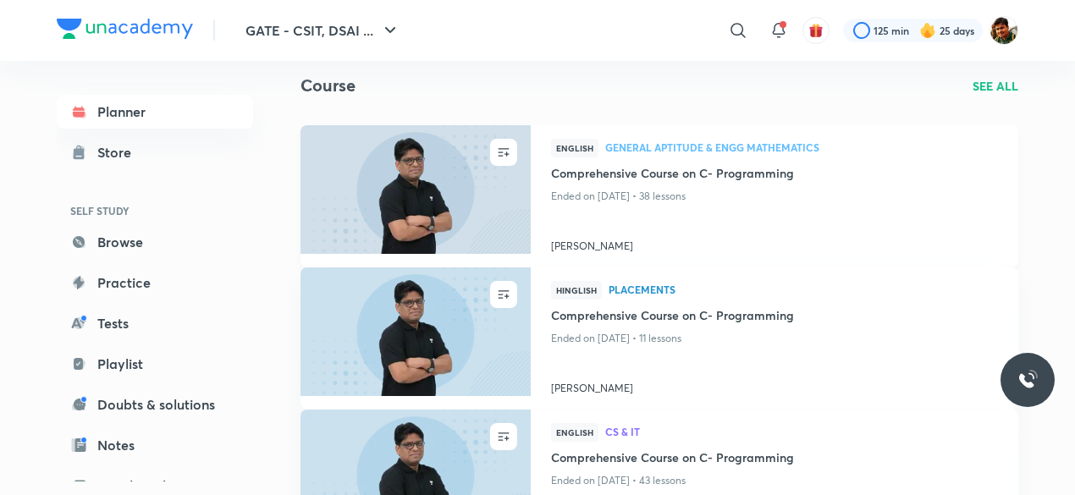
click at [660, 172] on h4 "Comprehensive Course on C- Programming" at bounding box center [774, 174] width 447 height 21
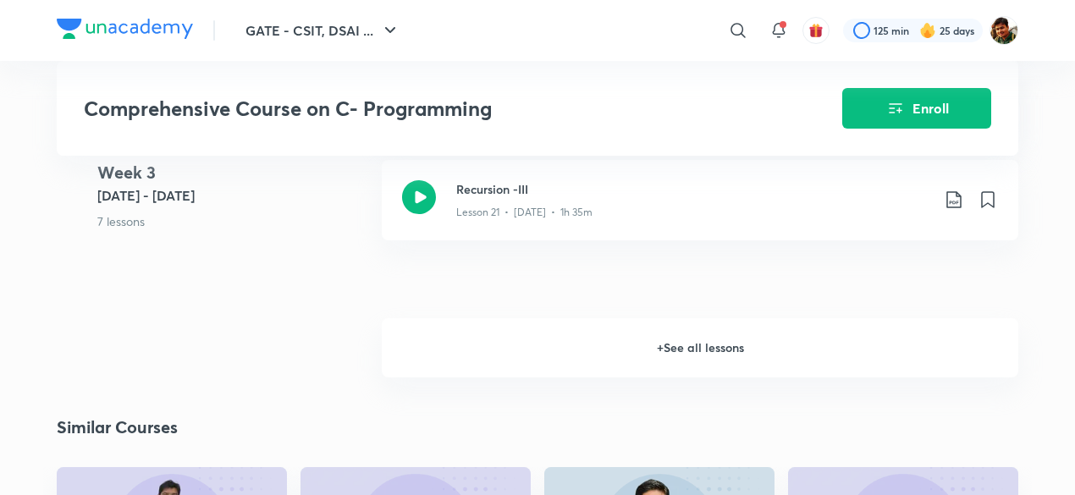
scroll to position [2962, 0]
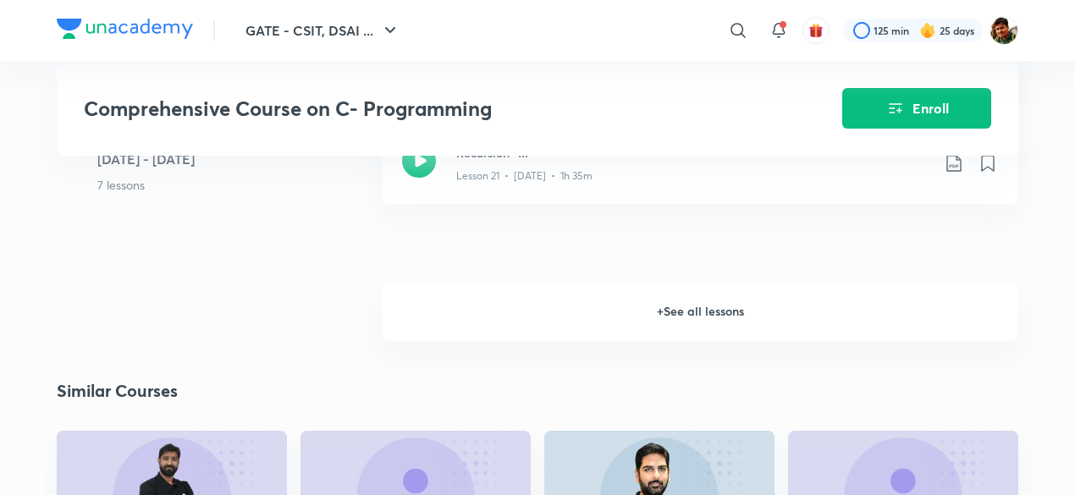
click at [686, 306] on h6 "+ See all lessons" at bounding box center [700, 311] width 636 height 59
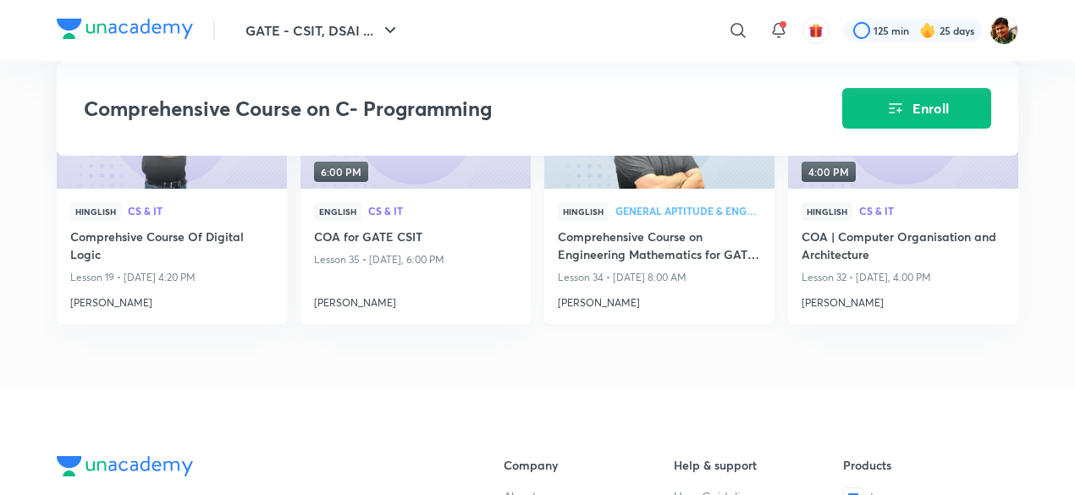
scroll to position [4824, 0]
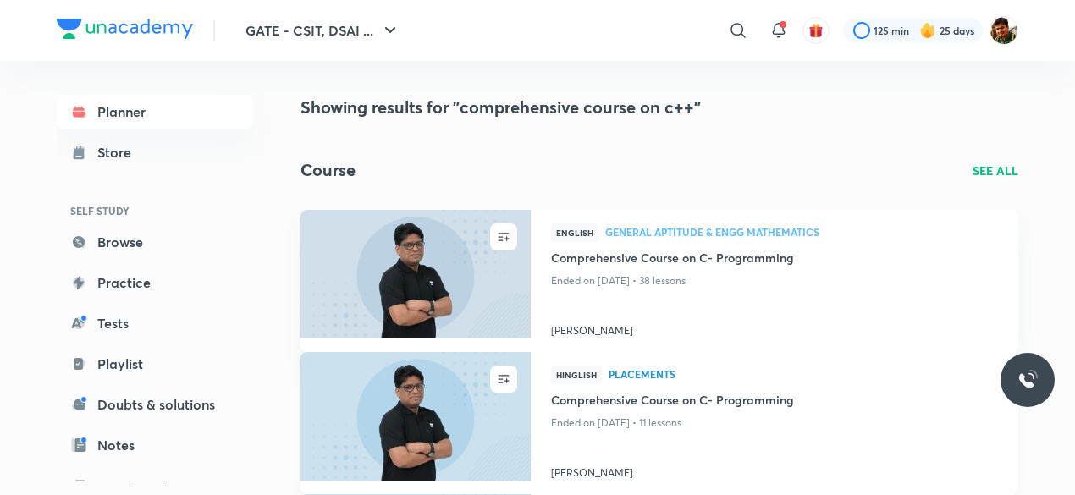
scroll to position [85, 0]
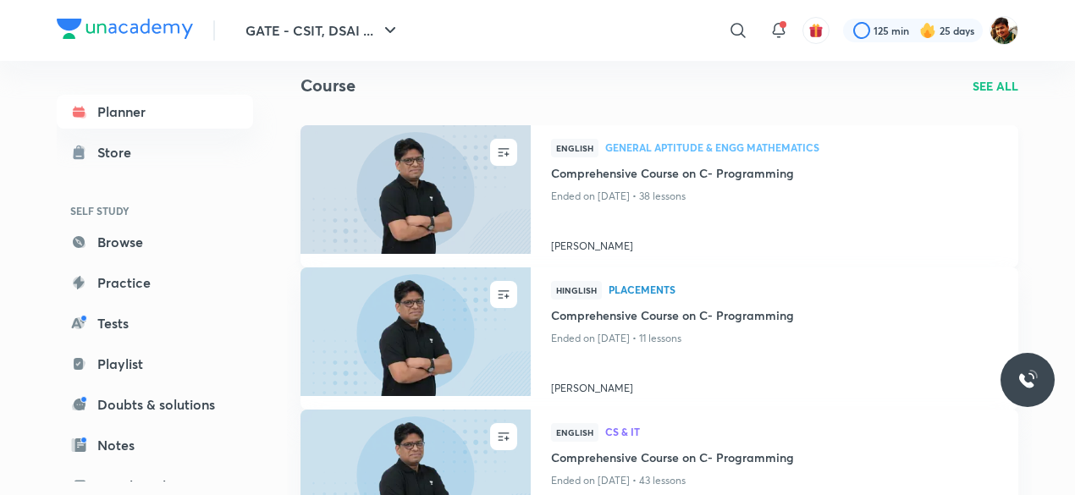
click at [660, 170] on h4 "Comprehensive Course on C- Programming" at bounding box center [774, 174] width 447 height 21
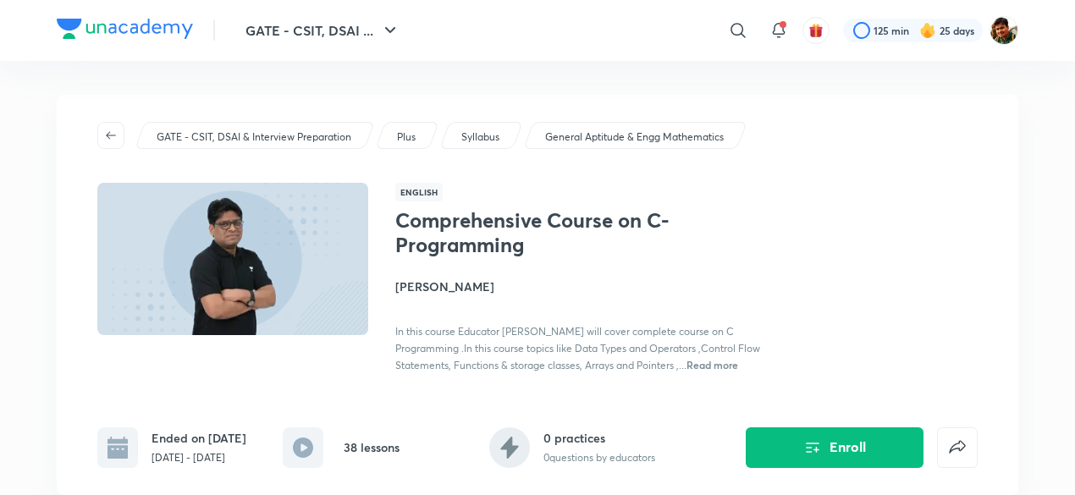
scroll to position [339, 0]
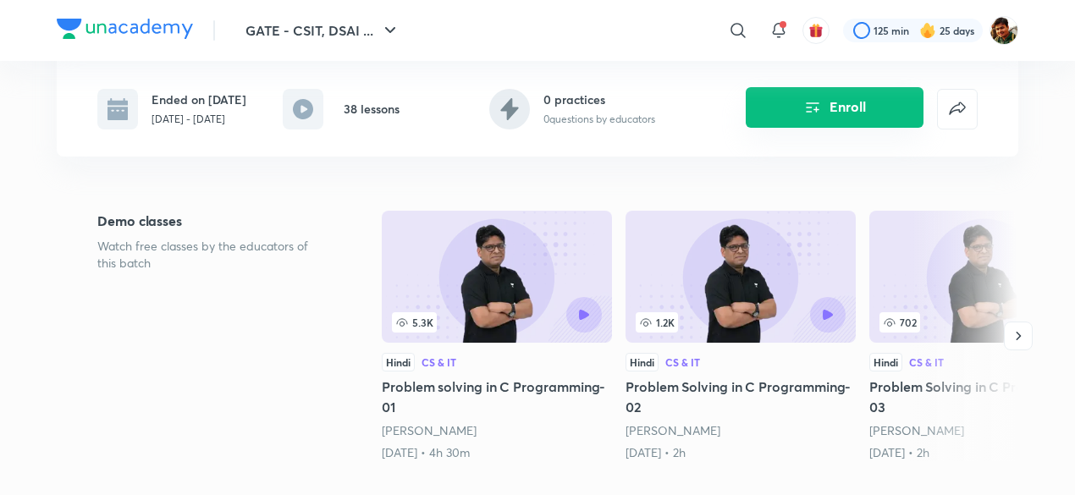
click at [866, 109] on button "Enroll" at bounding box center [835, 107] width 178 height 41
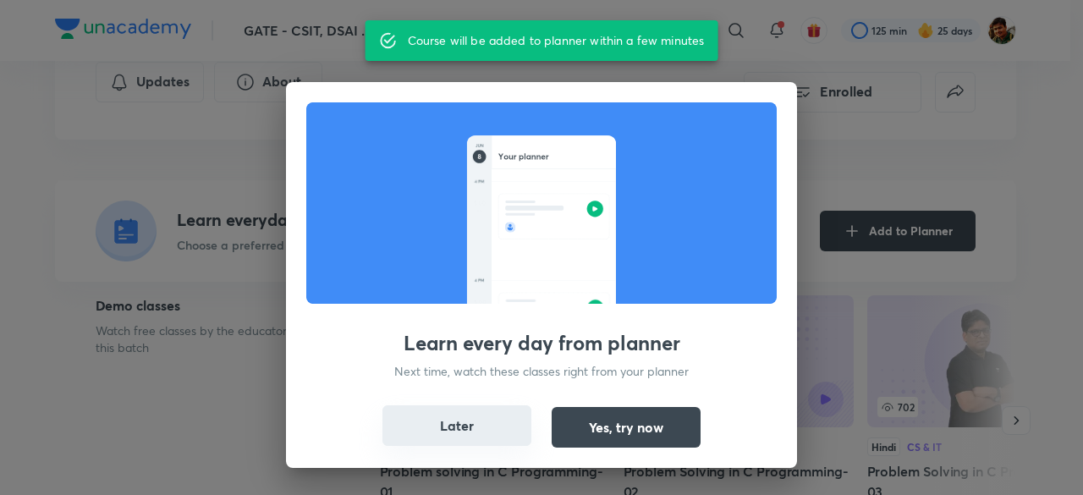
drag, startPoint x: 460, startPoint y: 422, endPoint x: 557, endPoint y: 417, distance: 96.6
click at [460, 423] on button "Later" at bounding box center [457, 427] width 149 height 41
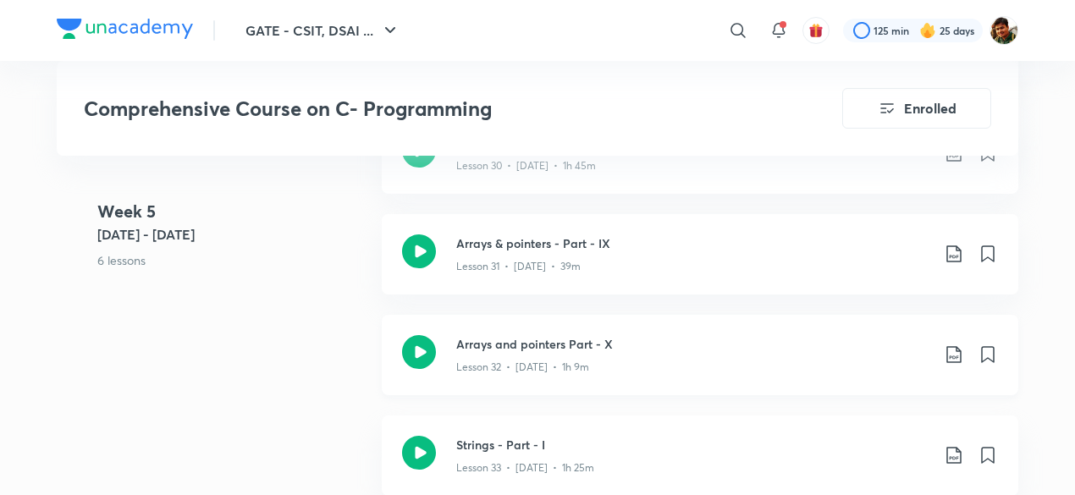
scroll to position [4147, 0]
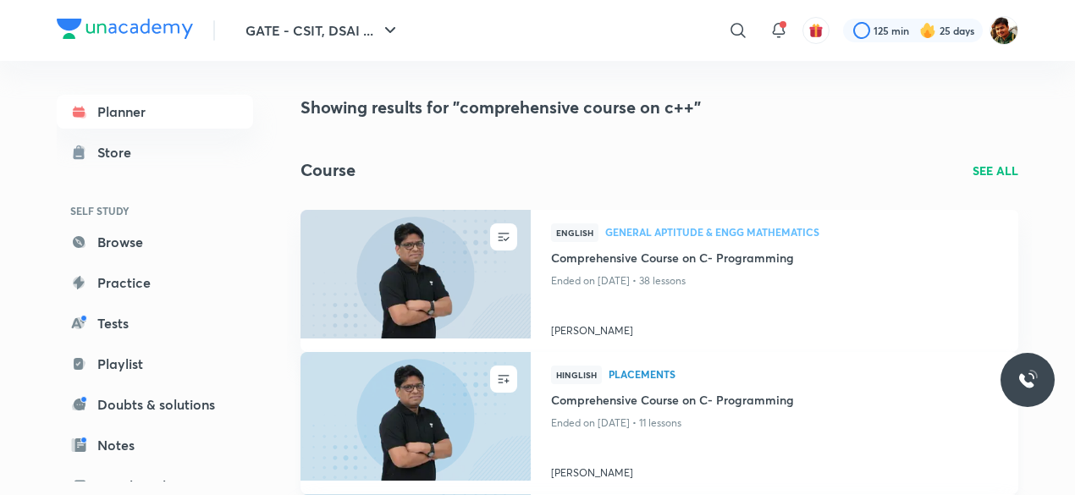
click at [594, 401] on h4 "Comprehensive Course on C- Programming" at bounding box center [774, 401] width 447 height 21
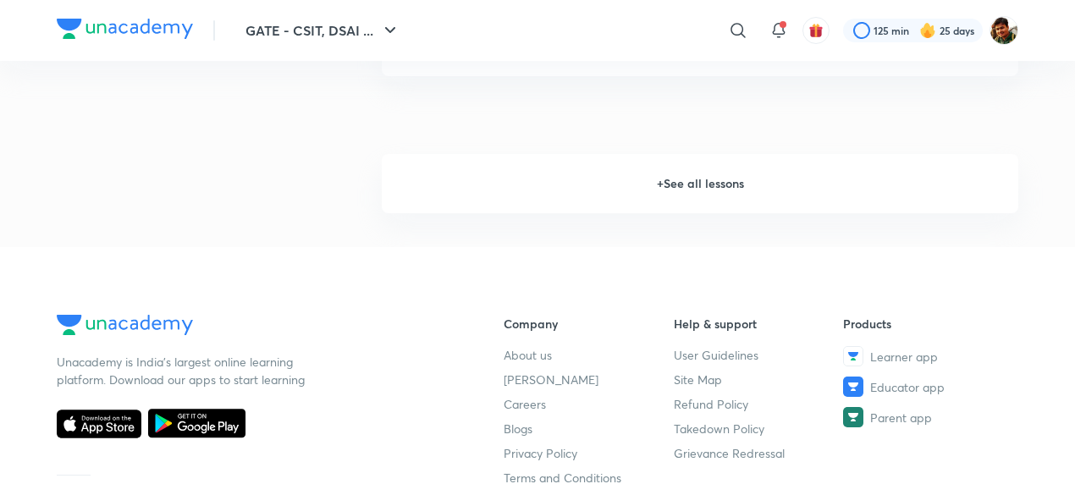
scroll to position [1608, 0]
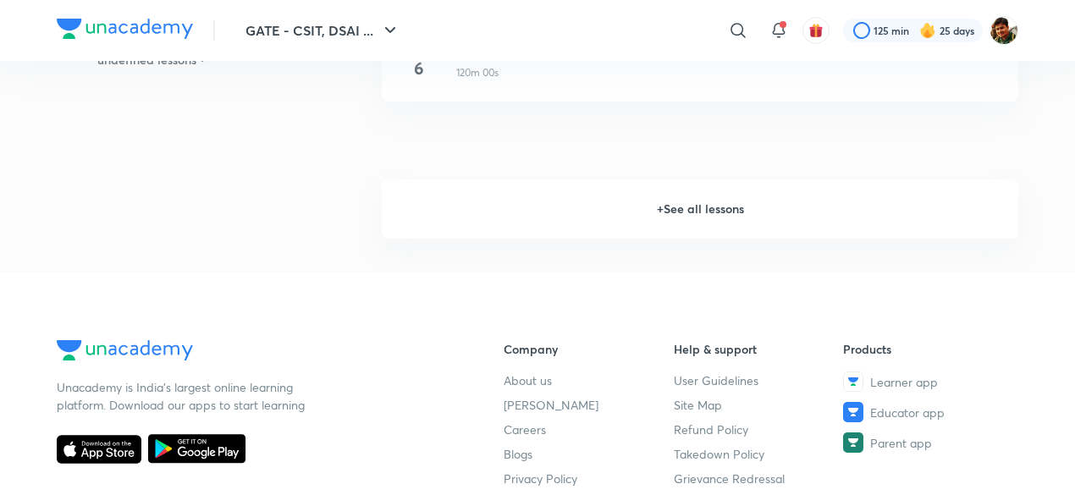
click at [709, 206] on h6 "+ See all lessons" at bounding box center [700, 208] width 636 height 59
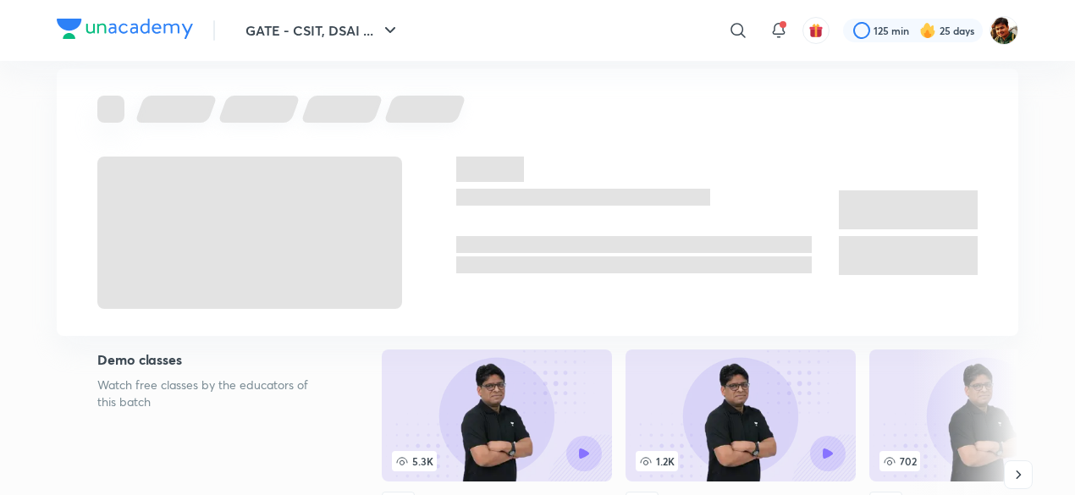
scroll to position [0, 0]
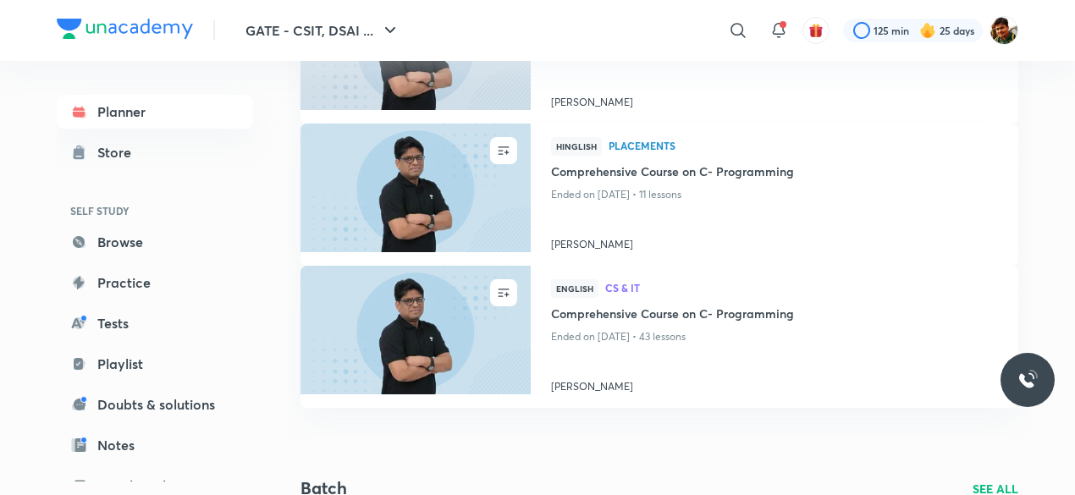
scroll to position [254, 0]
